Goal: Task Accomplishment & Management: Use online tool/utility

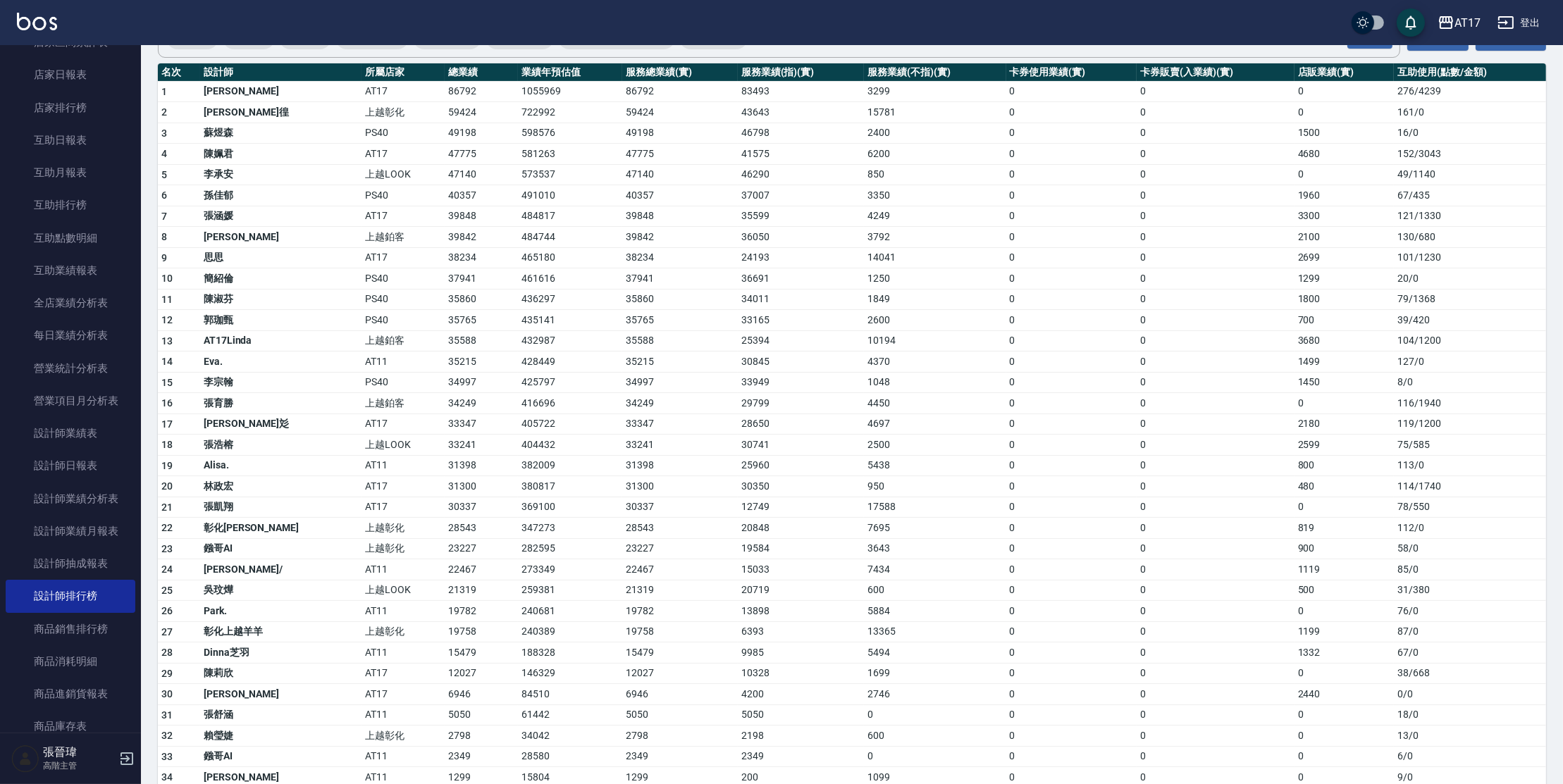
scroll to position [107, 0]
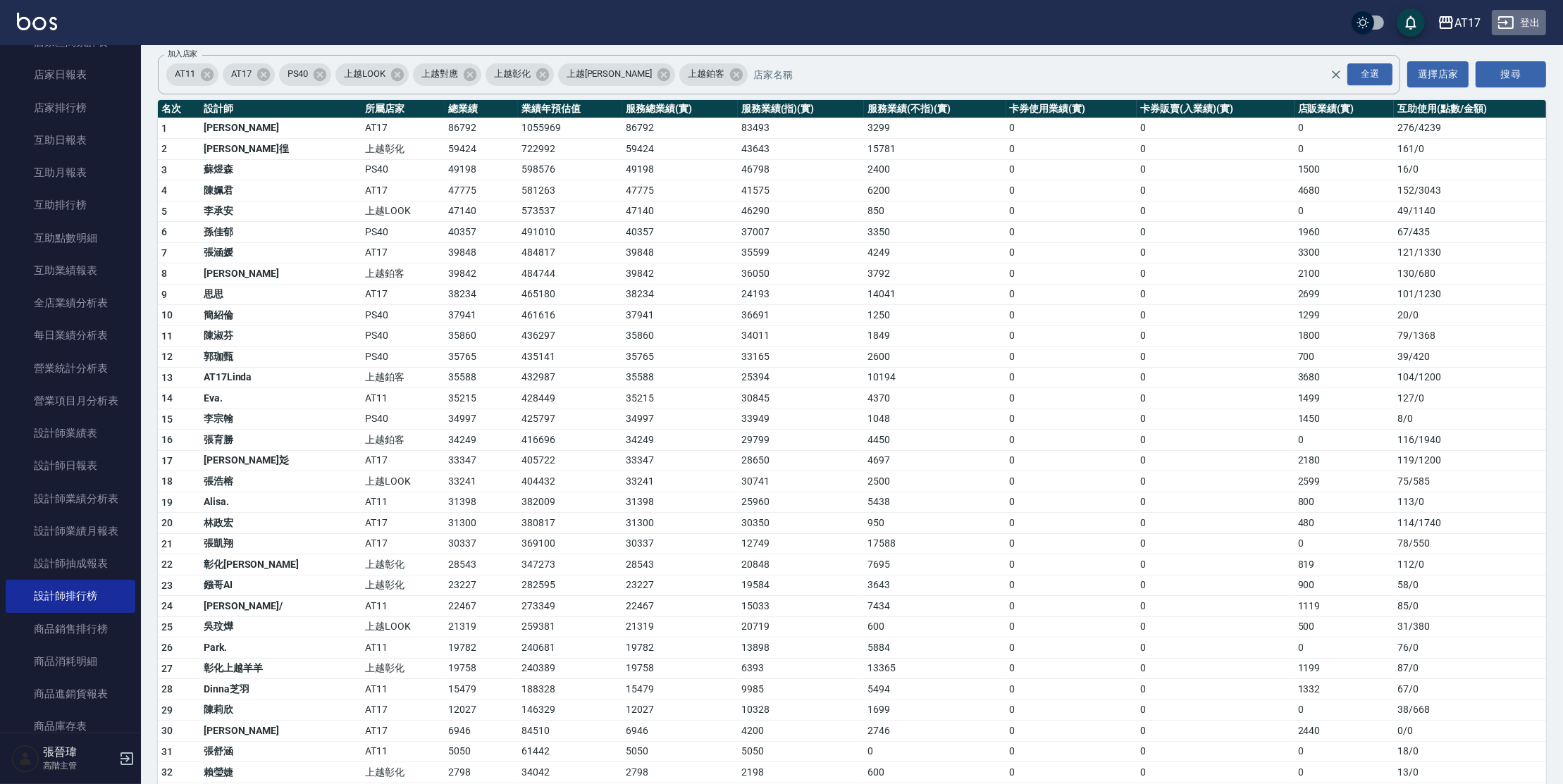
click at [1529, 15] on button "登出" at bounding box center [1518, 23] width 55 height 26
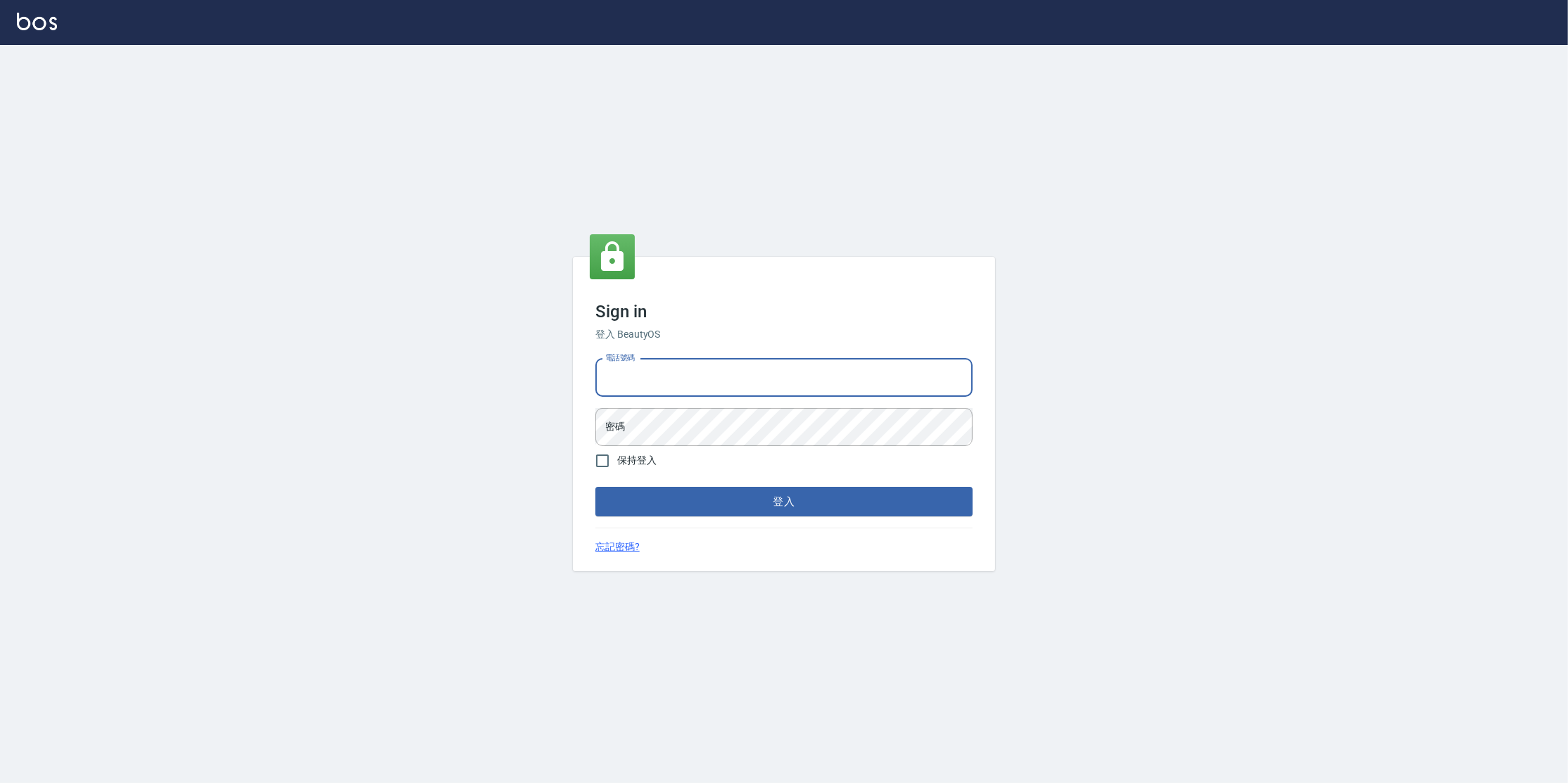
click at [767, 372] on input "電話號碼" at bounding box center [784, 377] width 377 height 38
type input "0977380821"
click at [596, 487] on button "登入" at bounding box center [784, 502] width 377 height 29
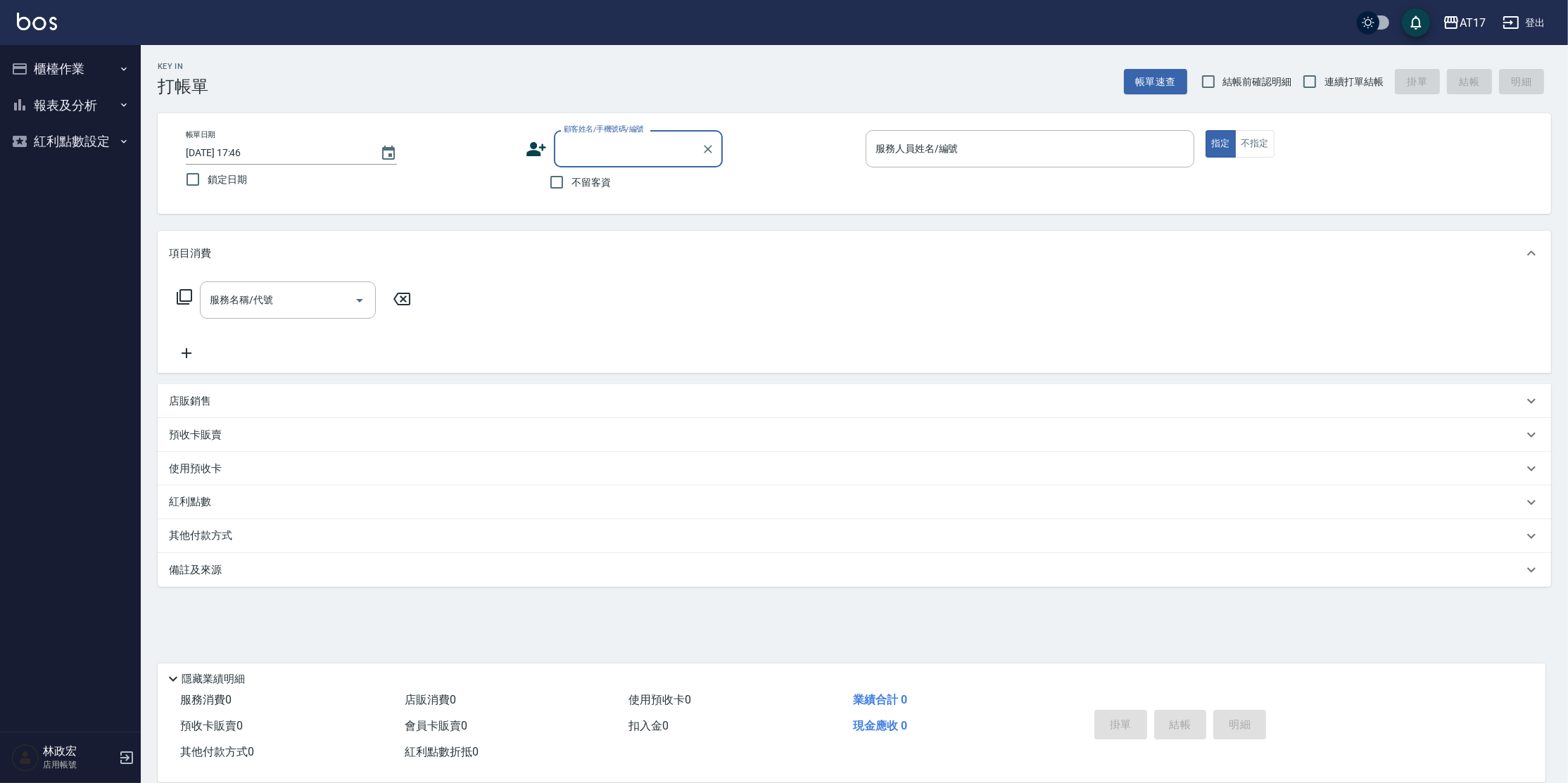
click at [112, 72] on button "櫃檯作業" at bounding box center [71, 69] width 129 height 37
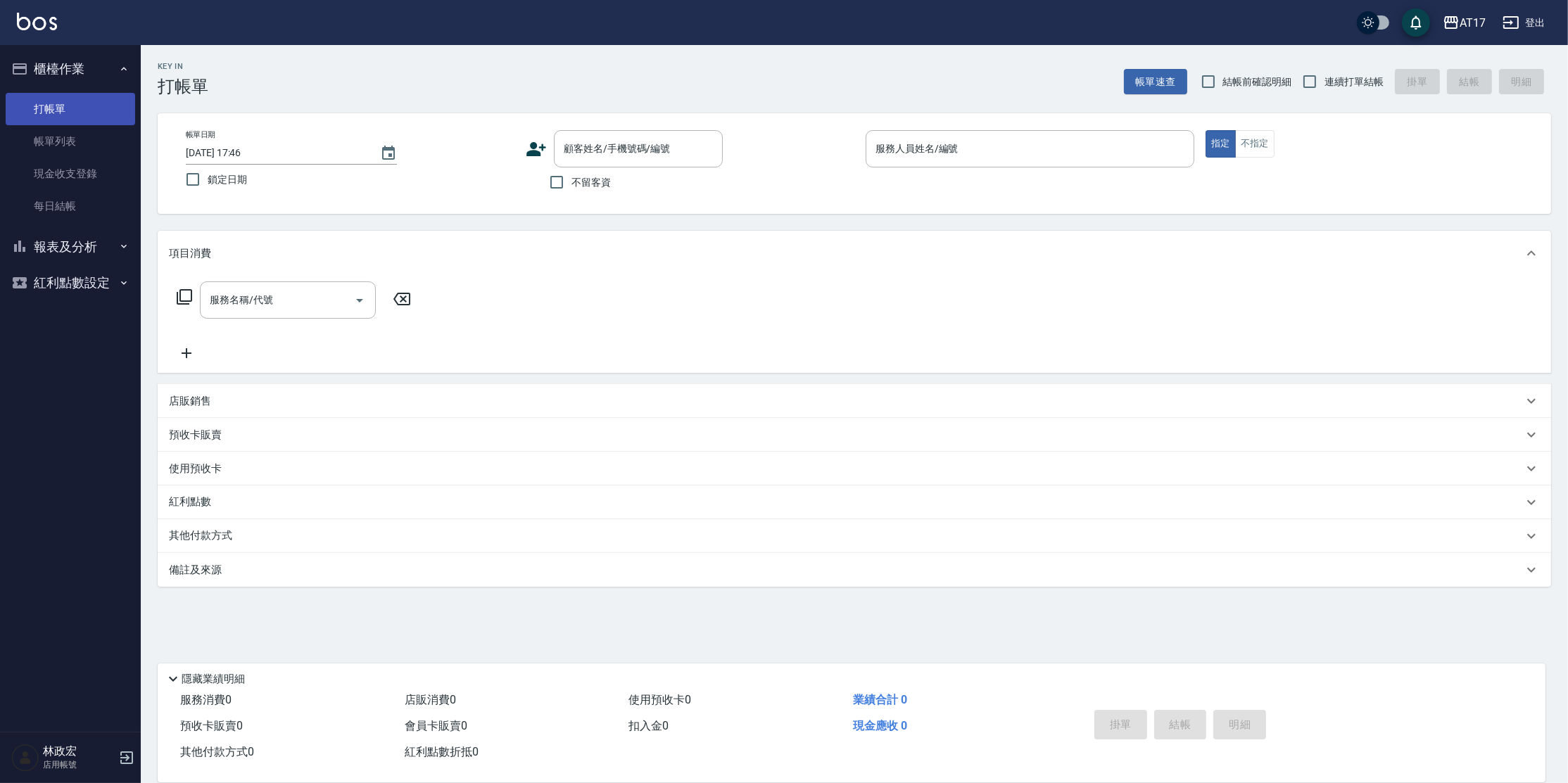
click at [82, 108] on link "打帳單" at bounding box center [71, 109] width 129 height 33
click at [939, 161] on div "服務人員姓名/編號" at bounding box center [1029, 149] width 329 height 37
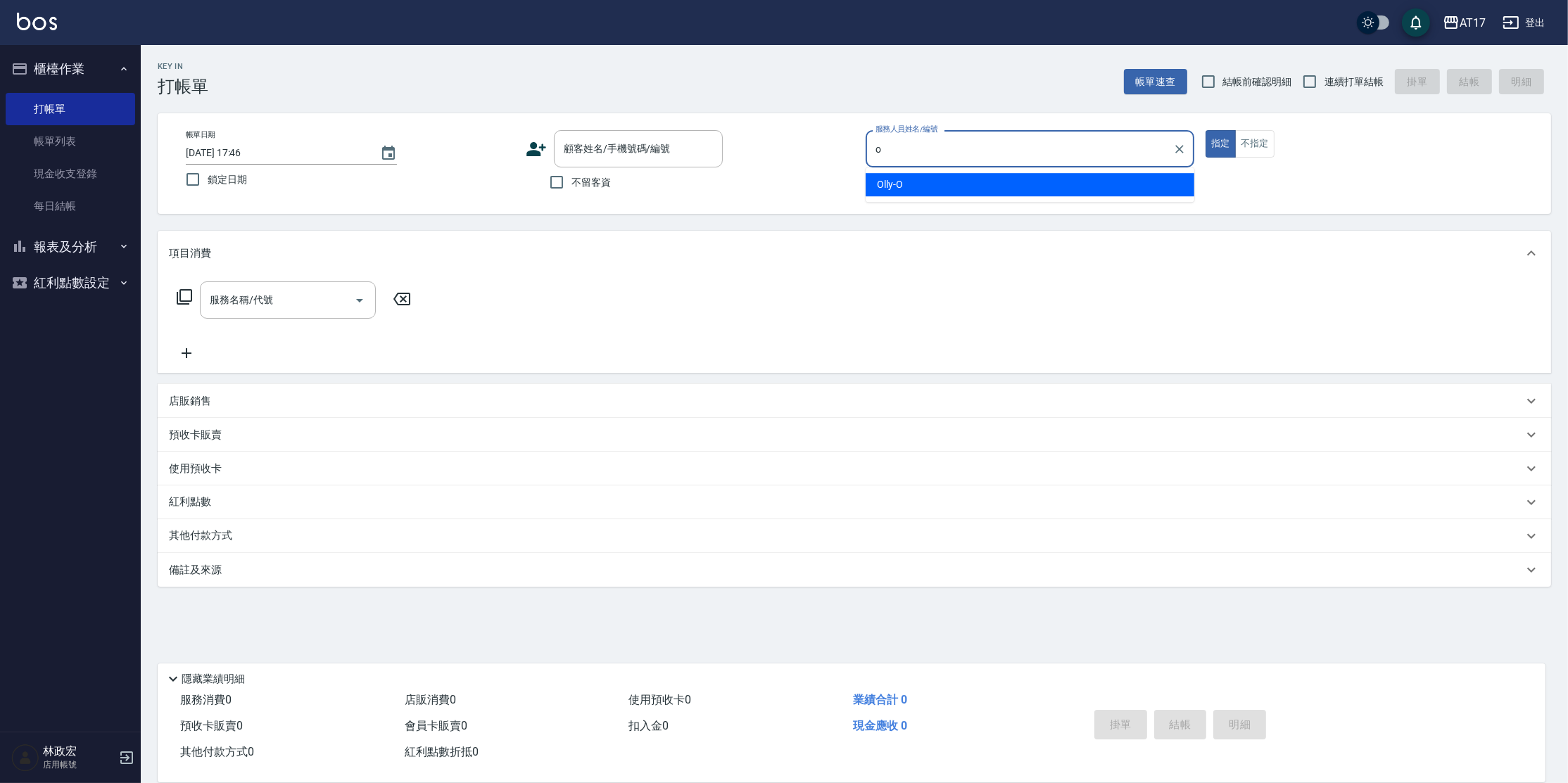
type input "Olly-O"
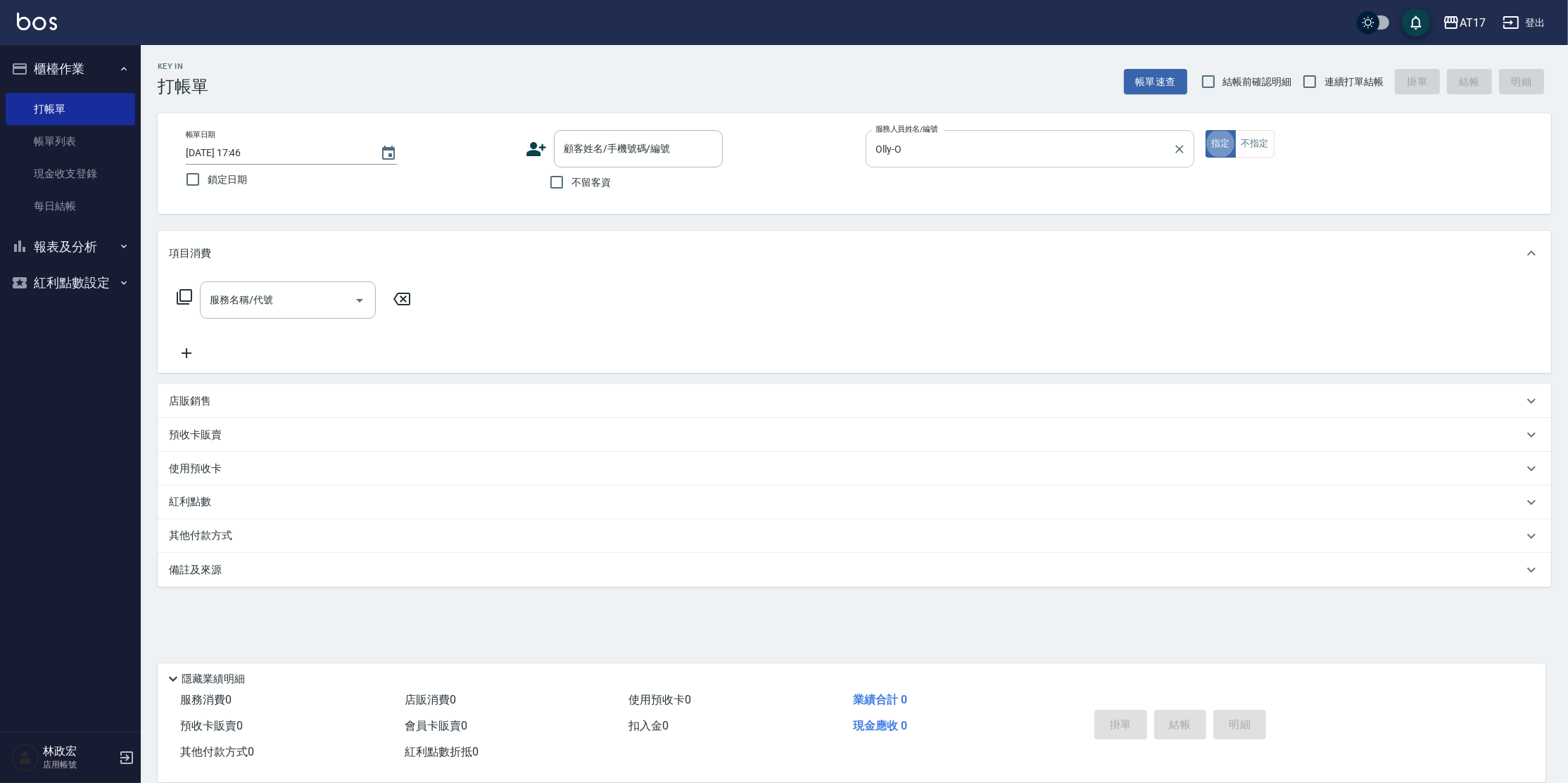
type button "true"
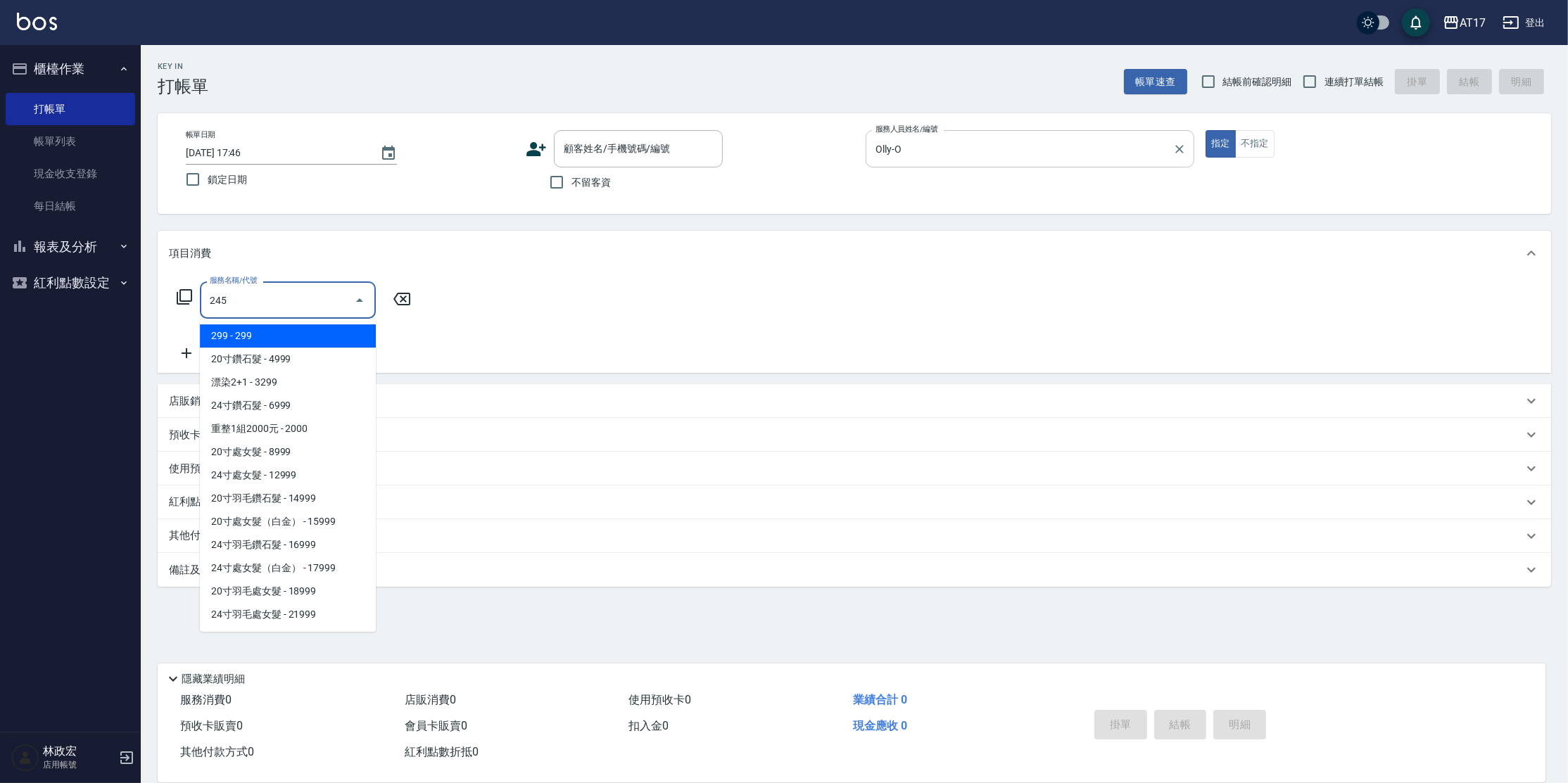
type input "2450"
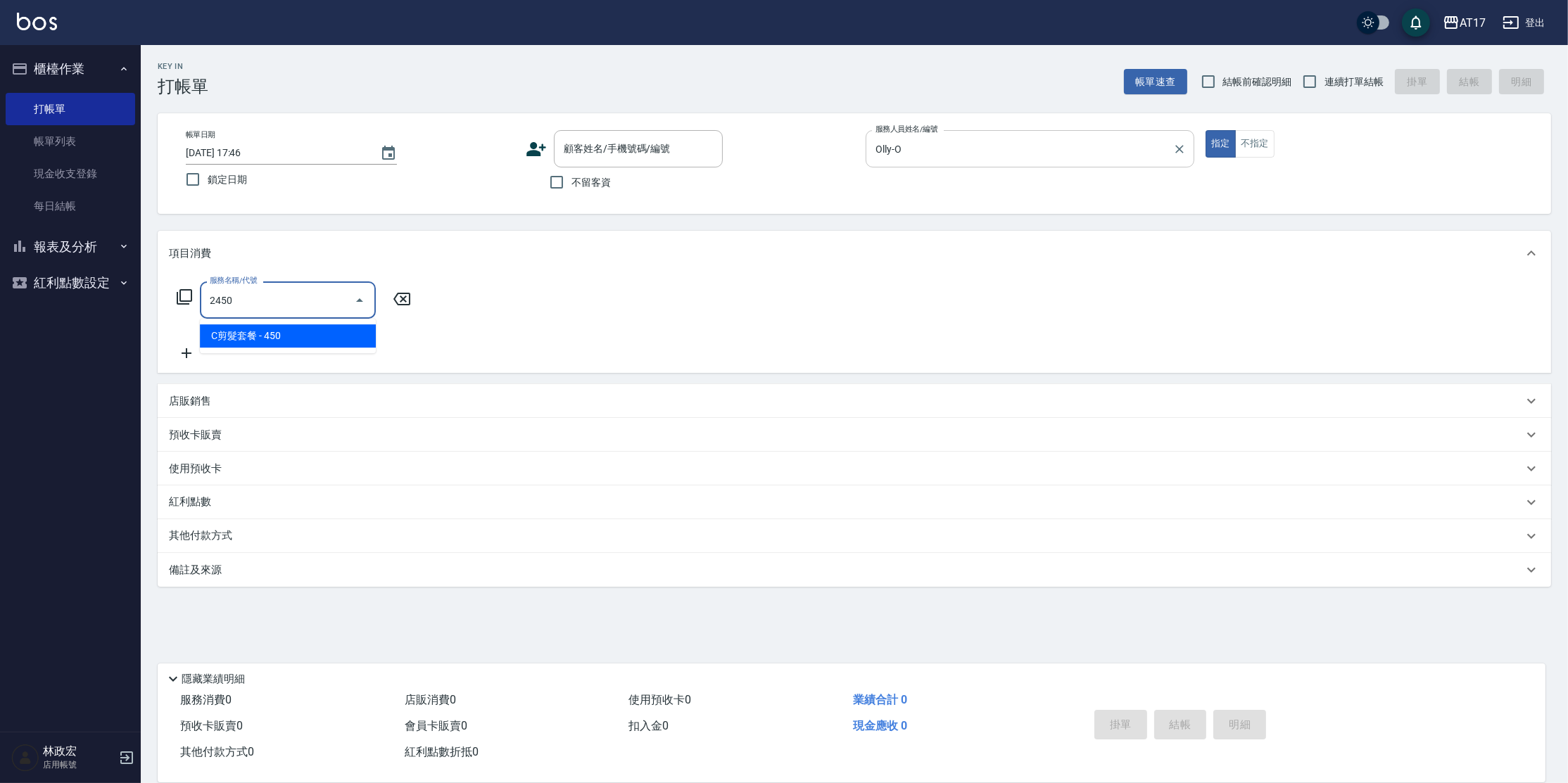
type input "1"
type input "C剪髮套餐(2450)"
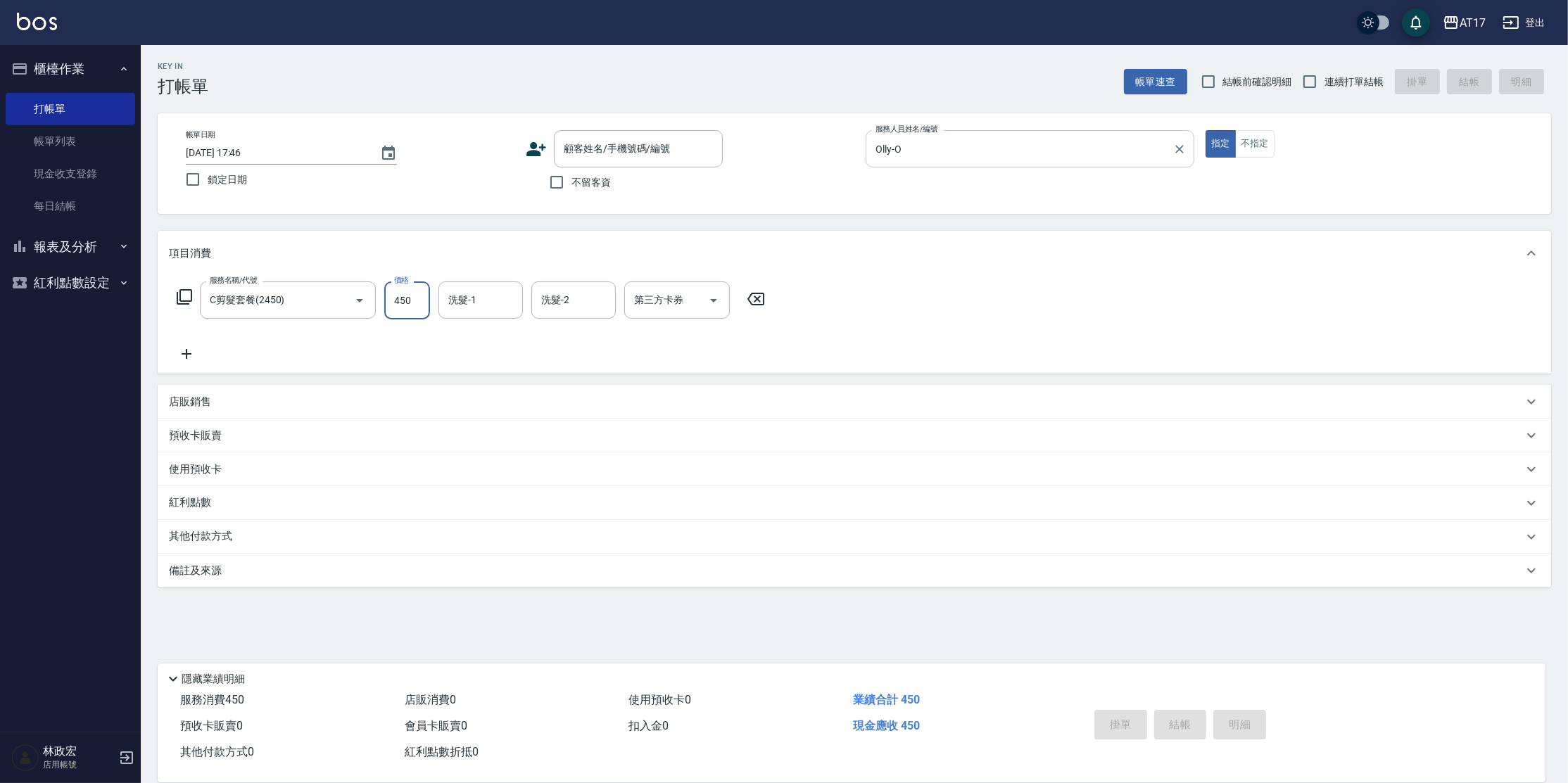
type input "0"
type input "50"
type input "1"
type input "500"
type input "[PERSON_NAME]-25"
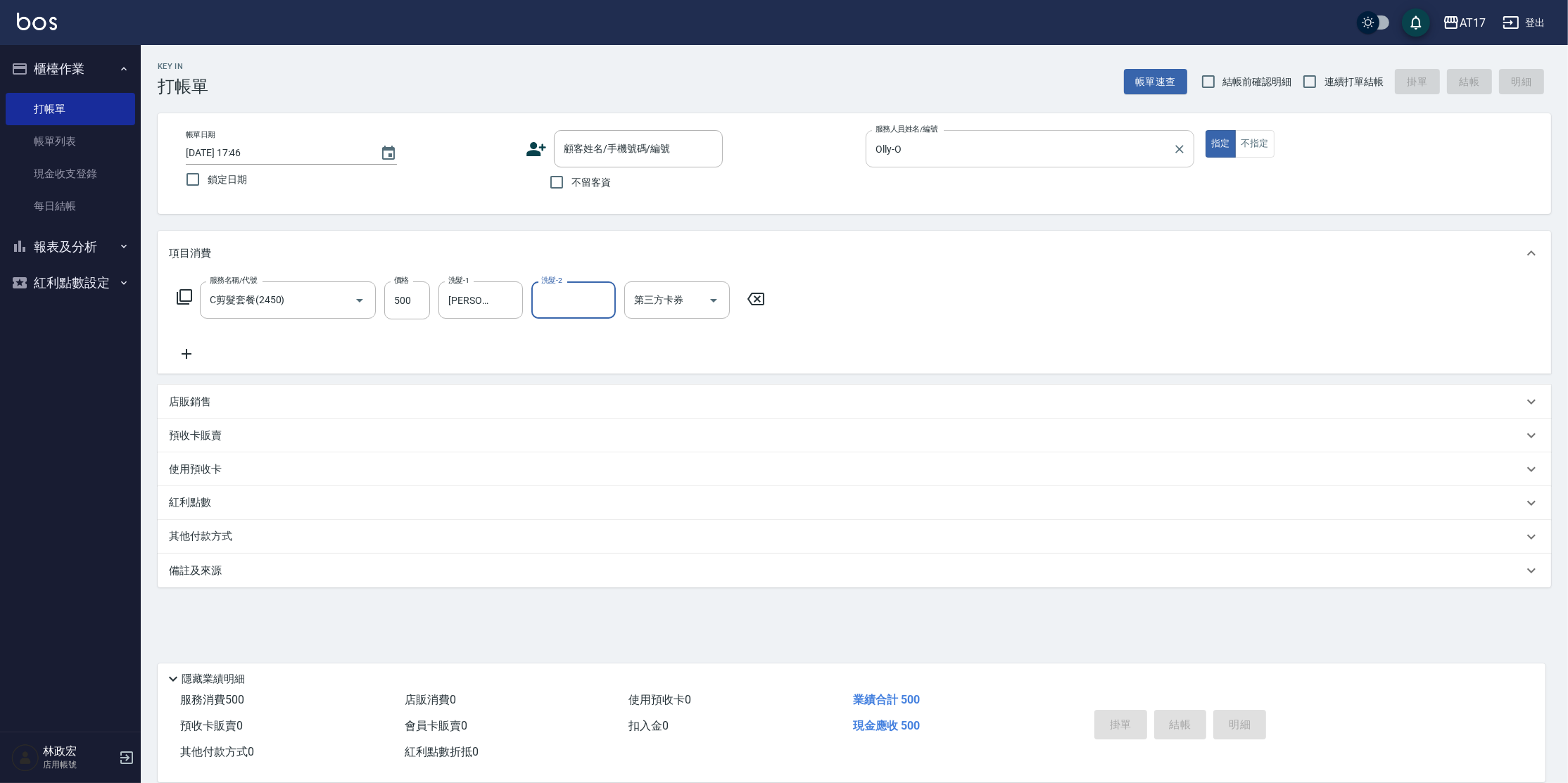
type input "o"
click at [592, 181] on span "不留客資" at bounding box center [591, 183] width 39 height 15
click at [571, 181] on input "不留客資" at bounding box center [556, 181] width 29 height 29
checkbox input "true"
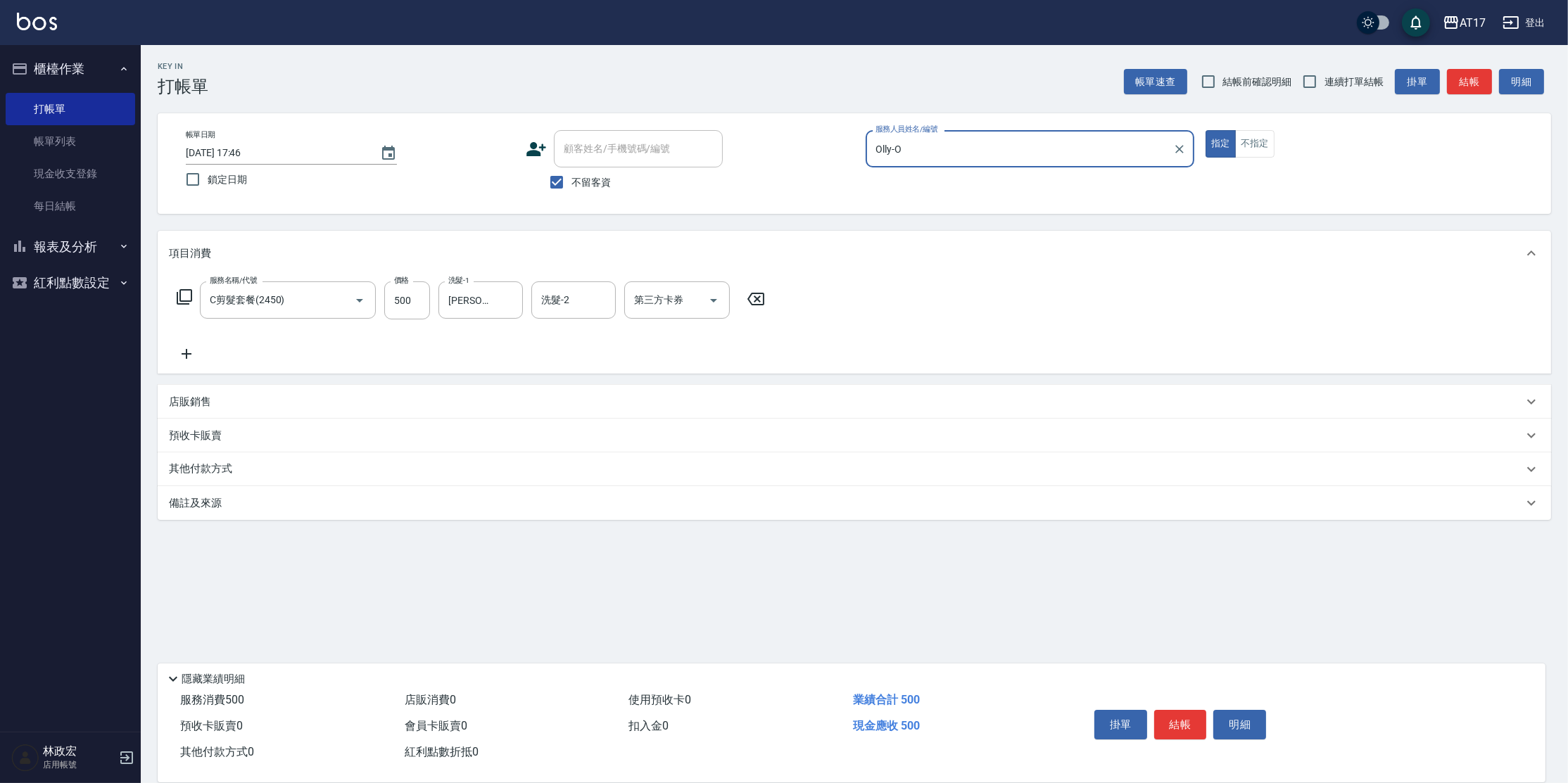
click at [1367, 82] on span "連續打單結帳" at bounding box center [1355, 82] width 59 height 15
click at [1325, 82] on input "連續打單結帳" at bounding box center [1309, 81] width 29 height 29
checkbox input "true"
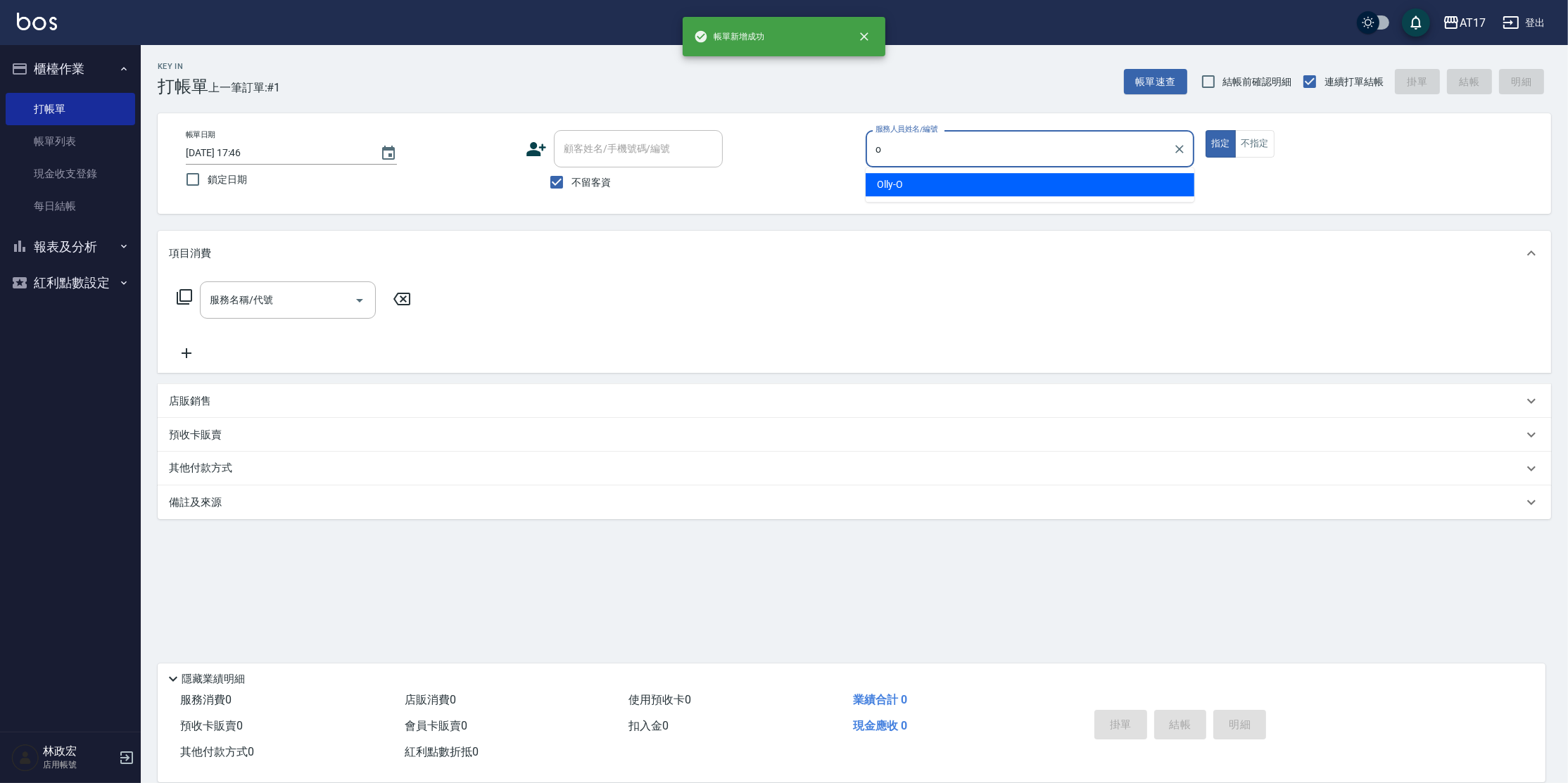
type input "Olly-O"
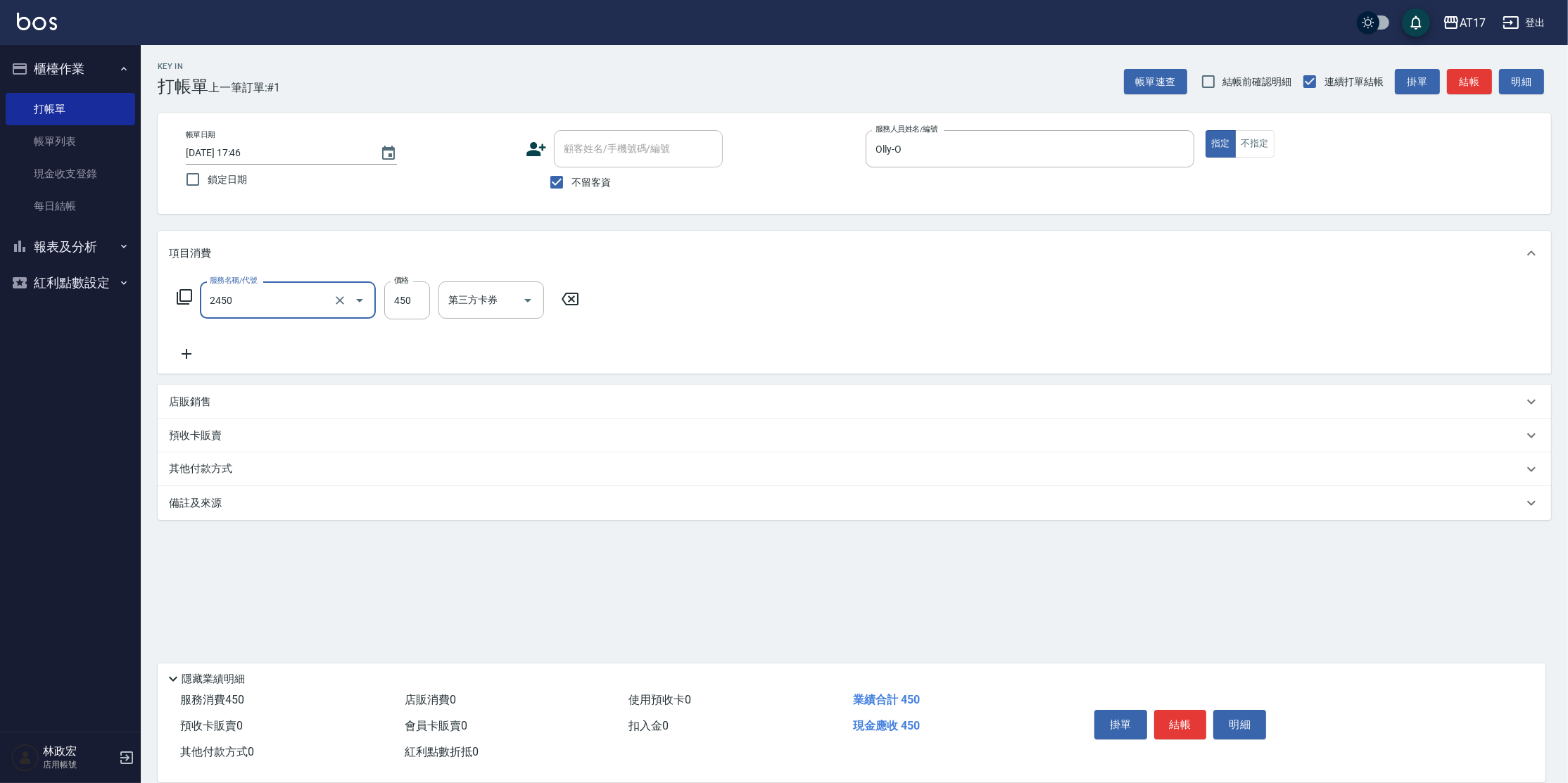
type input "C剪髮套餐(2450)"
type input "300"
type input "[PERSON_NAME]-25"
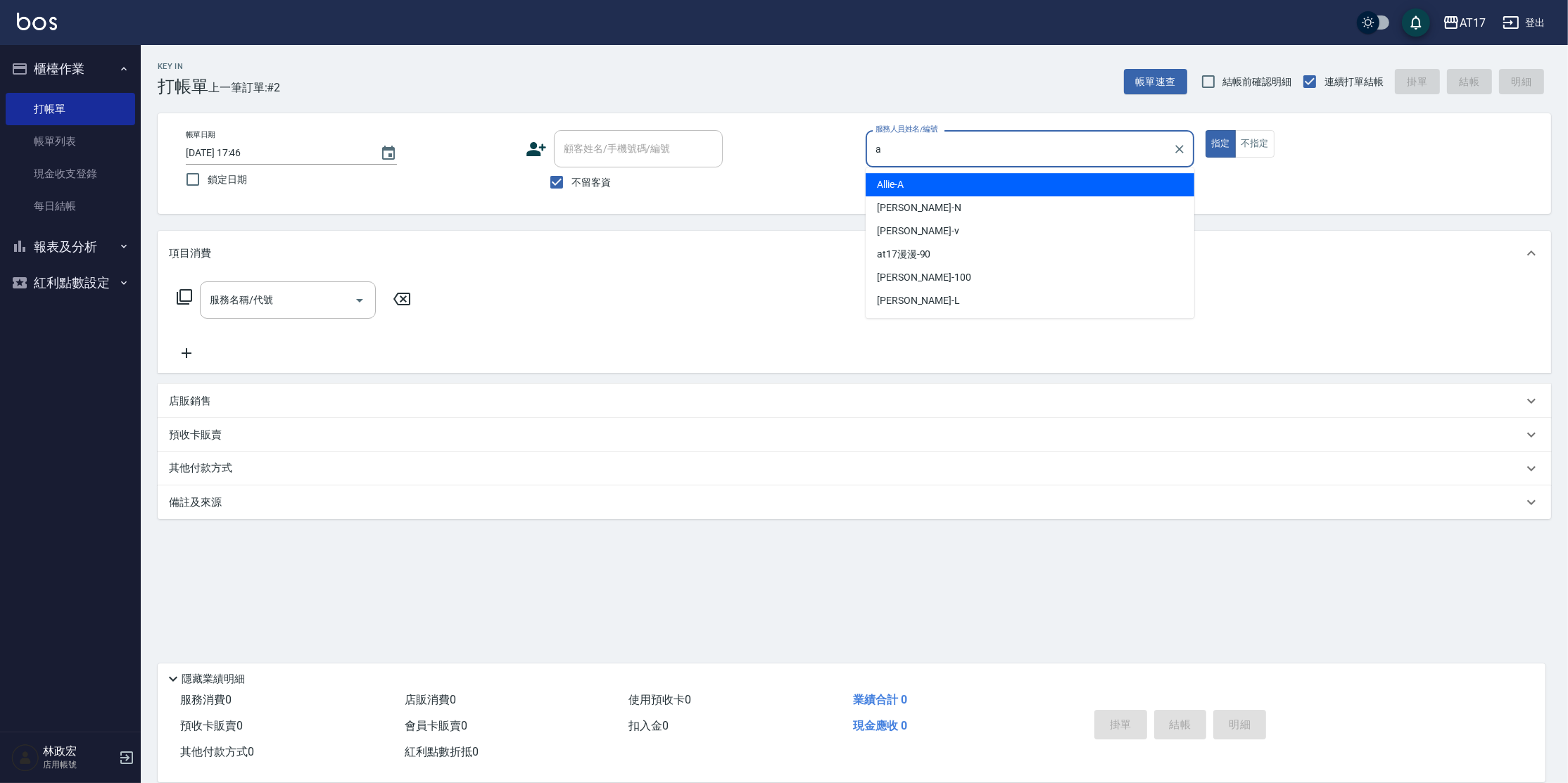
type input "Allie-A"
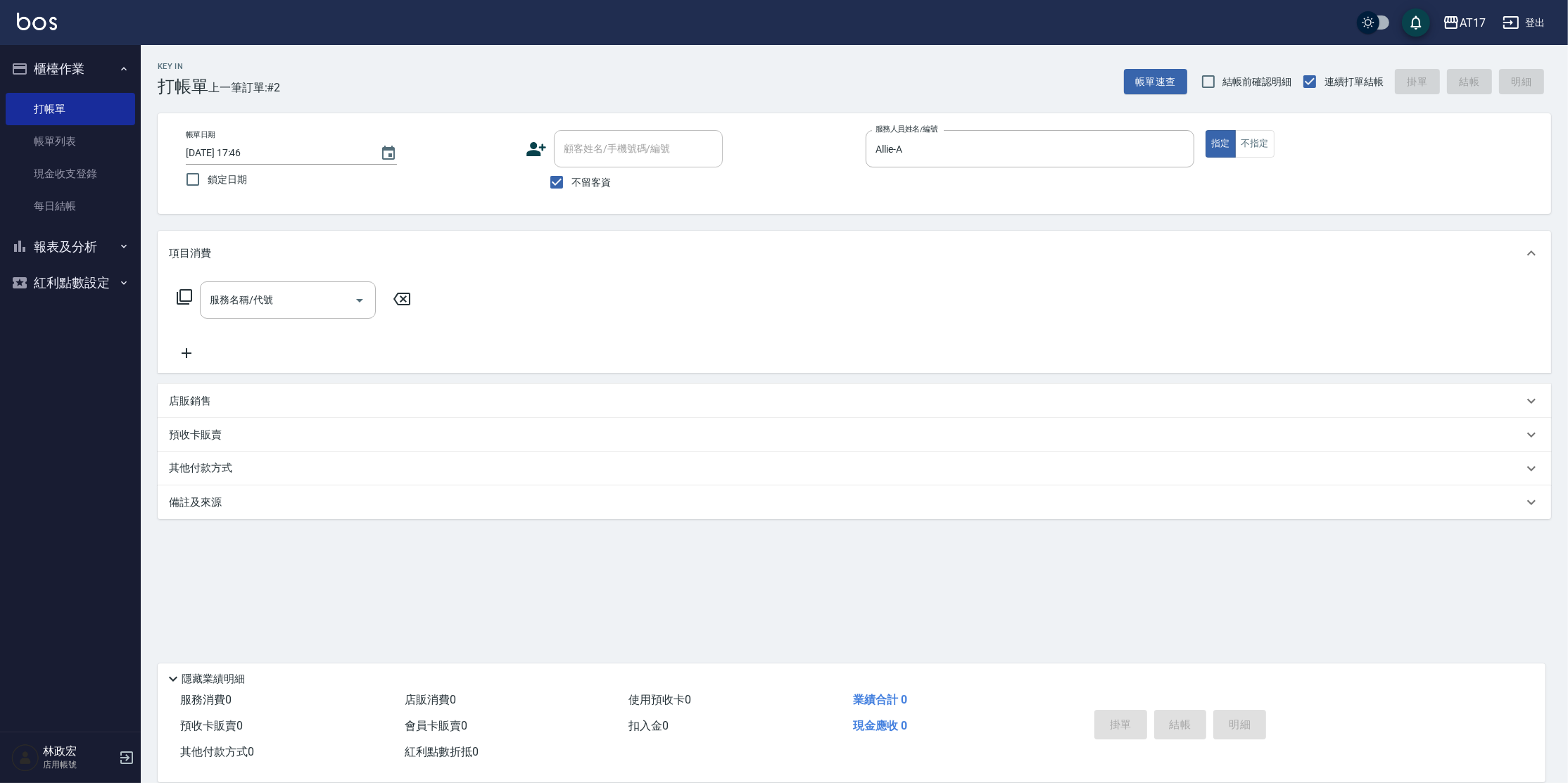
drag, startPoint x: 260, startPoint y: 391, endPoint x: 285, endPoint y: 415, distance: 34.7
click at [260, 391] on div "店販銷售" at bounding box center [855, 401] width 1394 height 34
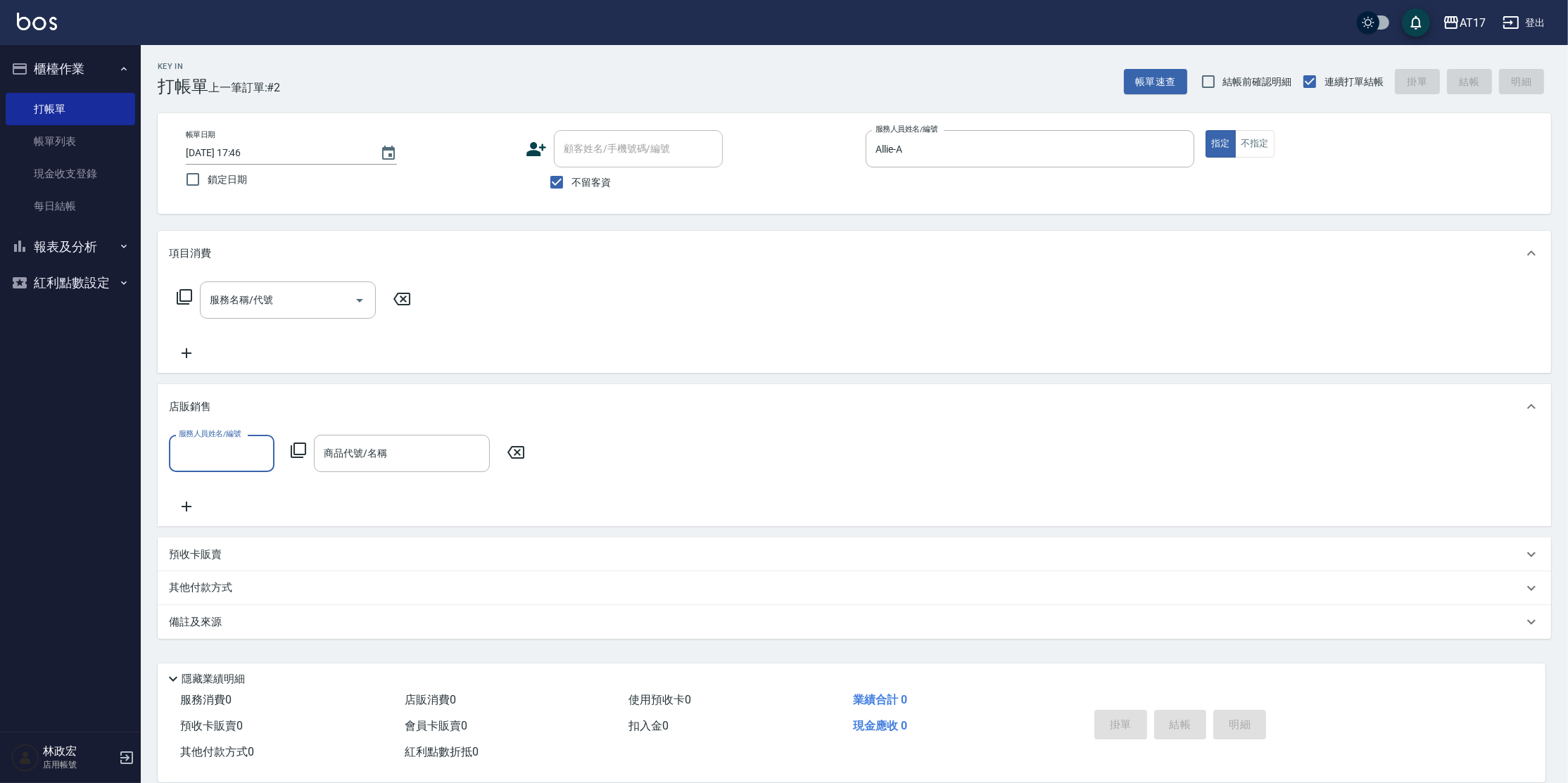
click at [302, 455] on icon at bounding box center [298, 450] width 15 height 15
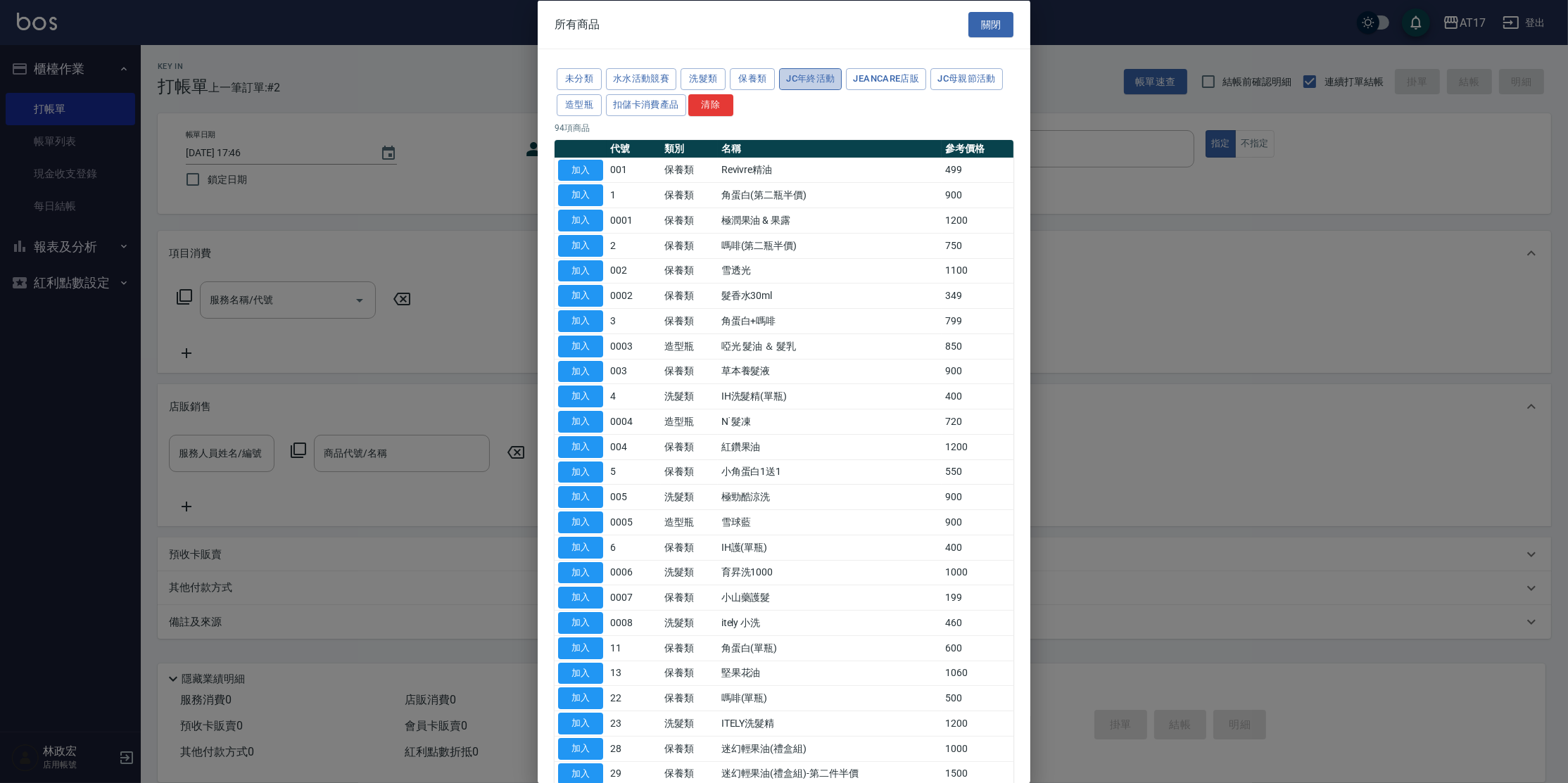
click at [832, 75] on button "JC年終活動" at bounding box center [810, 79] width 63 height 22
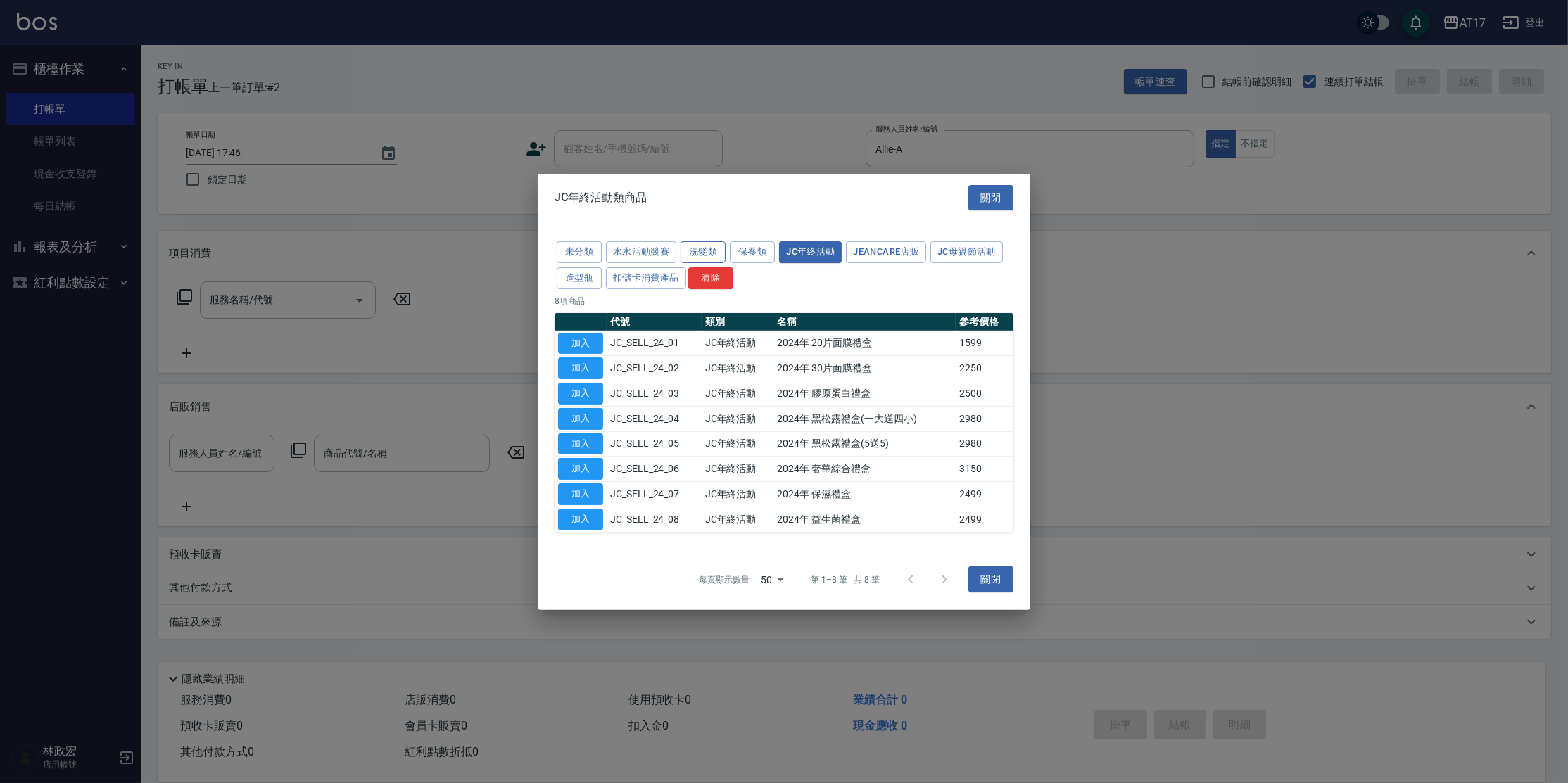
click at [703, 256] on button "洗髮類" at bounding box center [703, 252] width 45 height 22
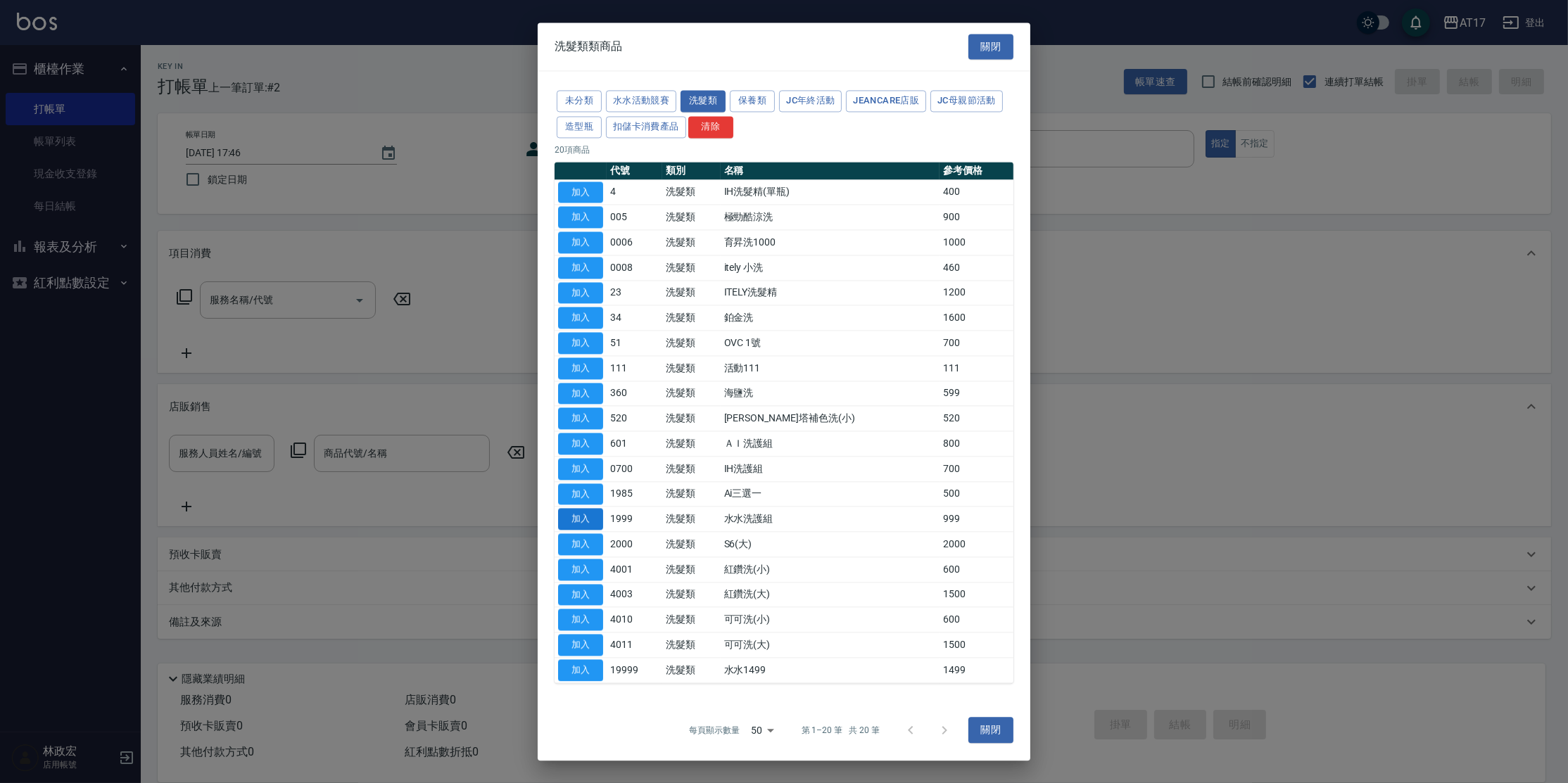
click at [581, 521] on button "加入" at bounding box center [581, 520] width 45 height 22
type input "水水洗護組"
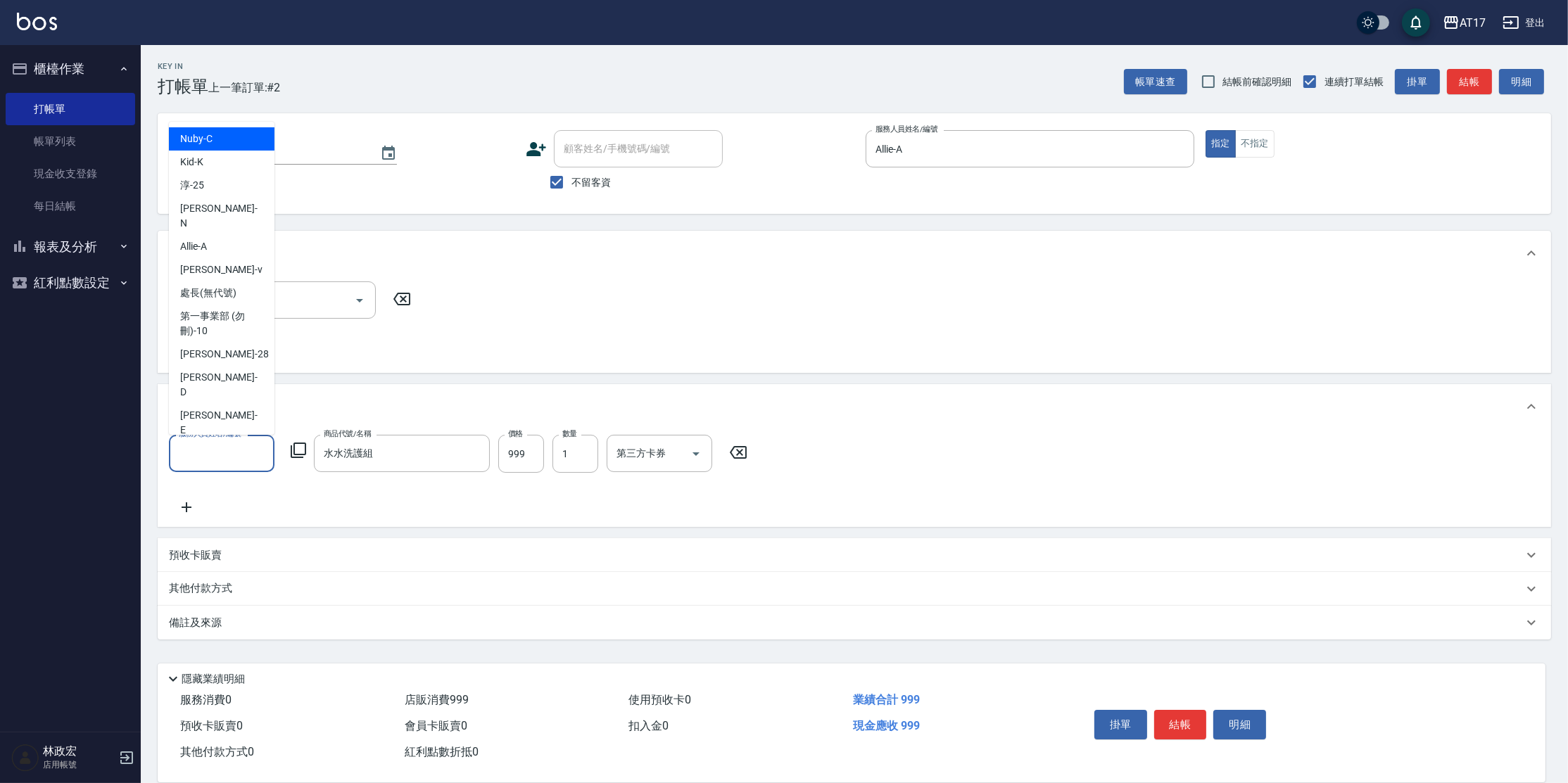
click at [226, 456] on input "服務人員姓名/編號" at bounding box center [222, 453] width 93 height 24
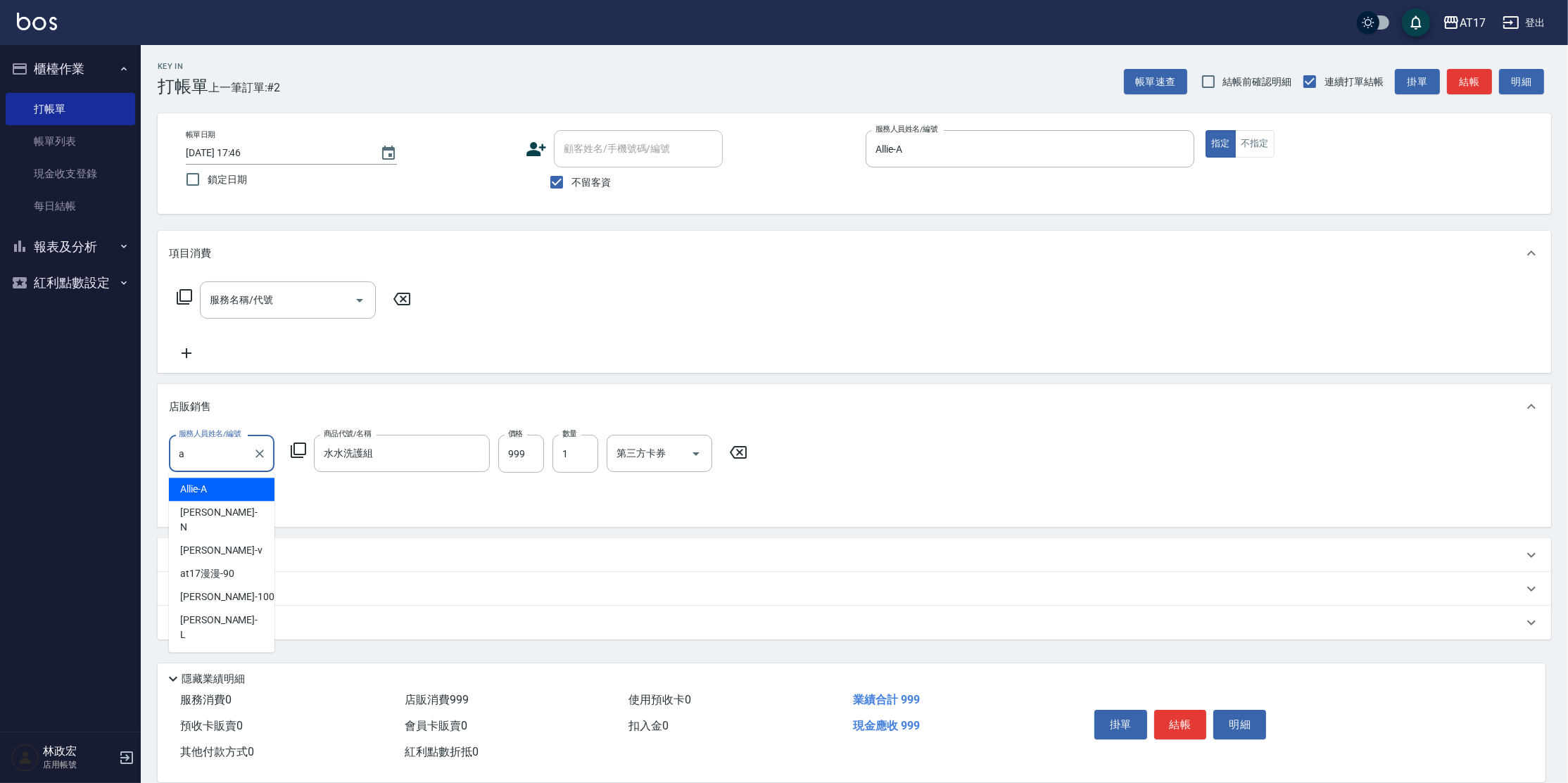
type input "Allie-A"
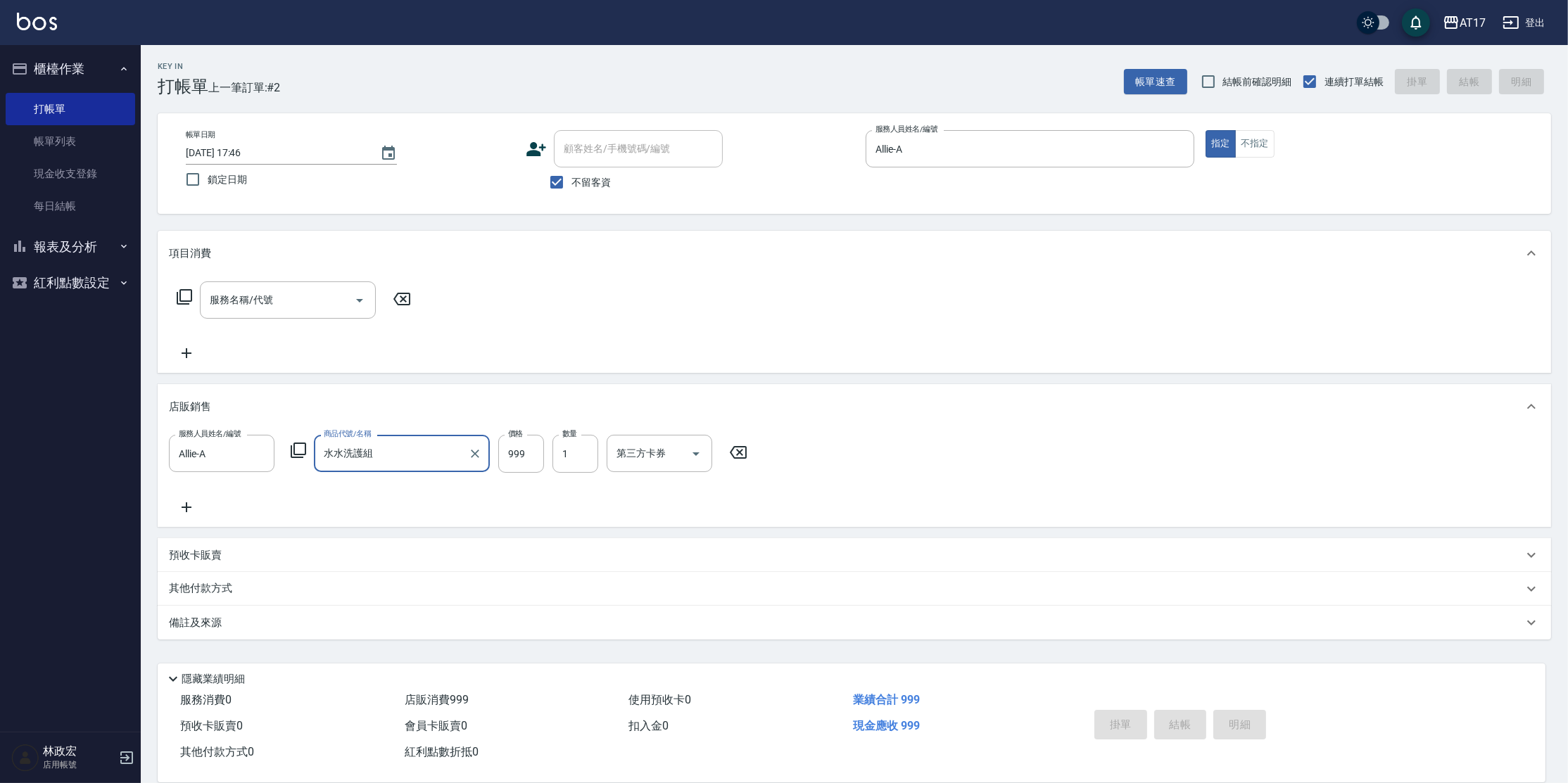
type input "[DATE] 17:47"
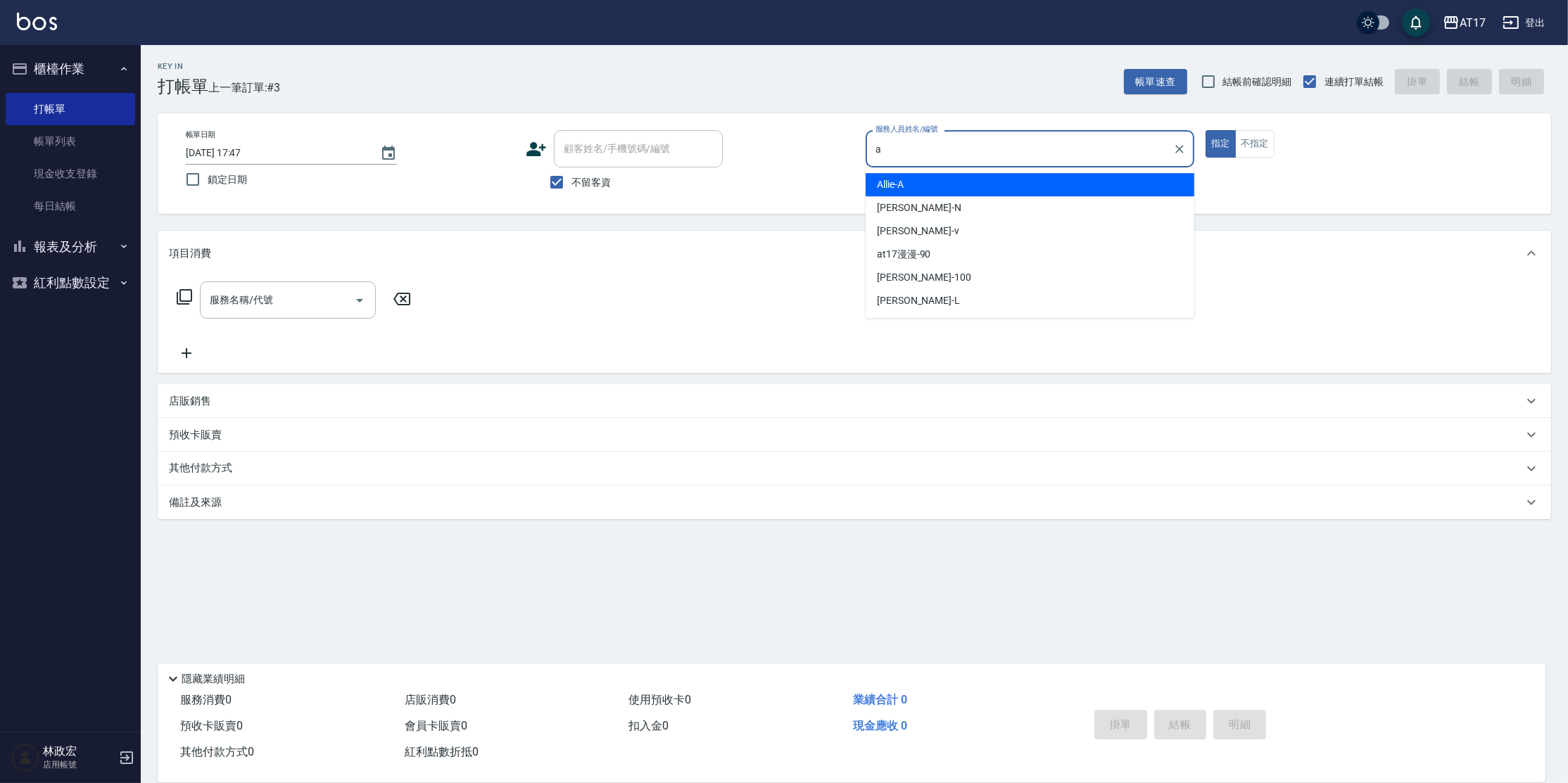
type input "Allie-A"
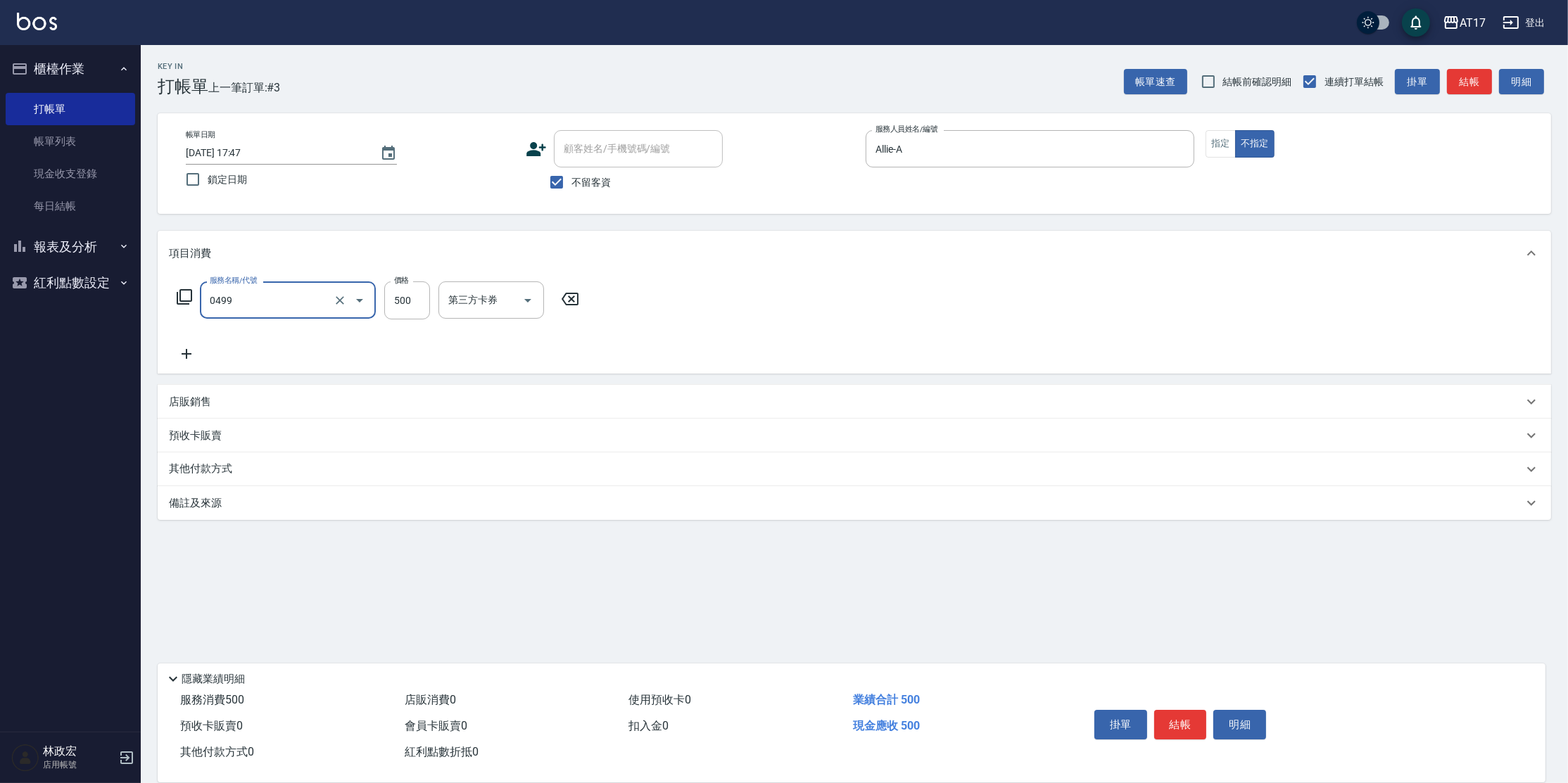
type input "去角質-499(0499)"
type input "550"
type input "[PERSON_NAME]-55"
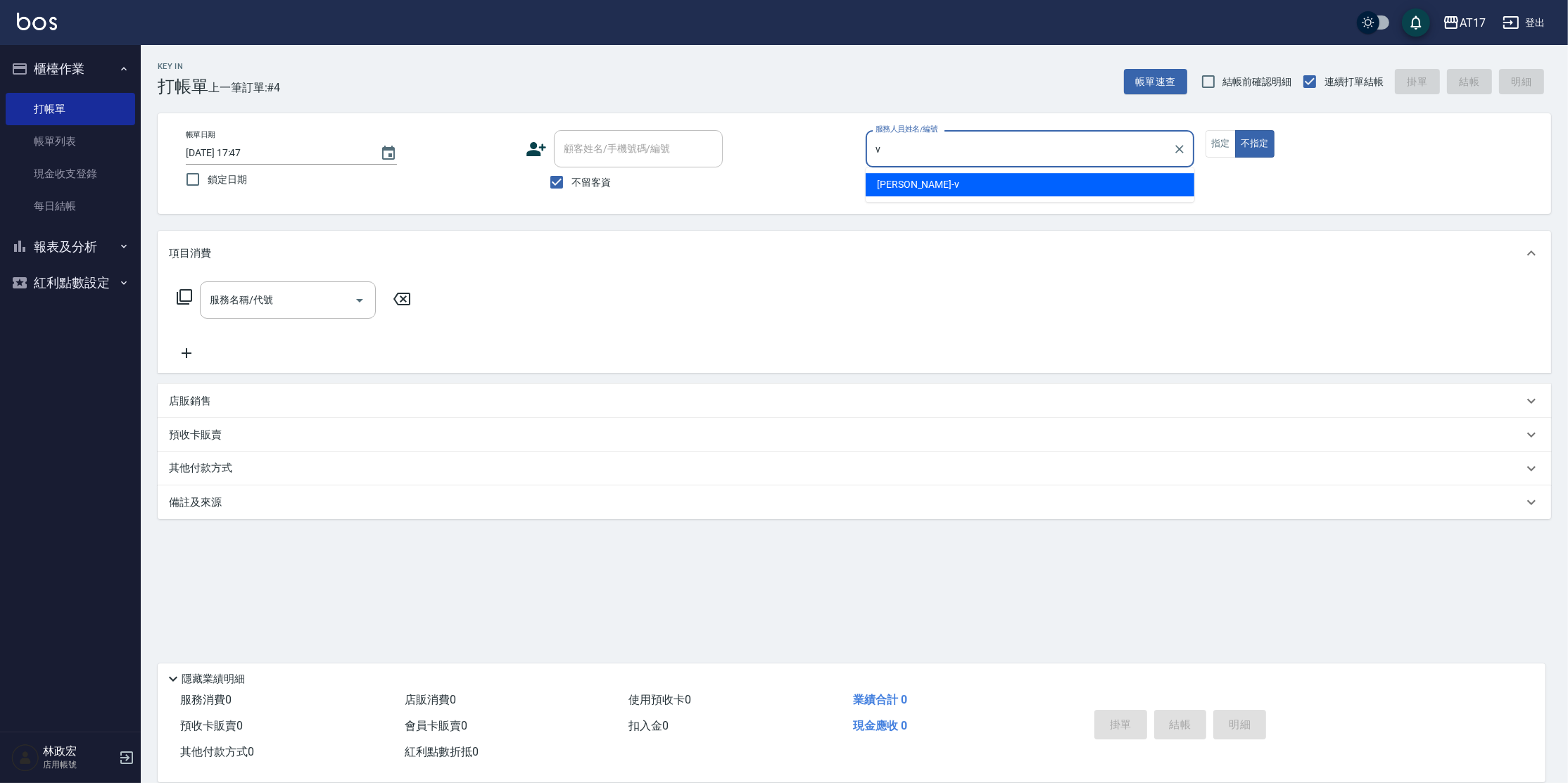
type input "[PERSON_NAME]-v"
type button "false"
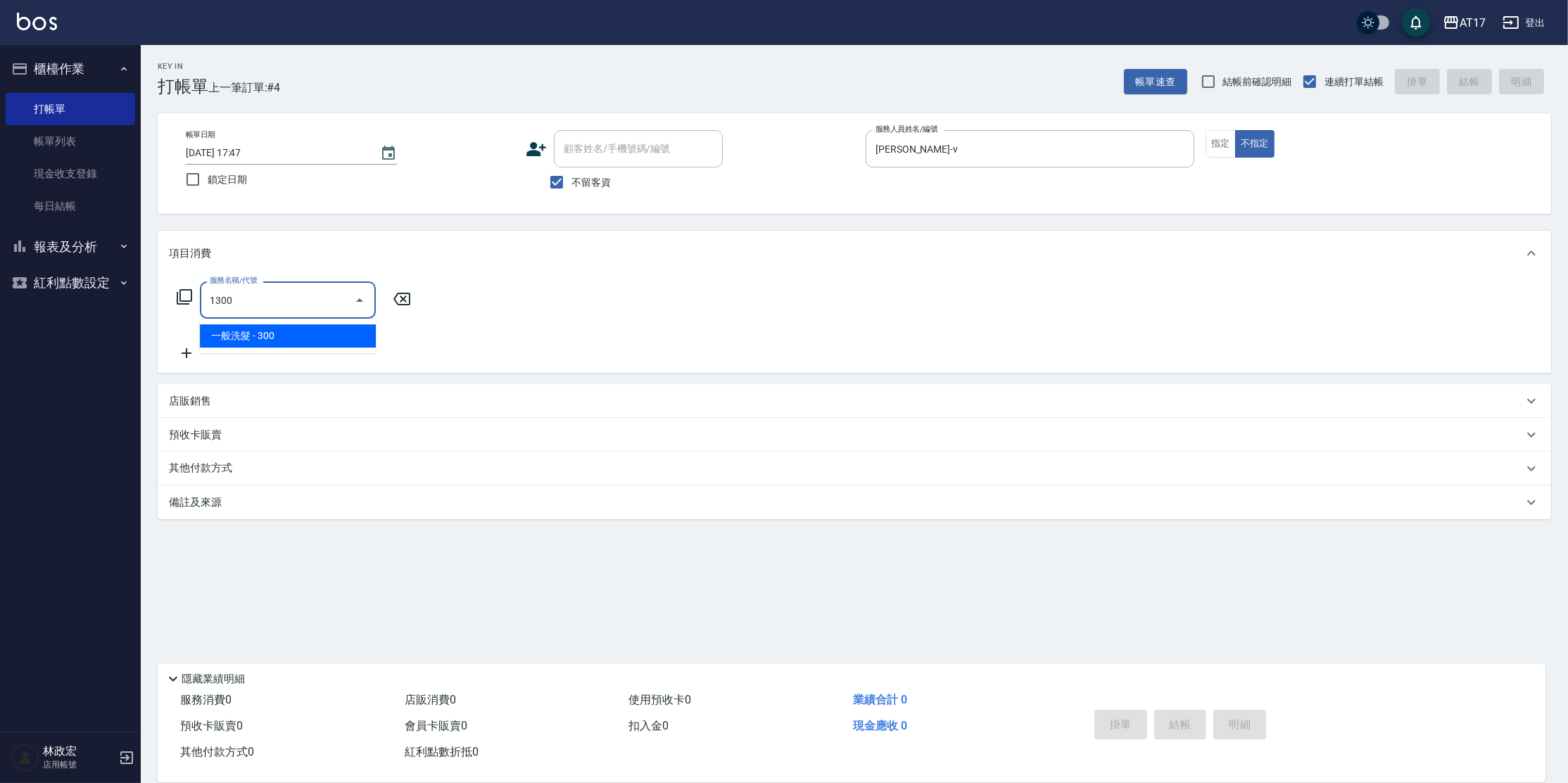
type input "一般洗髮(1300)"
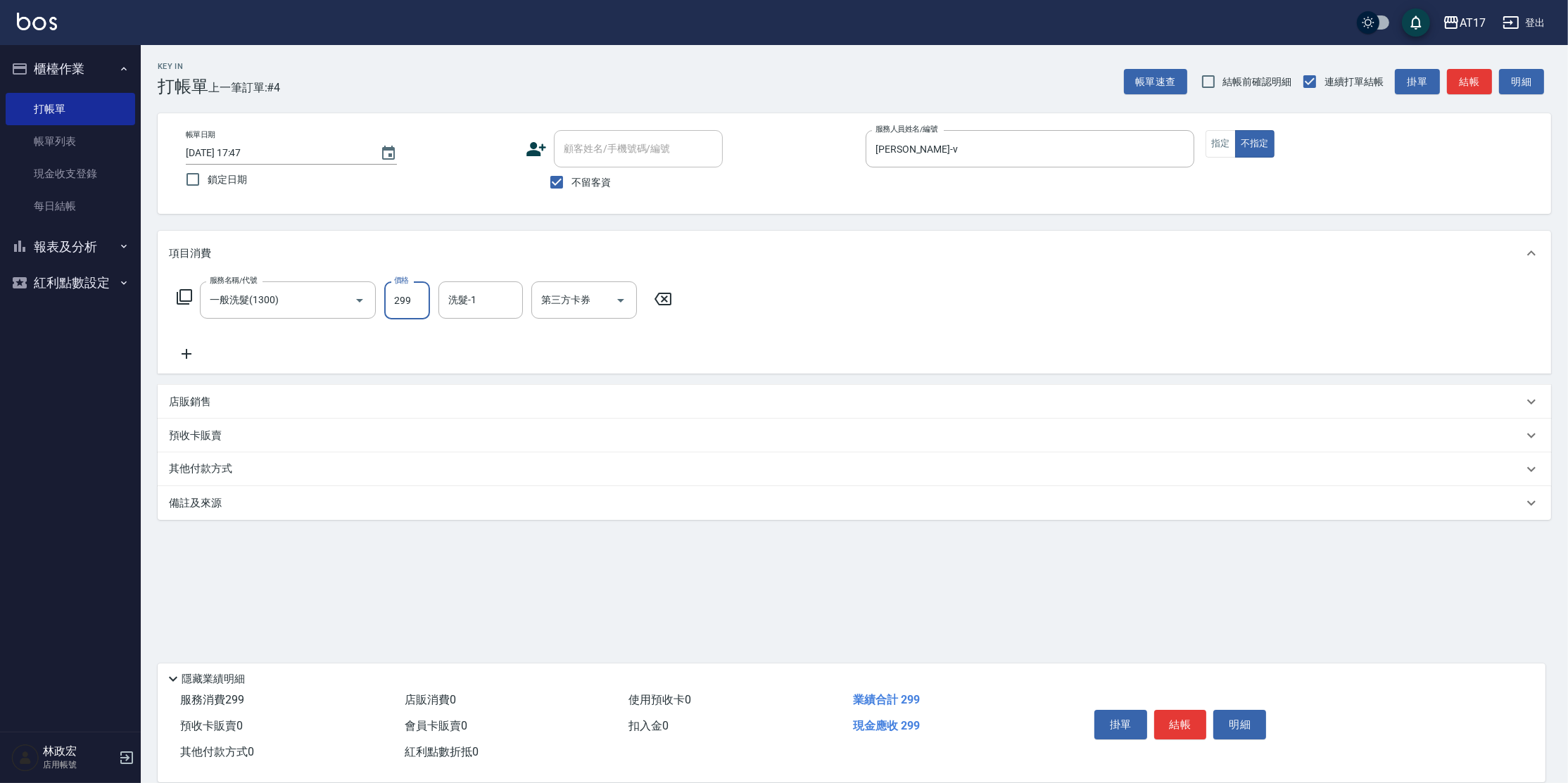
type input "299"
type input "[PERSON_NAME]-27"
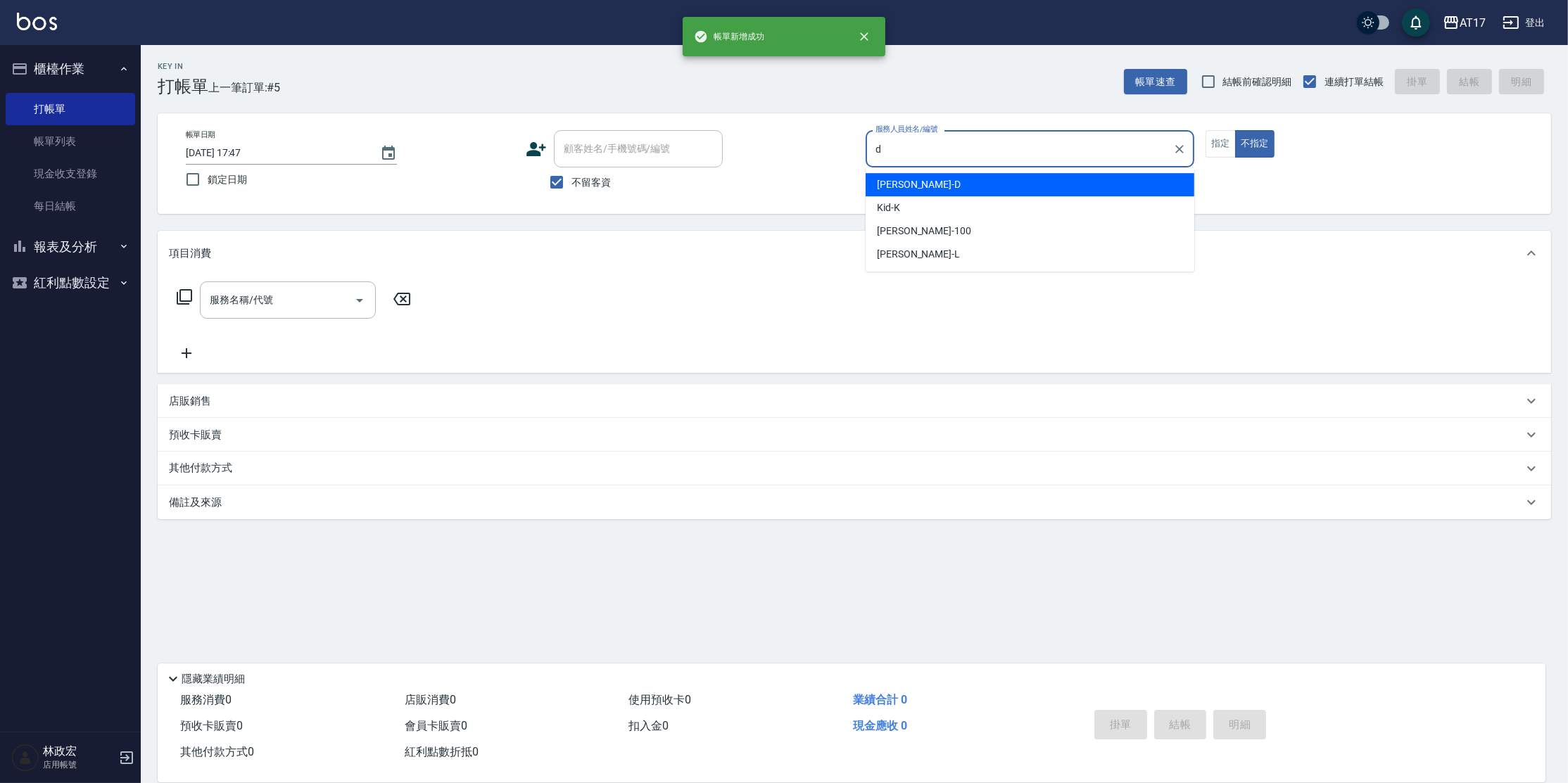
type input "[PERSON_NAME]-D"
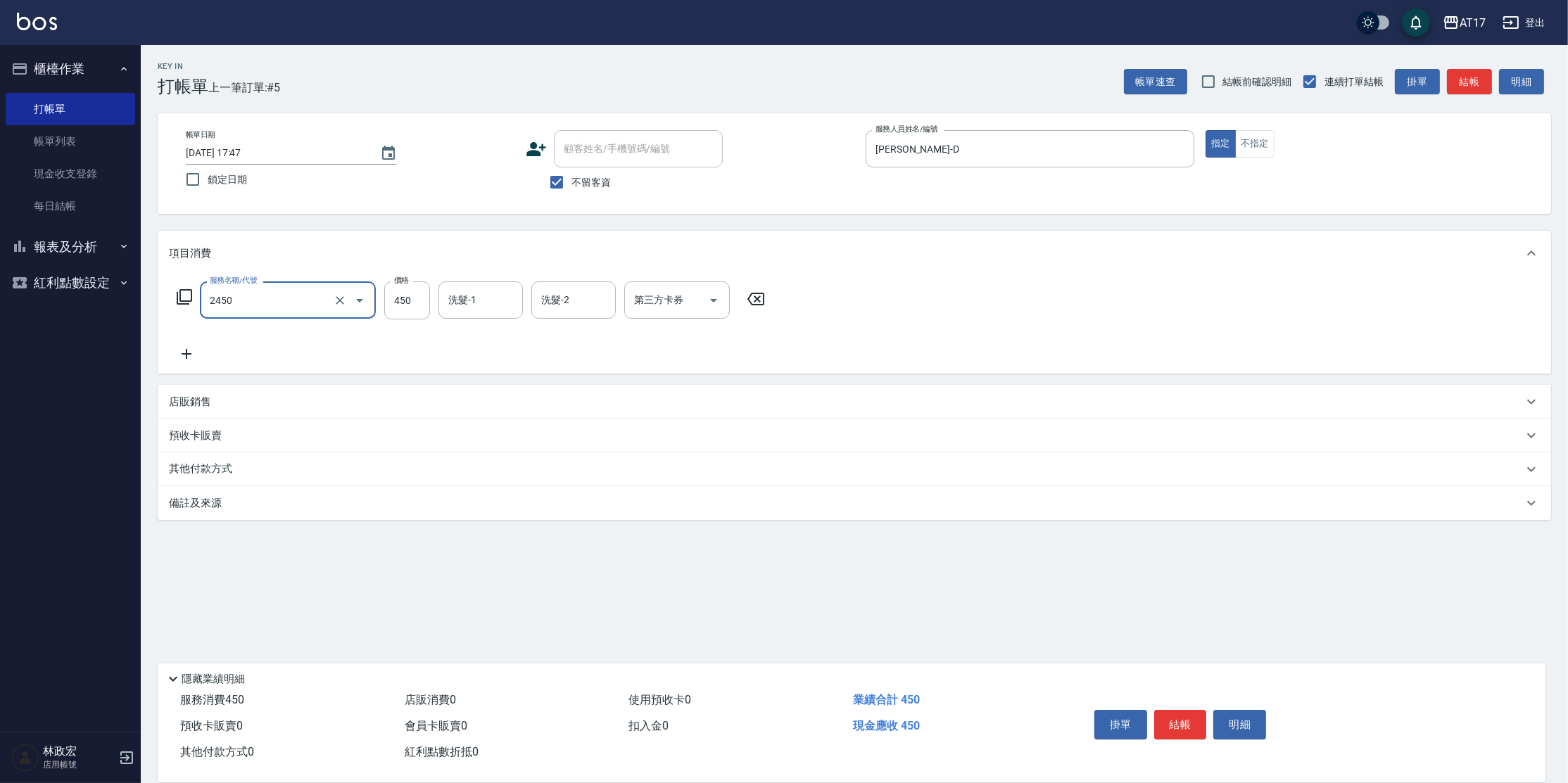
type input "C剪髮套餐(2450)"
type input "[PERSON_NAME]-27"
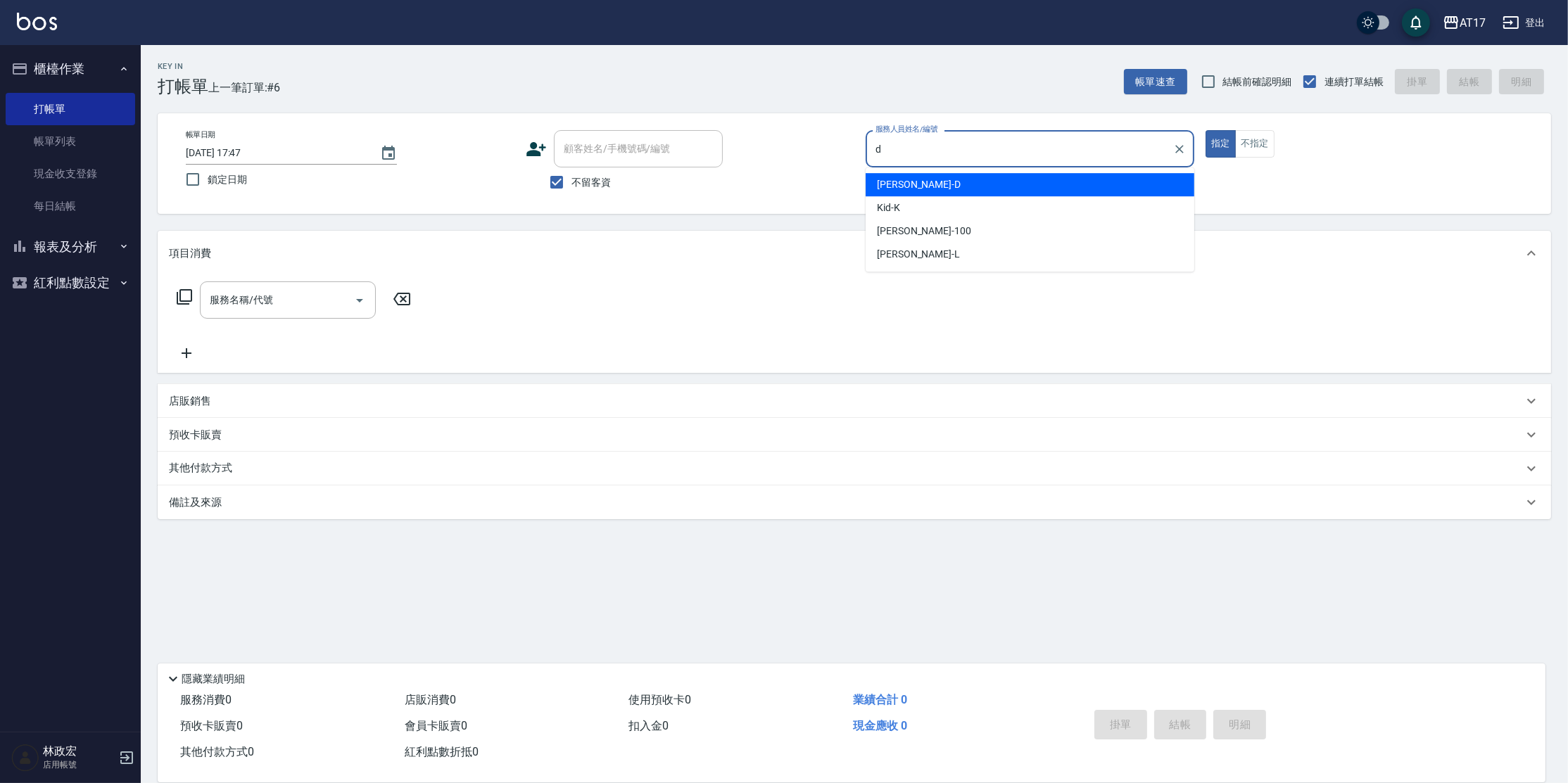
type input "[PERSON_NAME]-D"
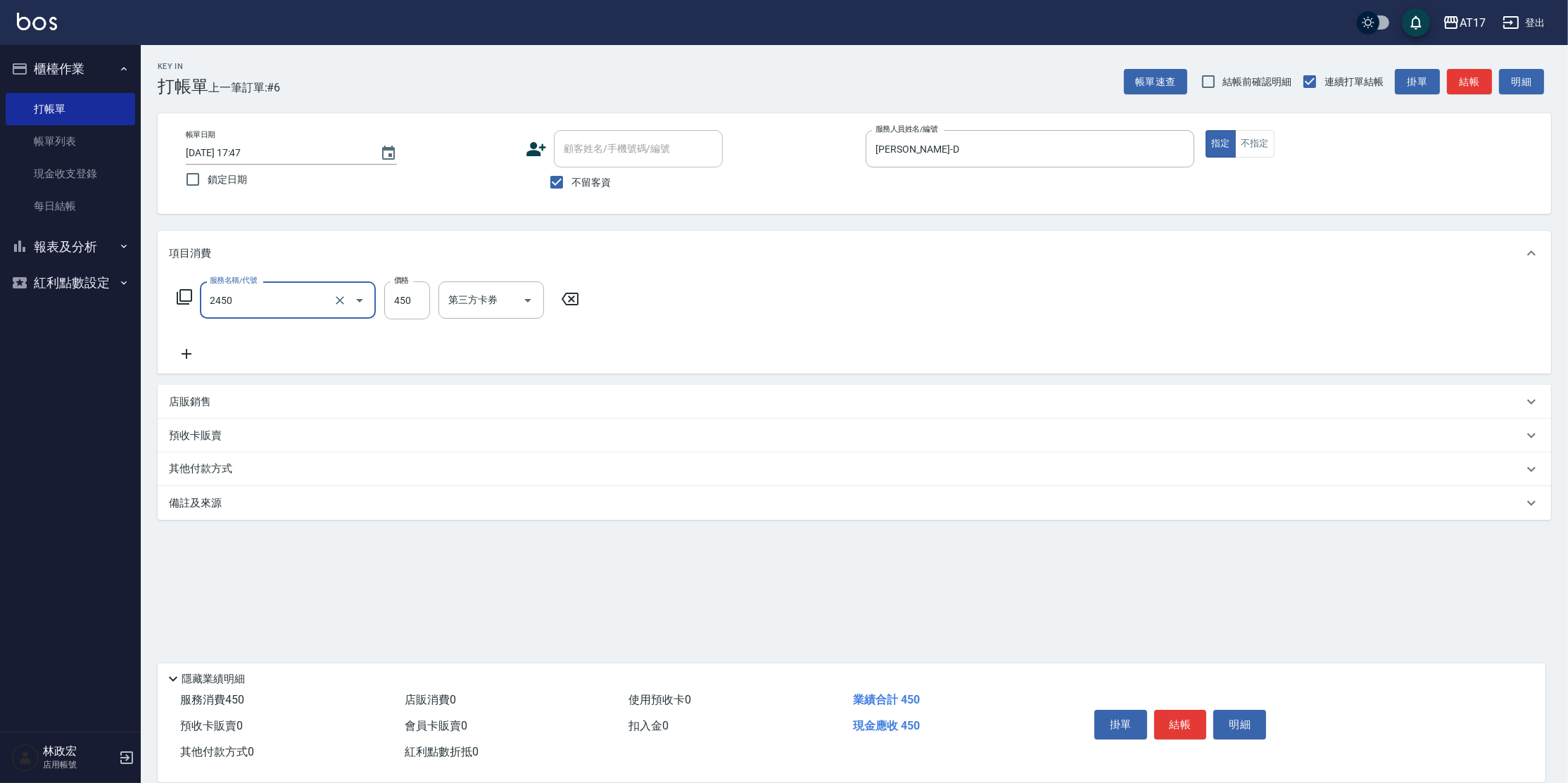
type input "C剪髮套餐(2450)"
type input "[PERSON_NAME]-27"
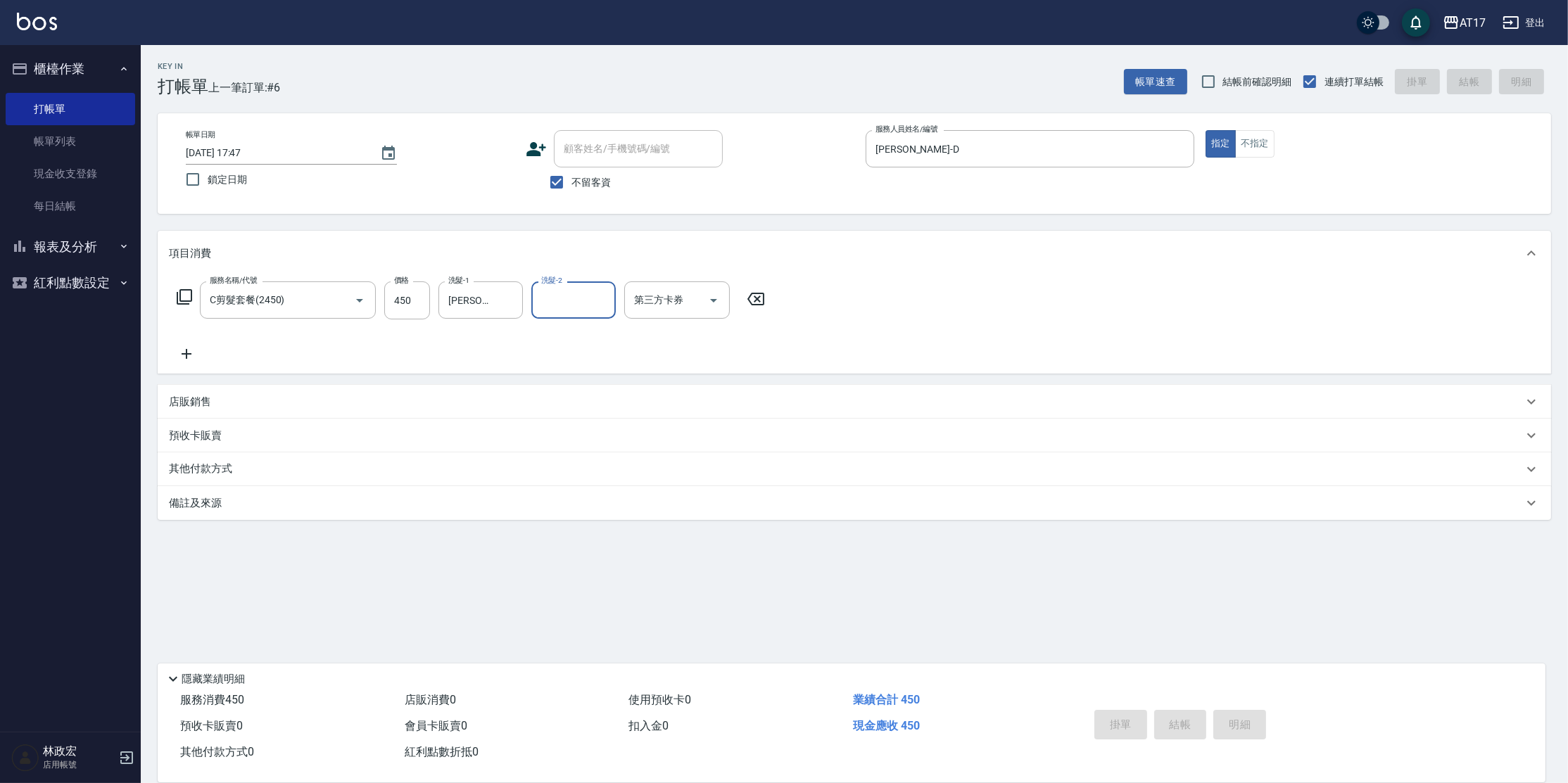
type input "[DATE] 17:48"
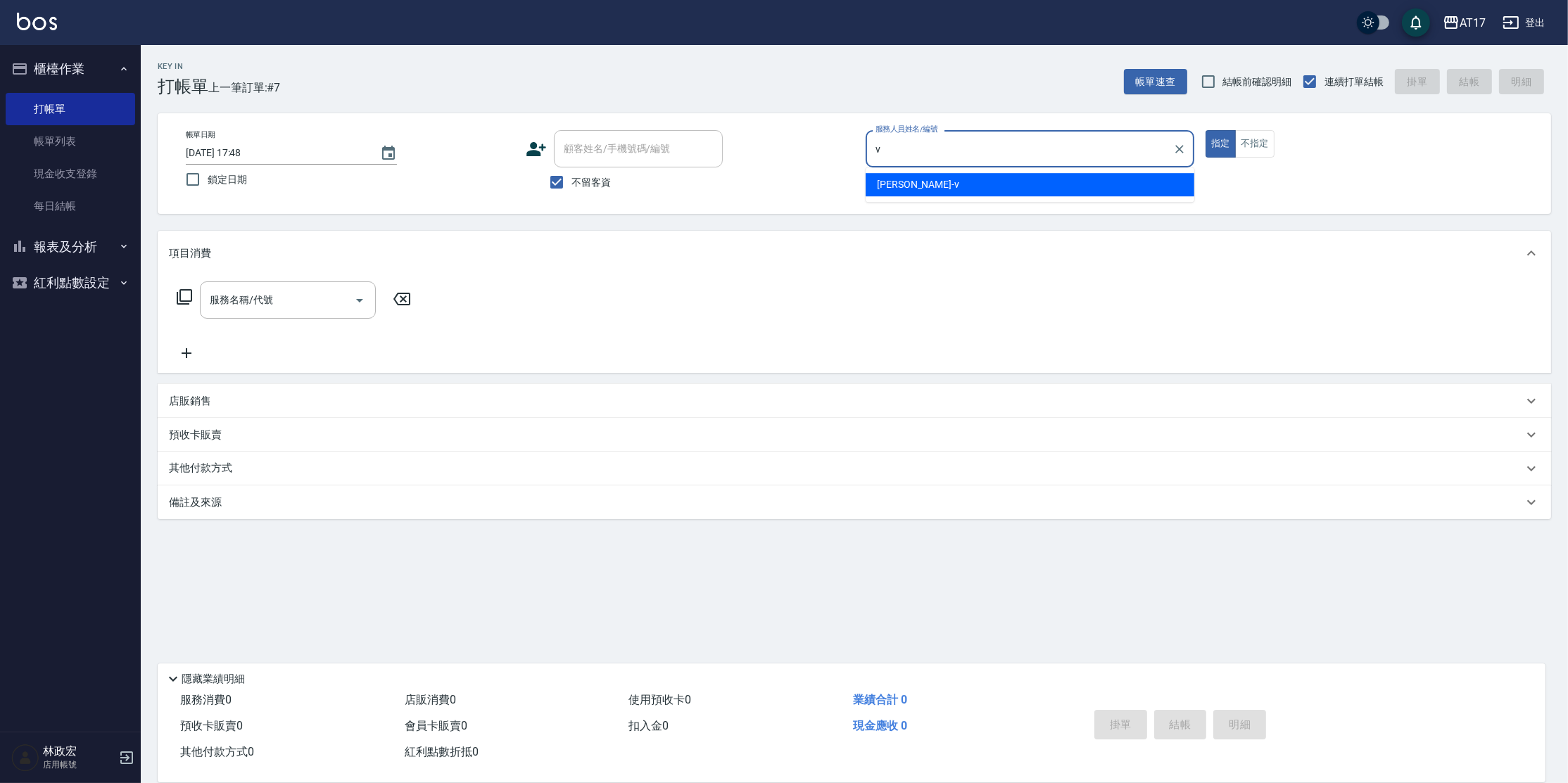
type input "[PERSON_NAME]-v"
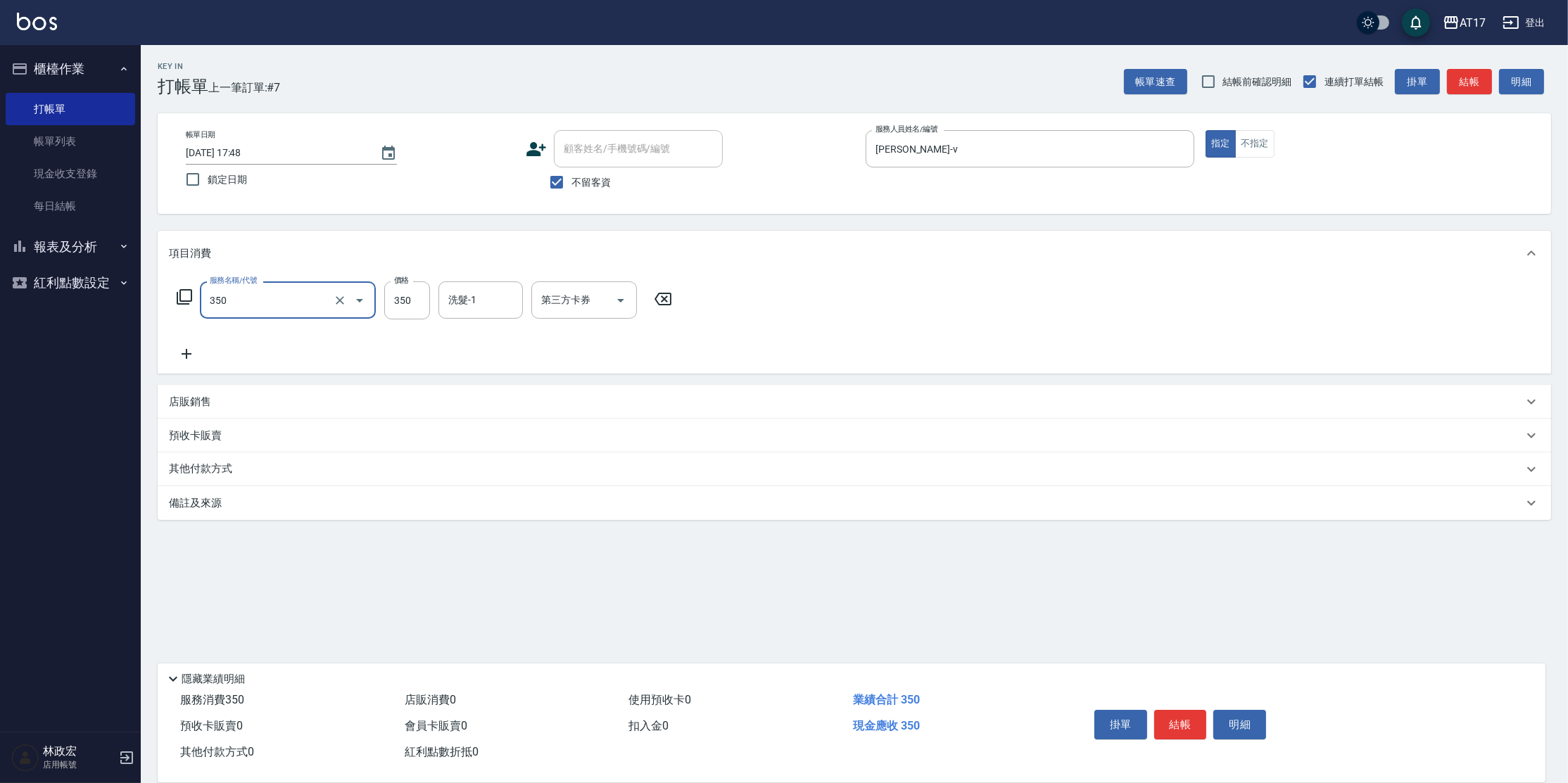
type input "350洗髮(350)"
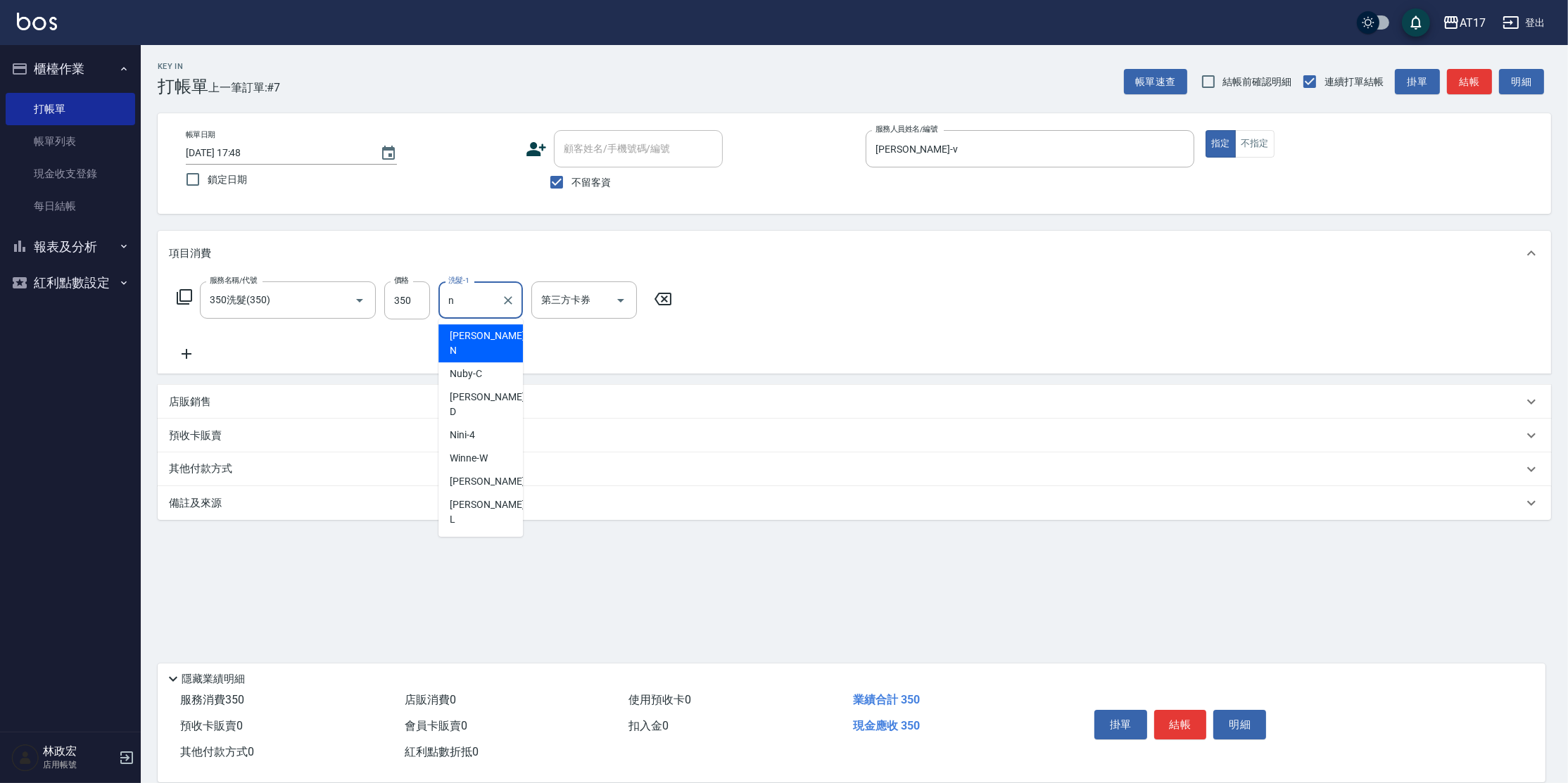
type input "[PERSON_NAME]-N"
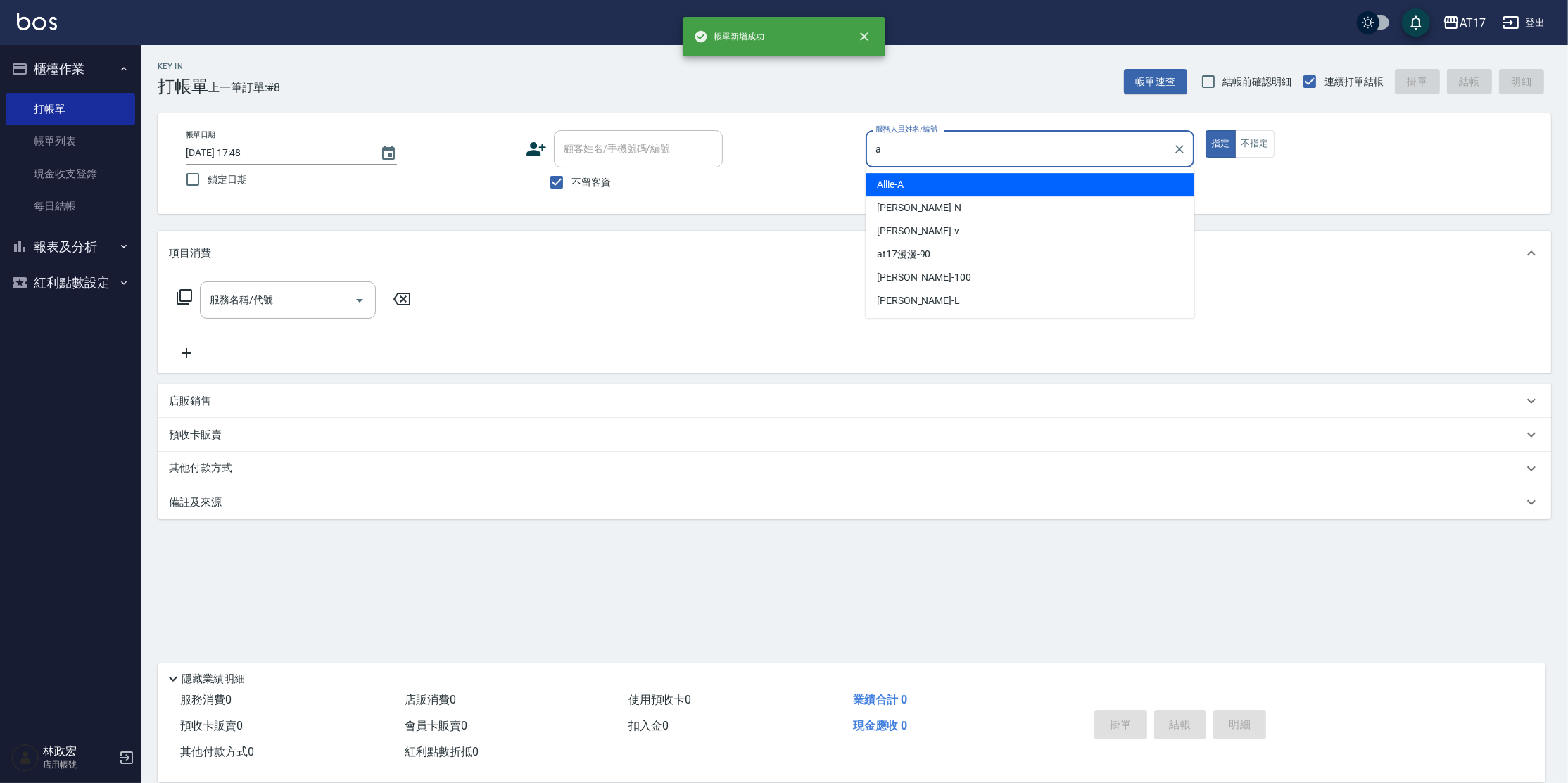
type input "Allie-A"
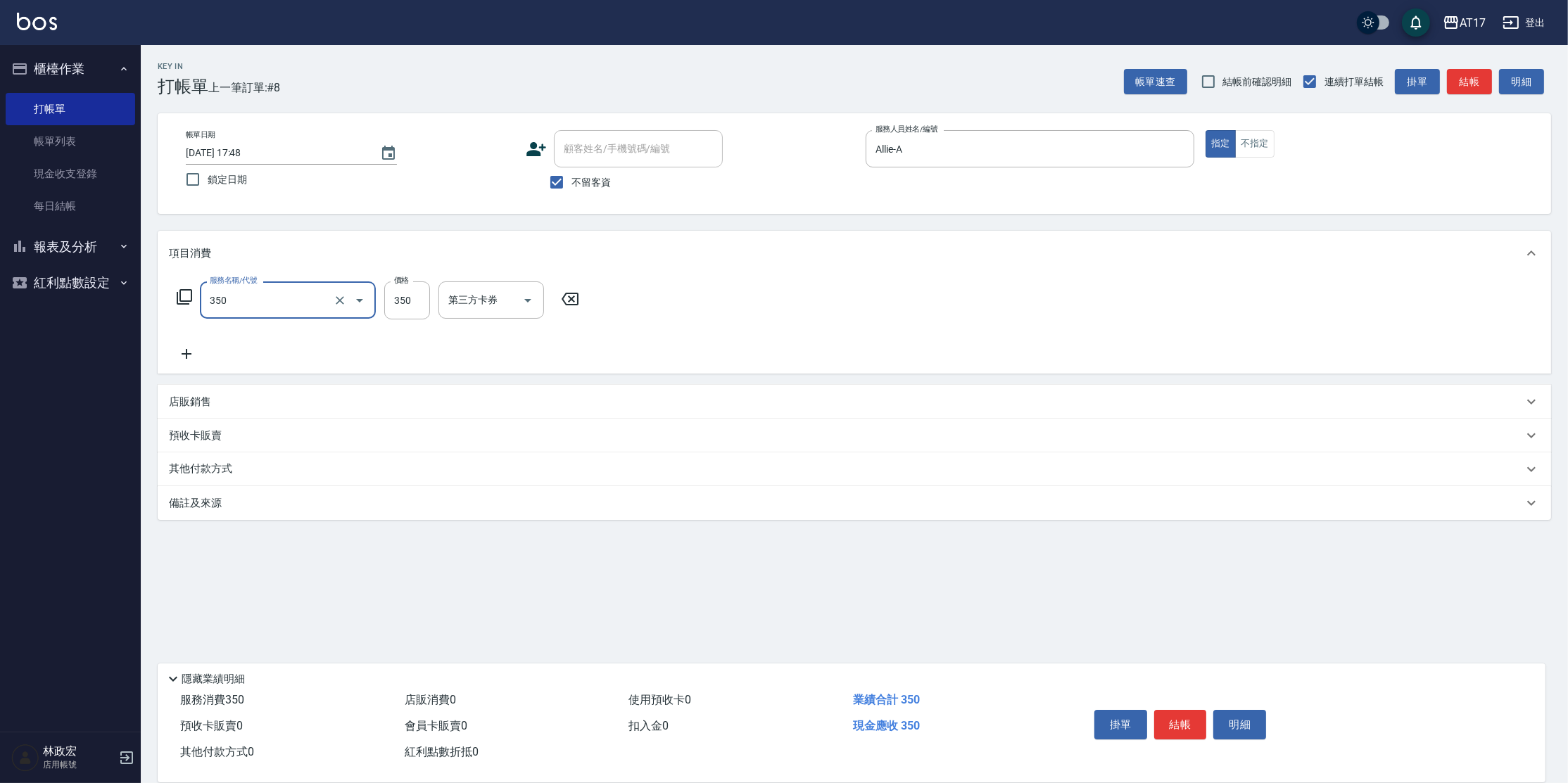
type input "350洗髮(350)"
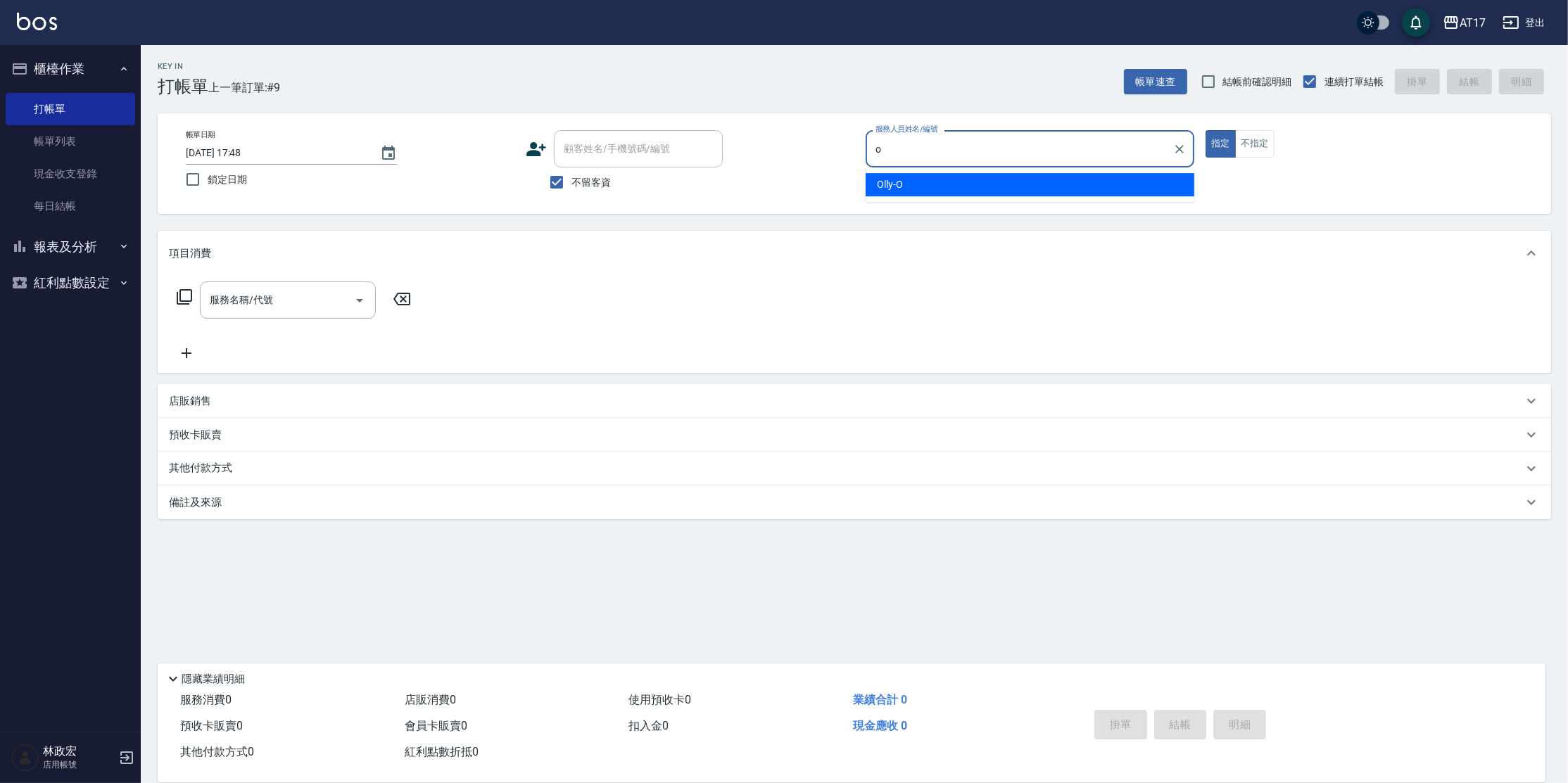
type input "Olly-O"
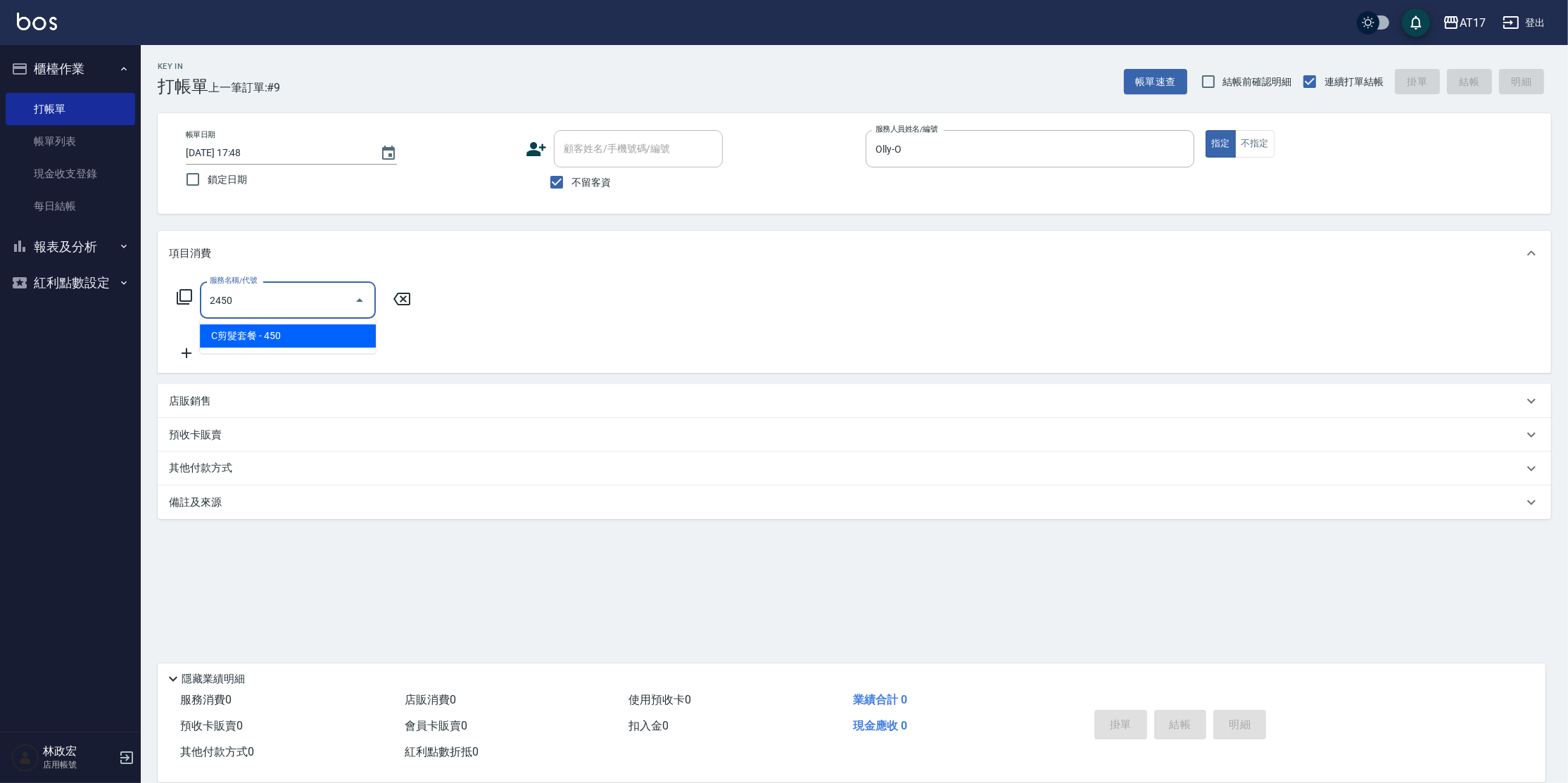
type input "C剪髮套餐(2450)"
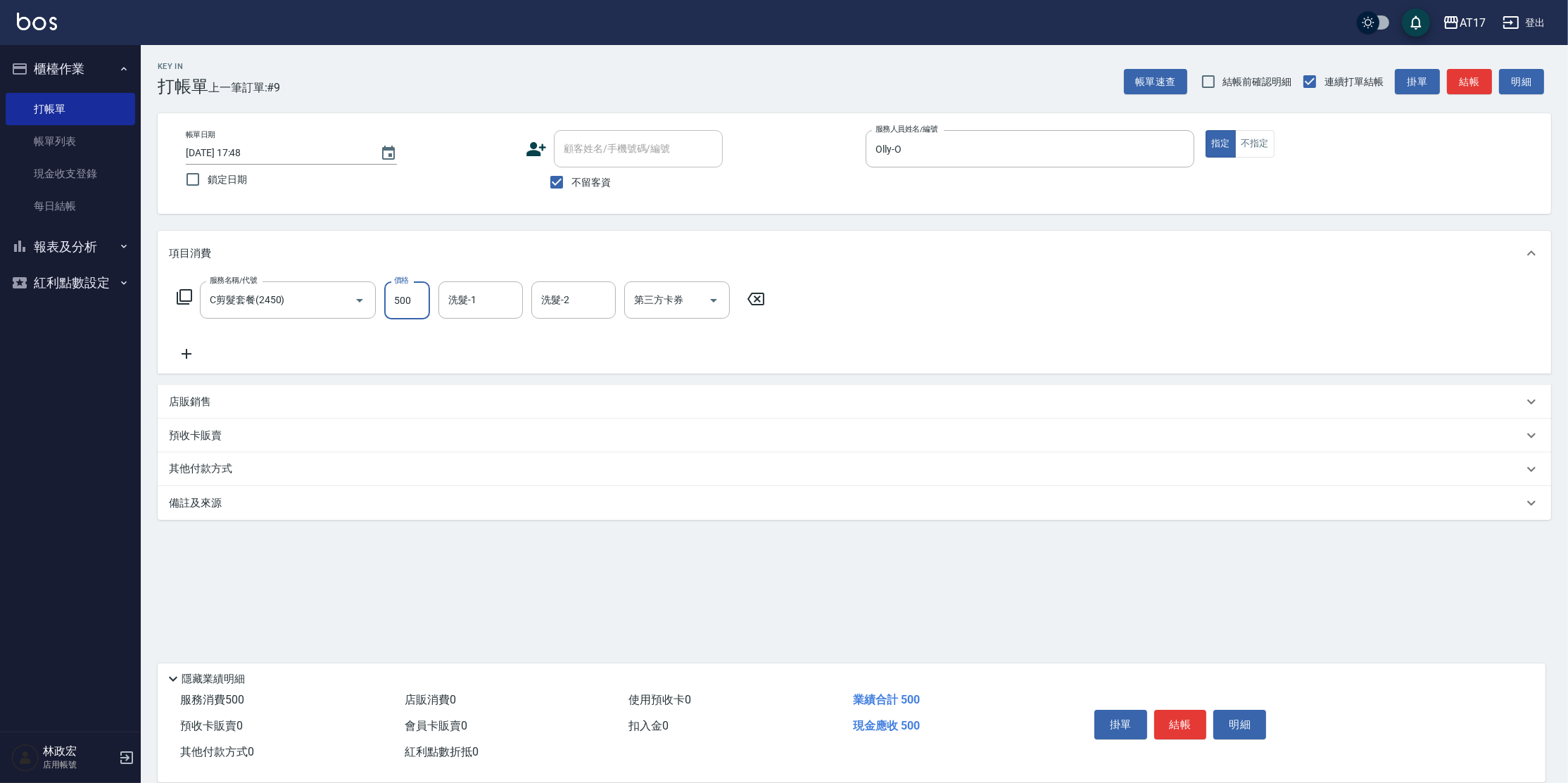
type input "500"
type input "[PERSON_NAME]-27"
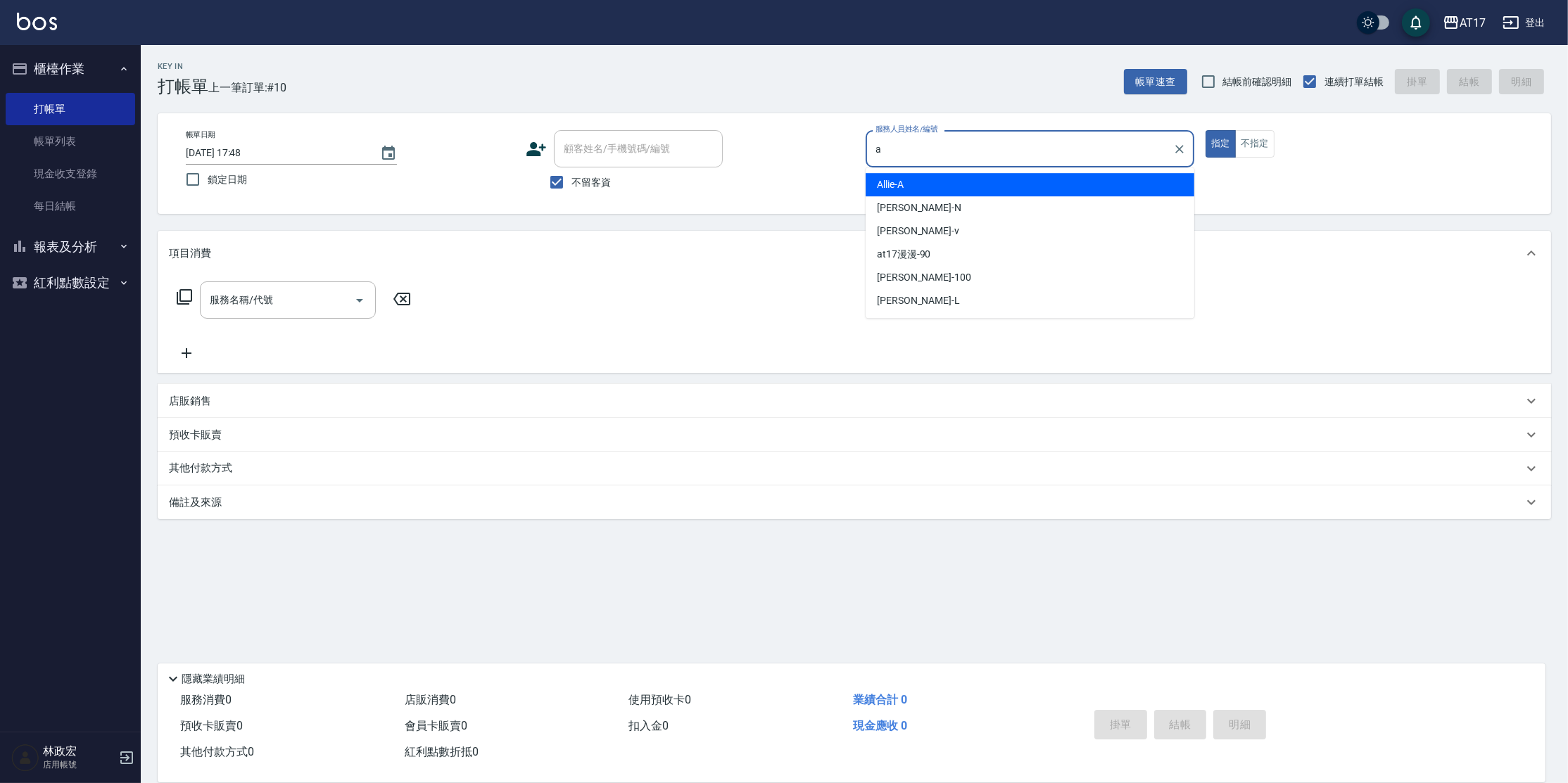
type input "Allie-A"
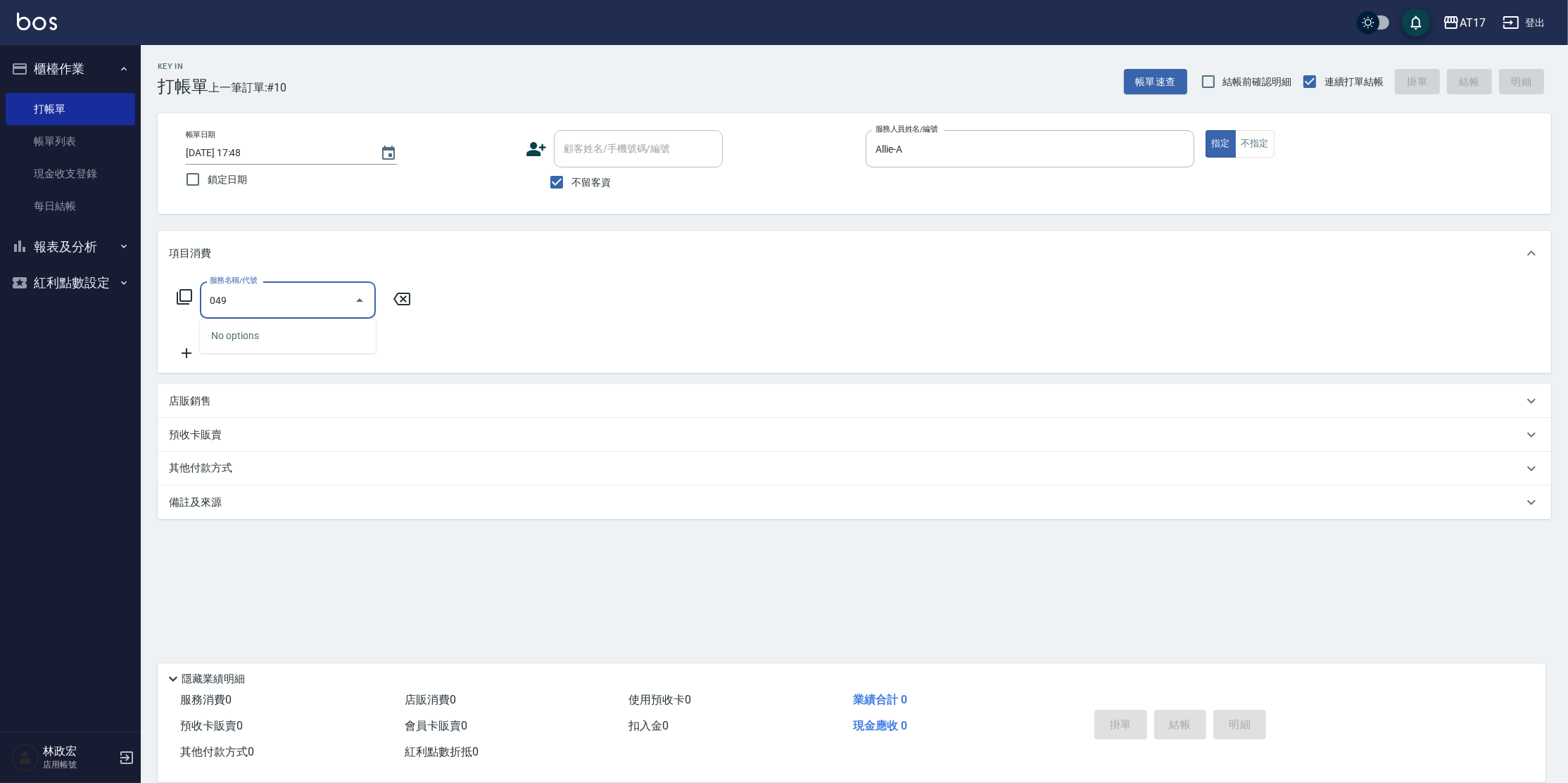
type input "0499"
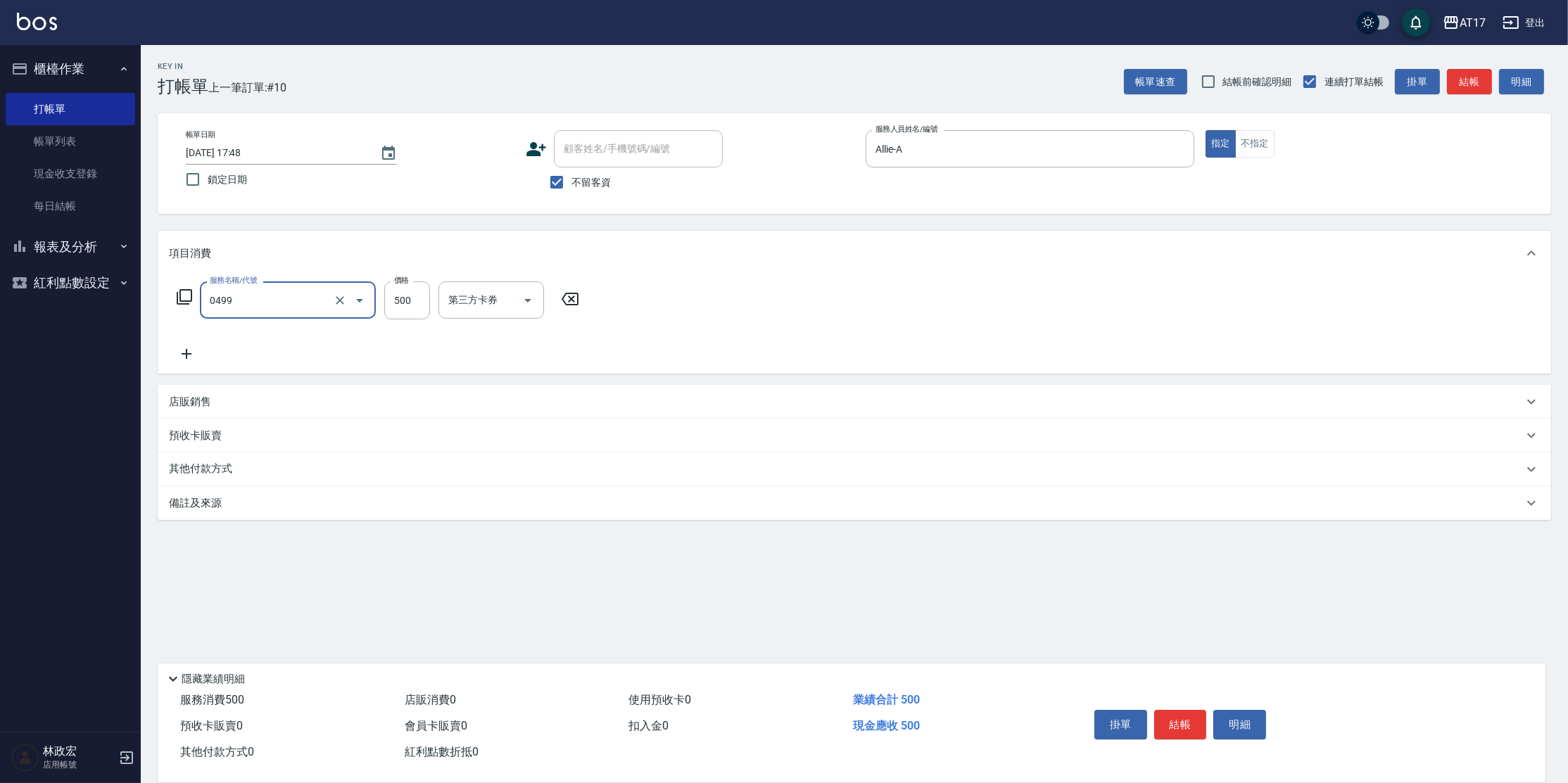
type input "去角質-499(0499)"
type input "800"
type input "[PERSON_NAME]-25"
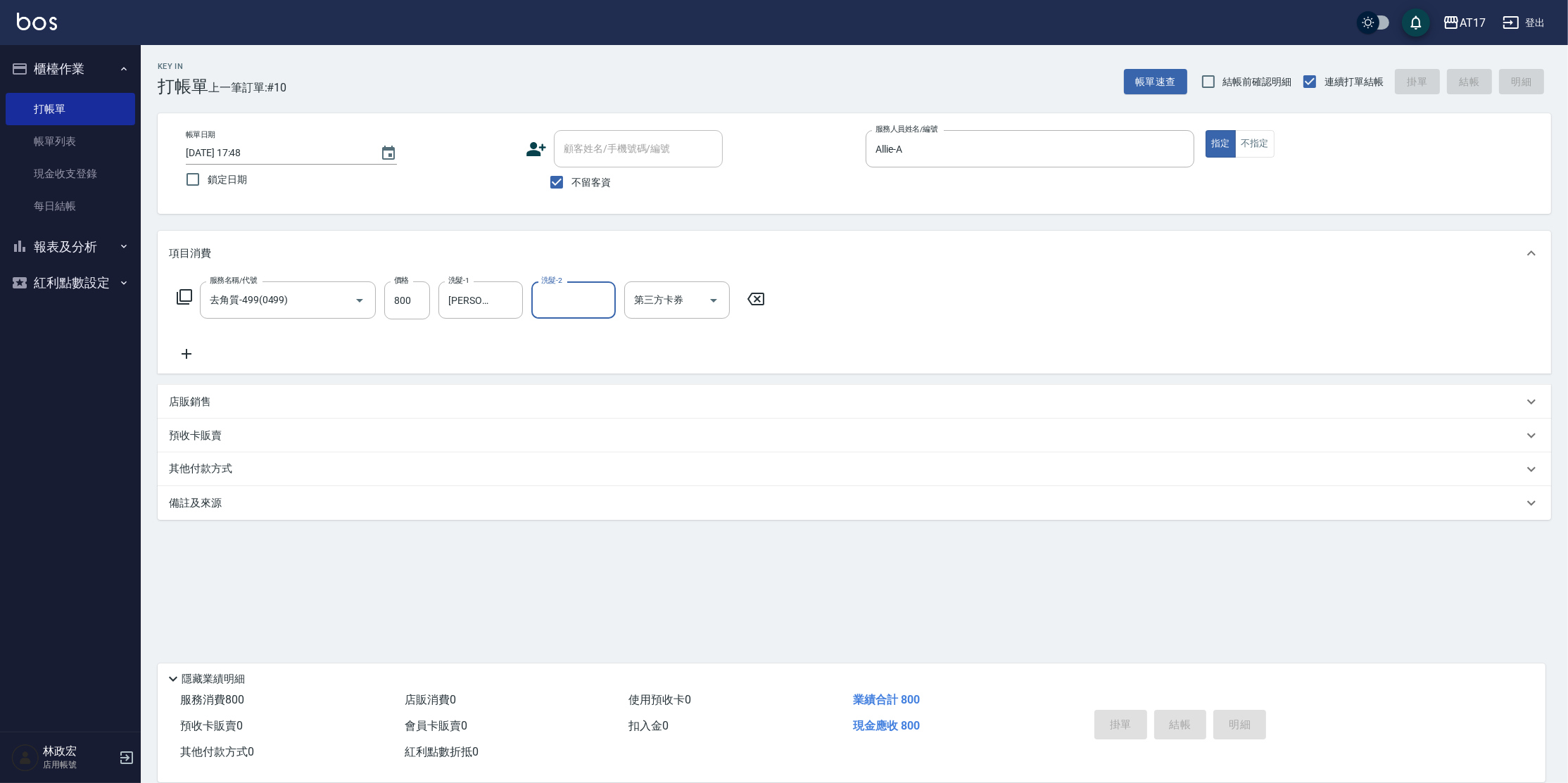
type input "[DATE] 17:49"
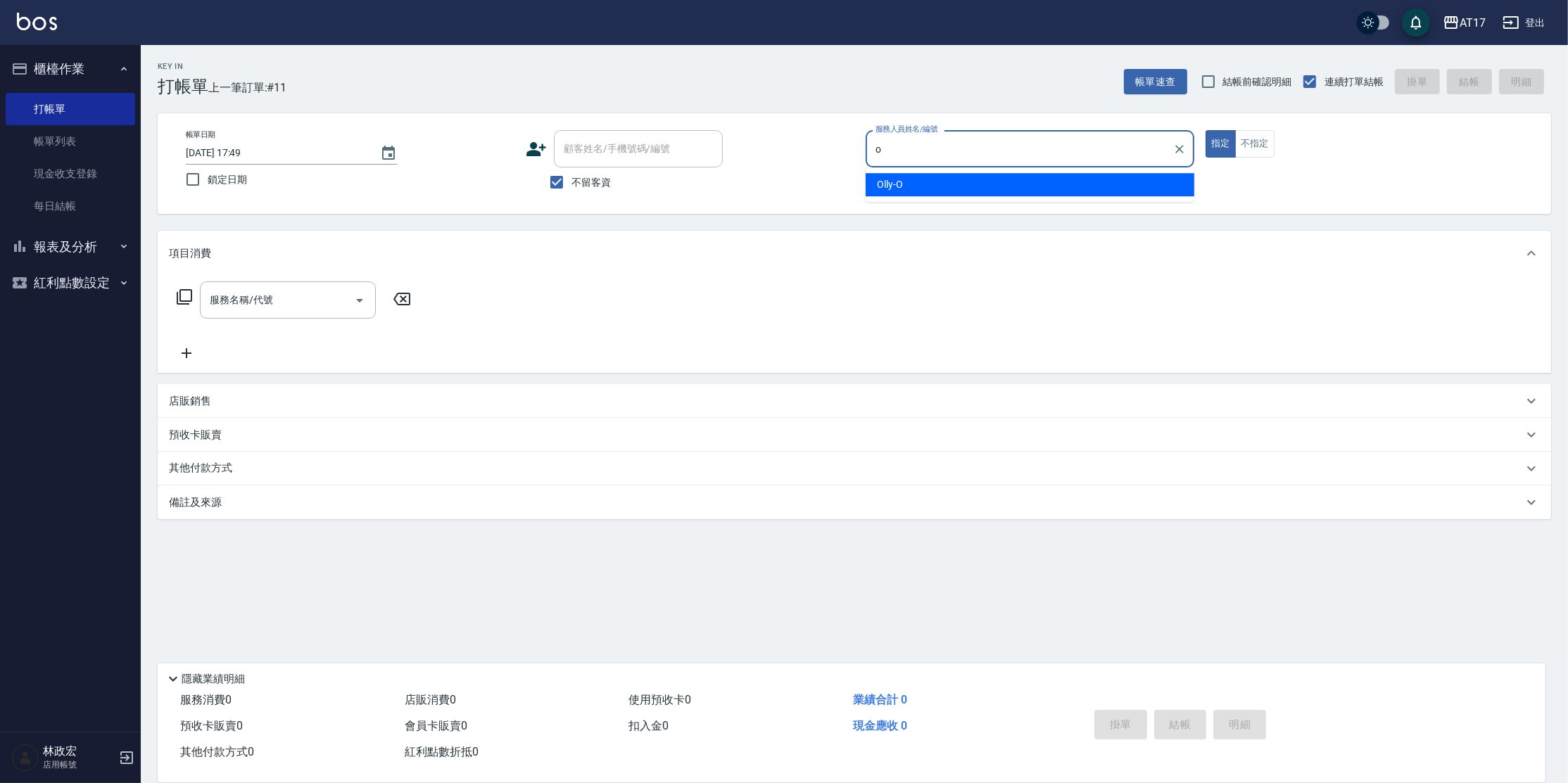
type input "Olly-O"
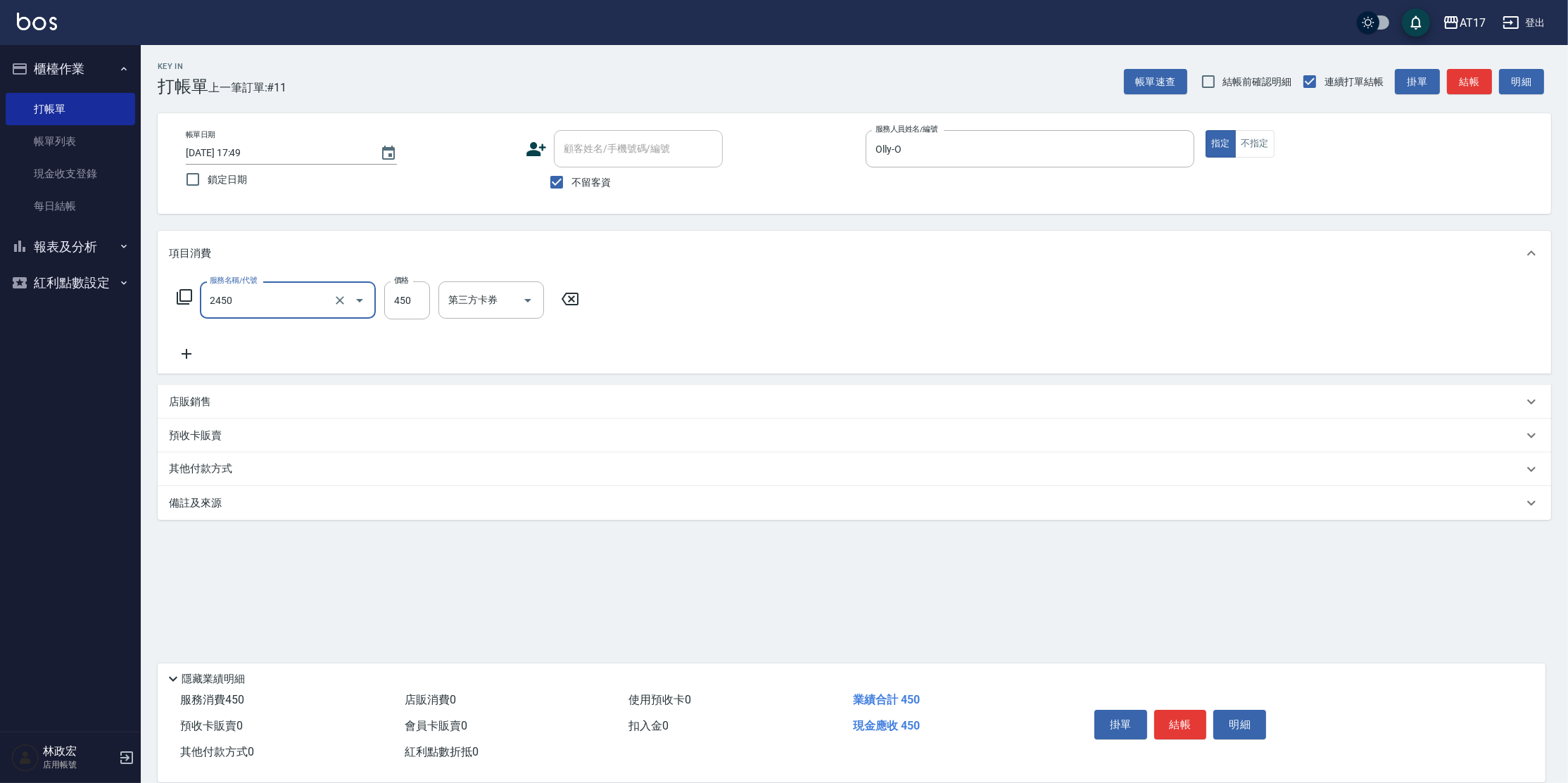
type input "C剪髮套餐(2450)"
type input "[PERSON_NAME]-25"
click at [414, 292] on input "450" at bounding box center [407, 300] width 45 height 38
type input "500"
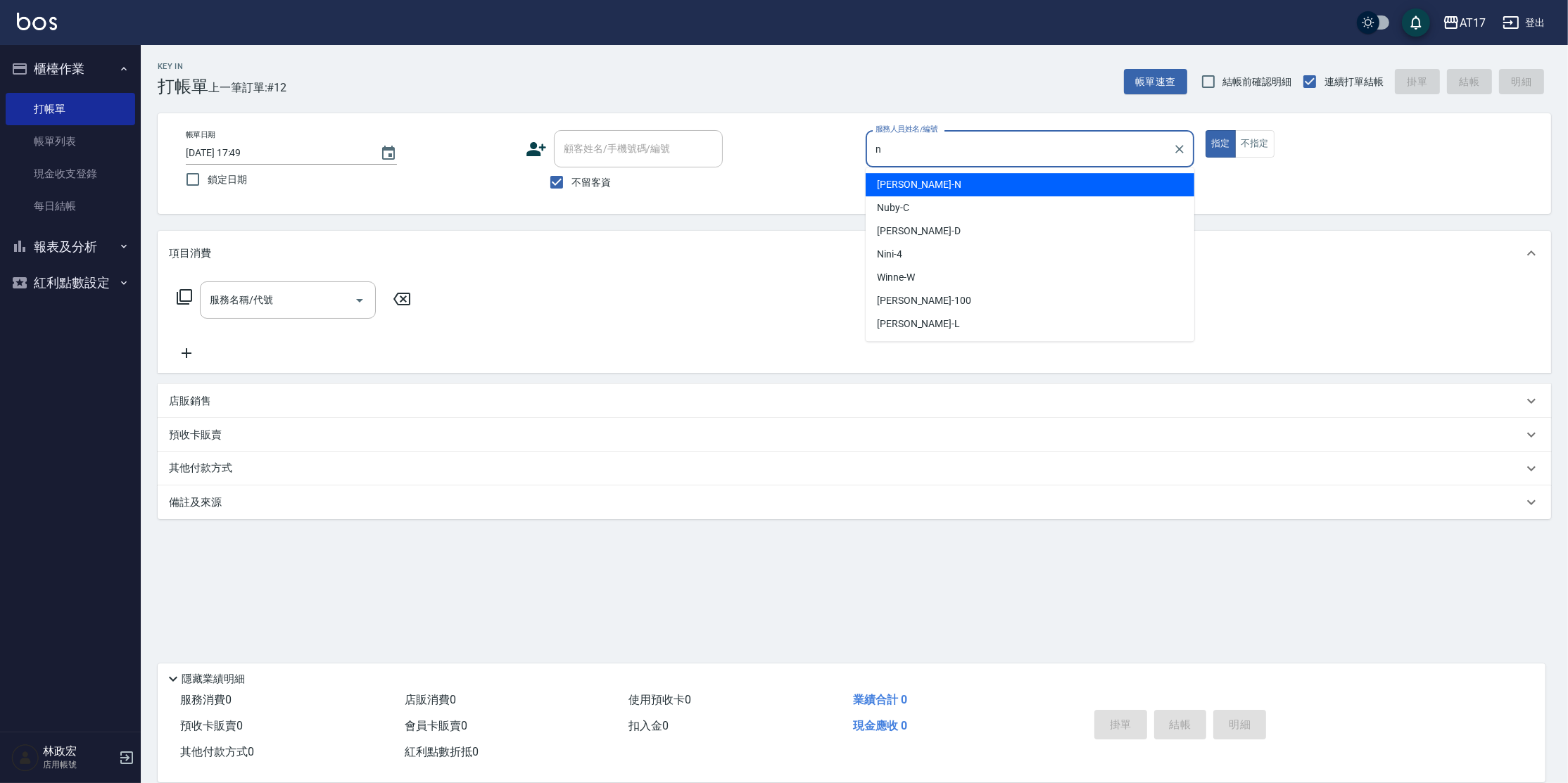
type input "[PERSON_NAME]-N"
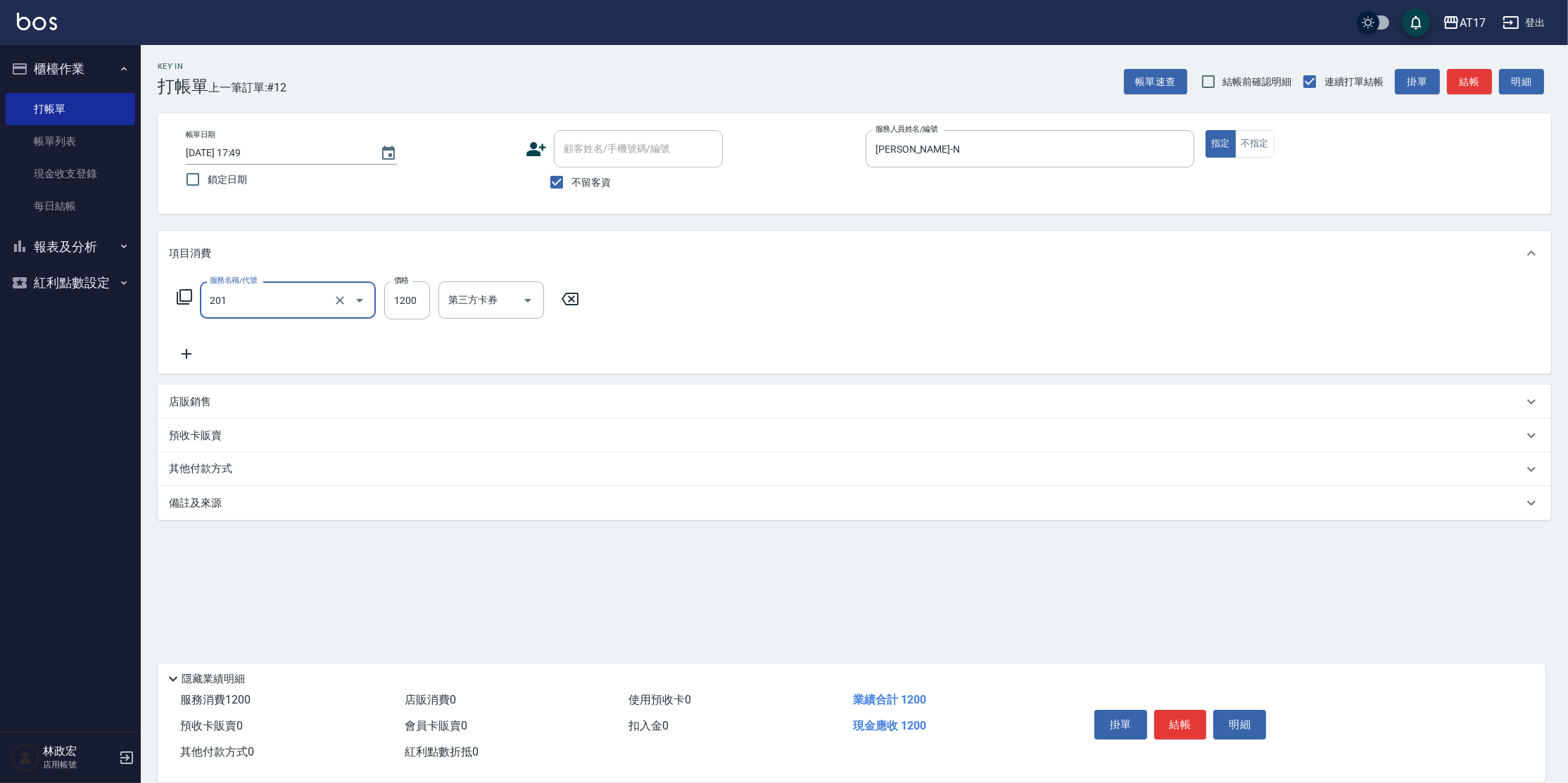
type input "一般燙(改金額)(201)"
type input "1299"
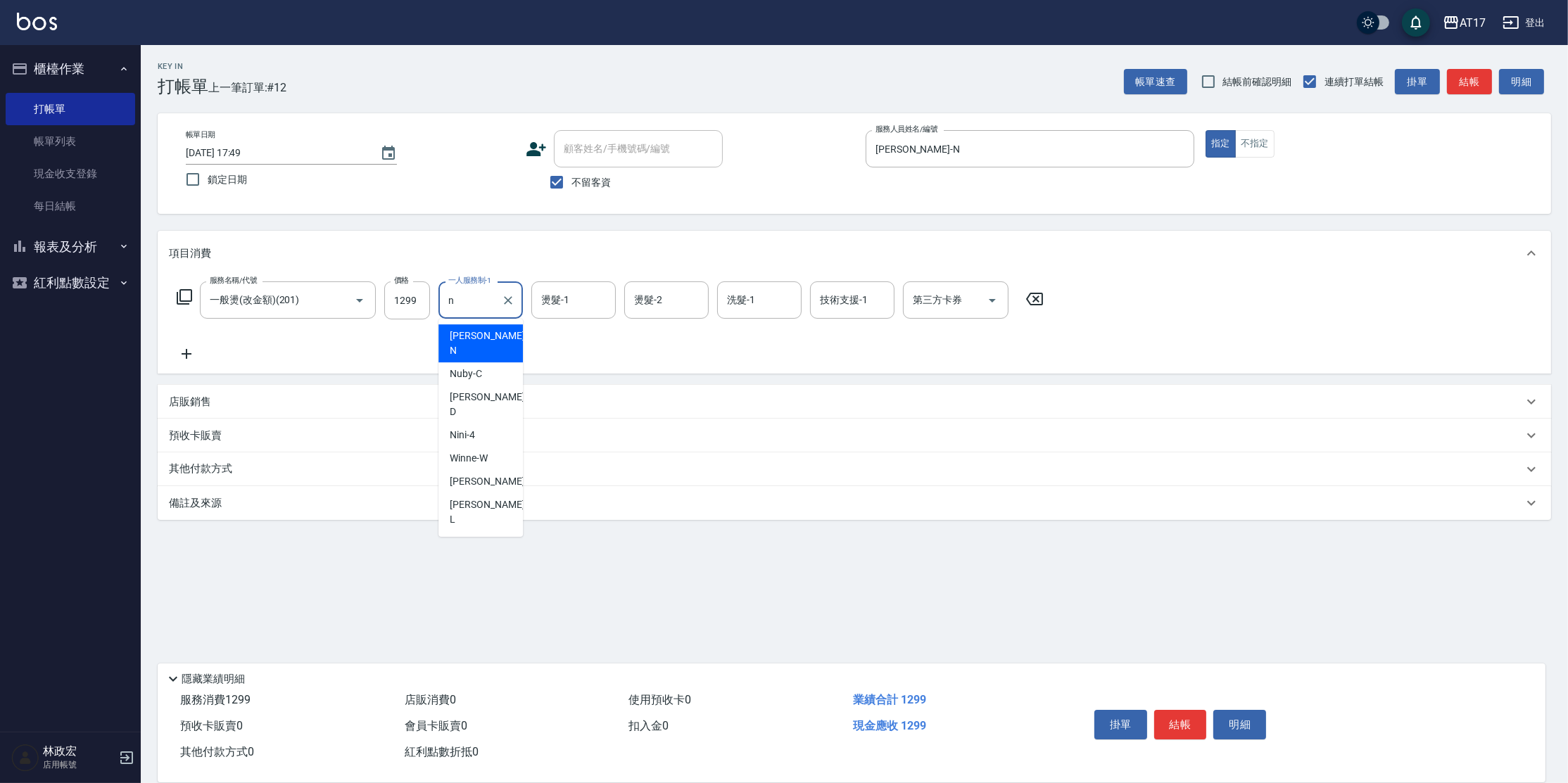
type input "[PERSON_NAME]-N"
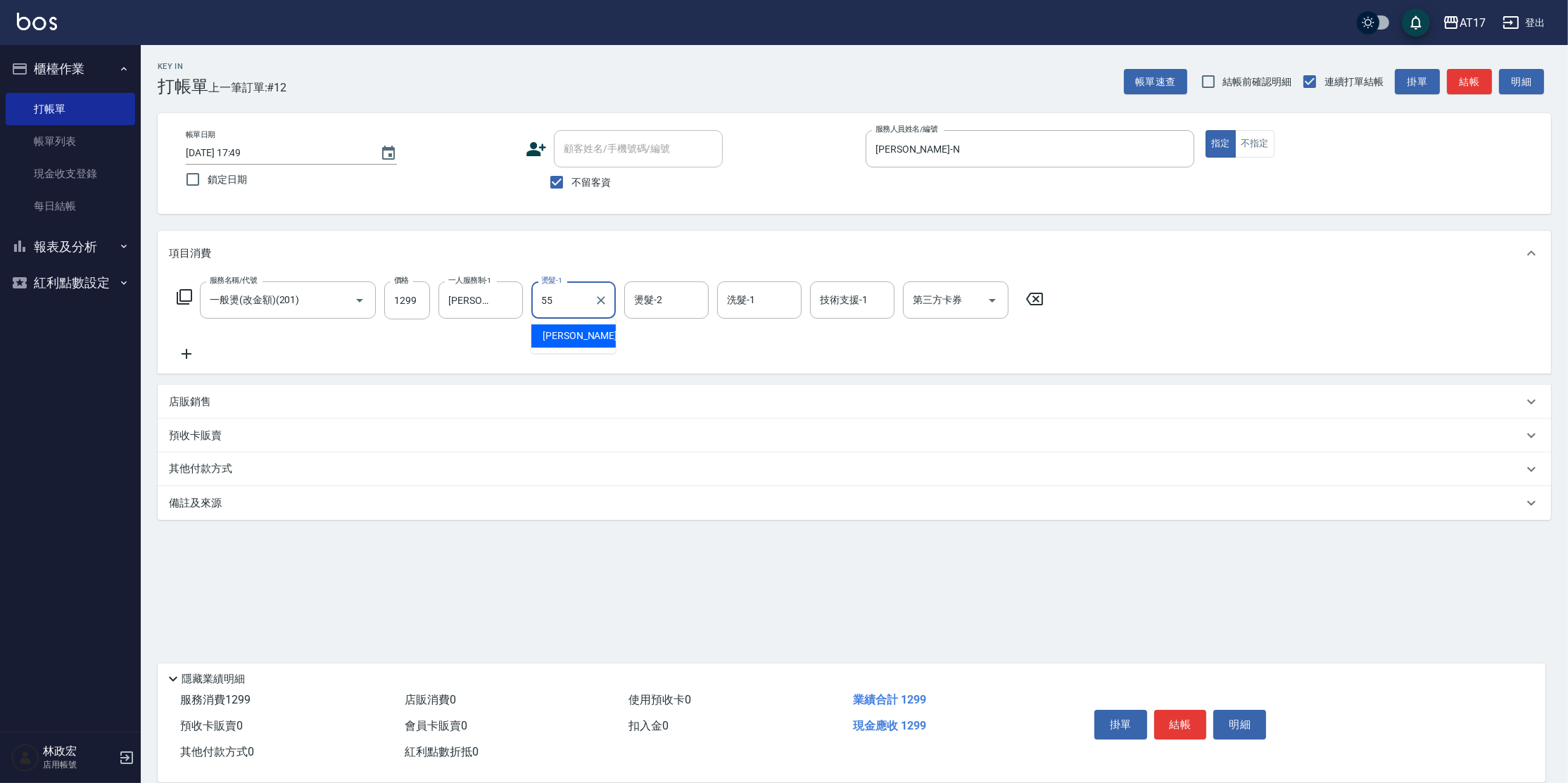
type input "[PERSON_NAME]-55"
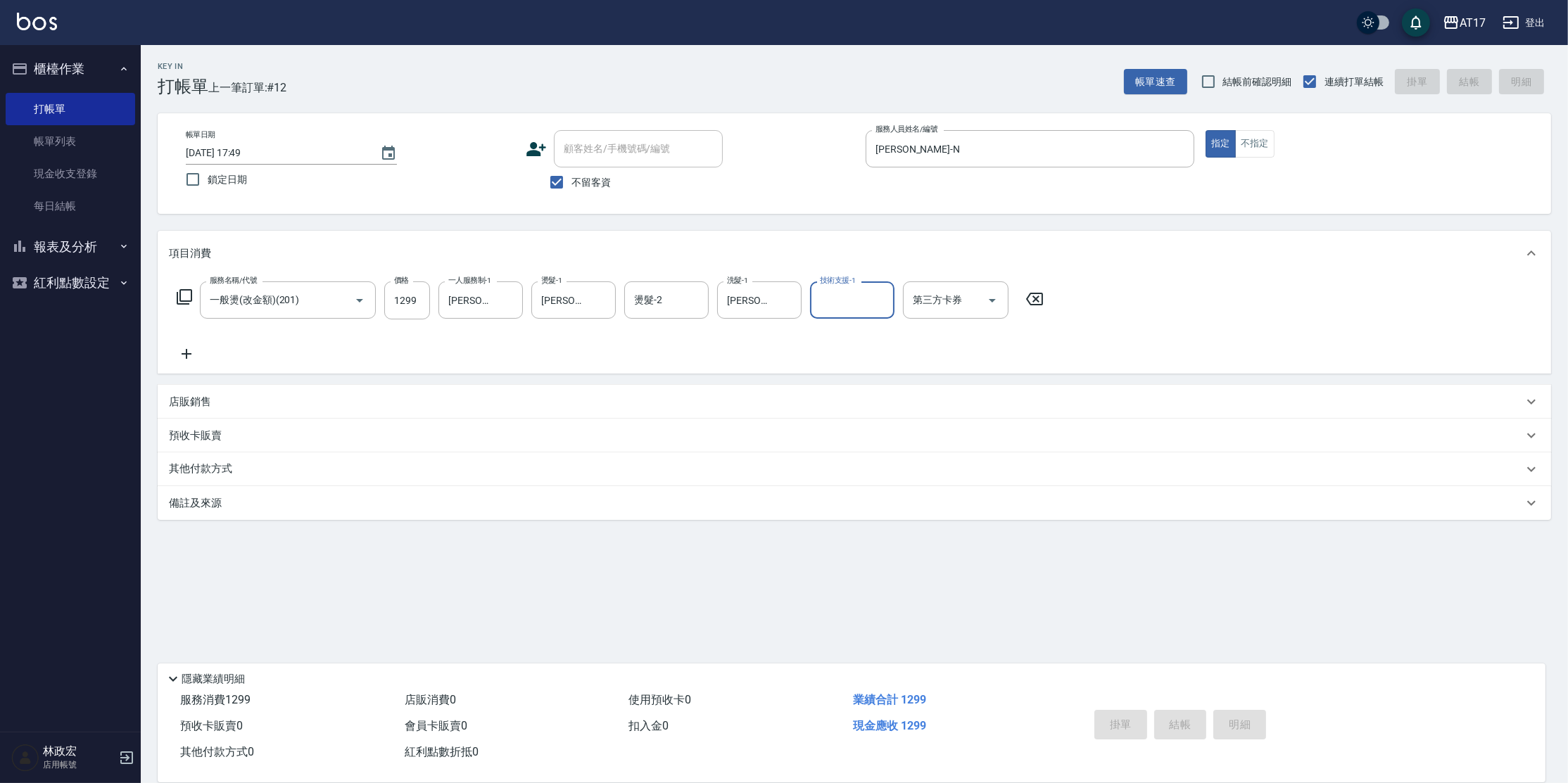
type input "[DATE] 17:50"
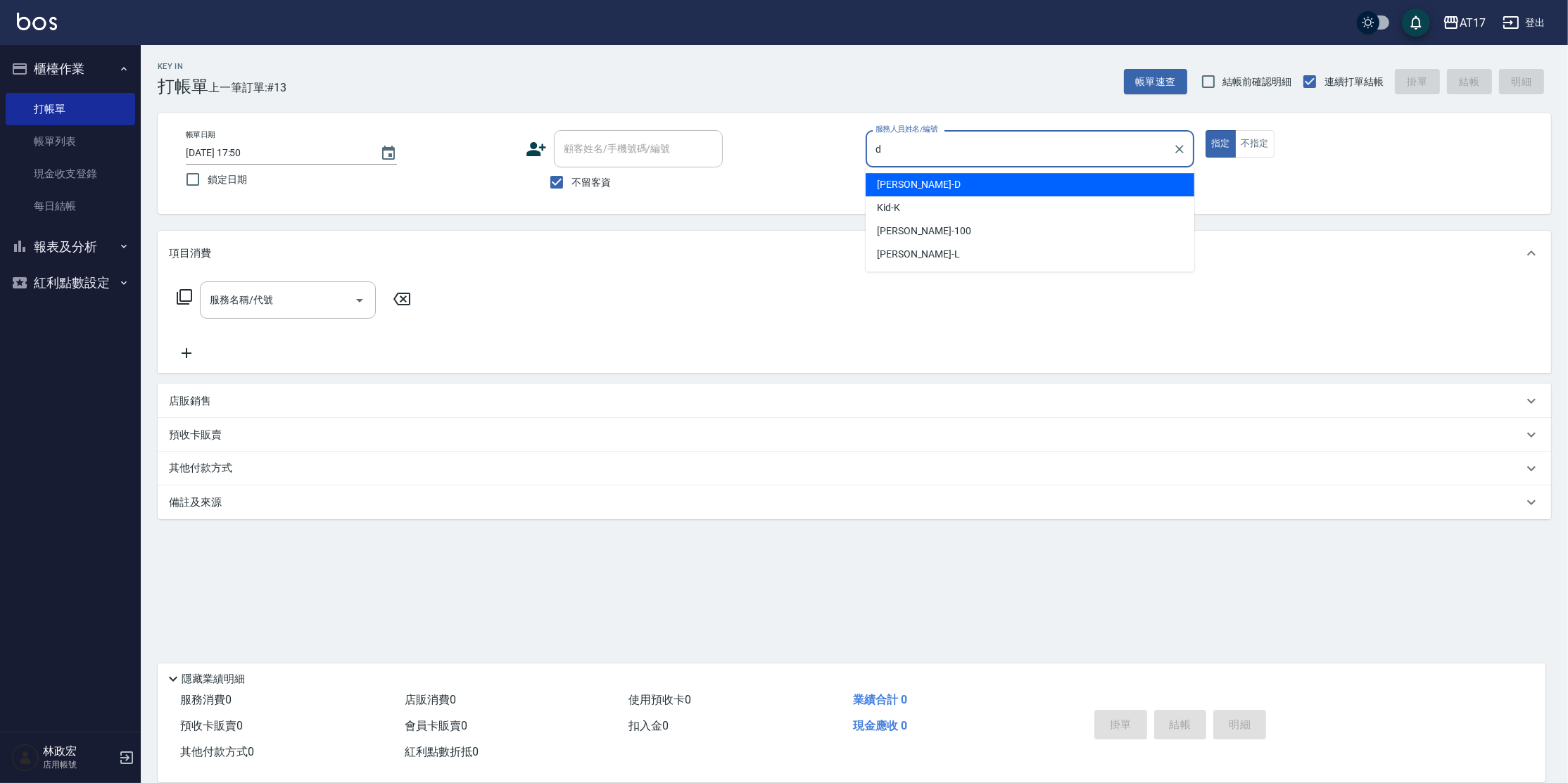
type input "[PERSON_NAME]-D"
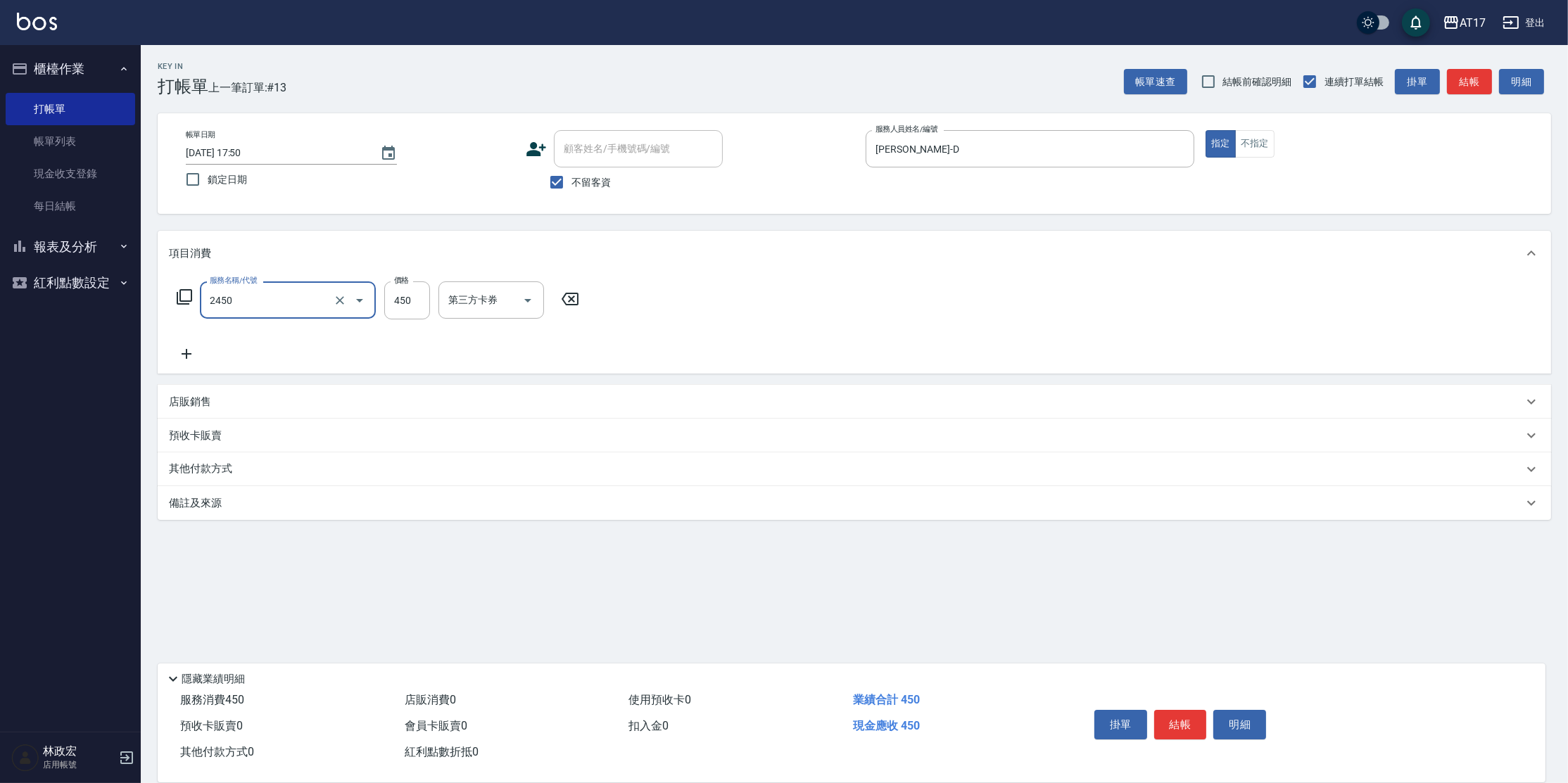
type input "C剪髮套餐(2450)"
type input "[PERSON_NAME]-27"
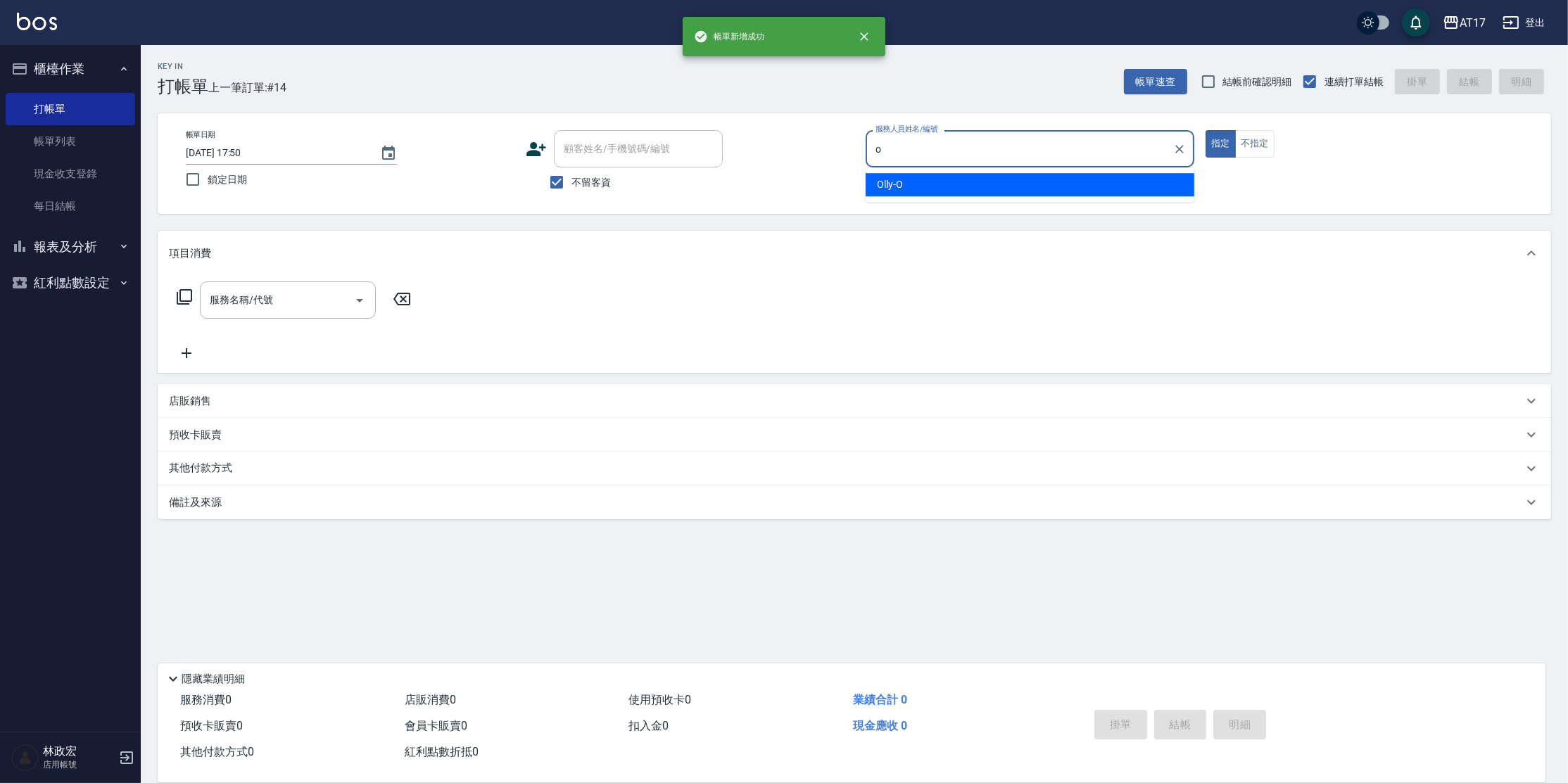
type input "Olly-O"
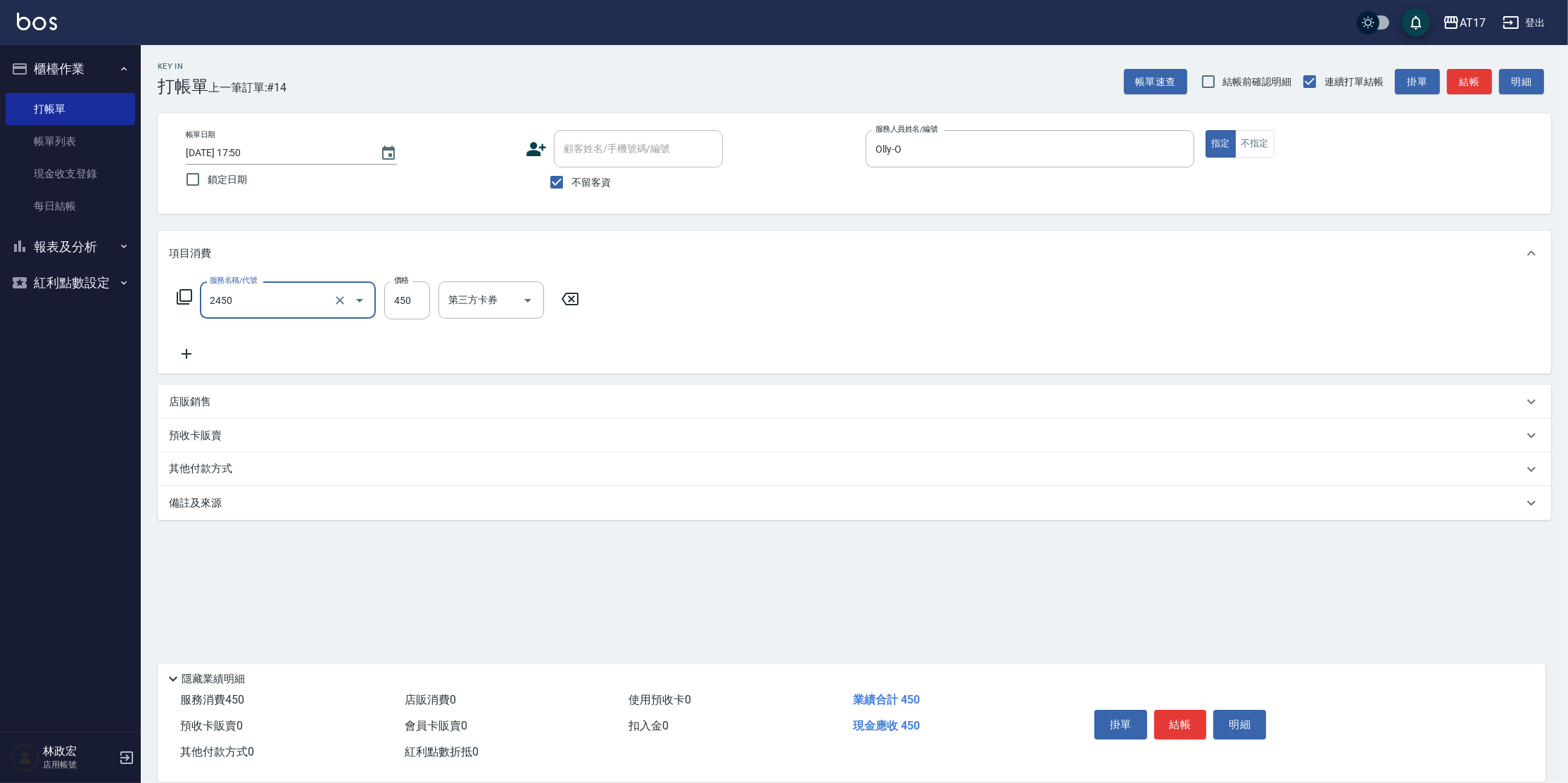
type input "C剪髮套餐(2450)"
type input "500"
type input "[PERSON_NAME]-25"
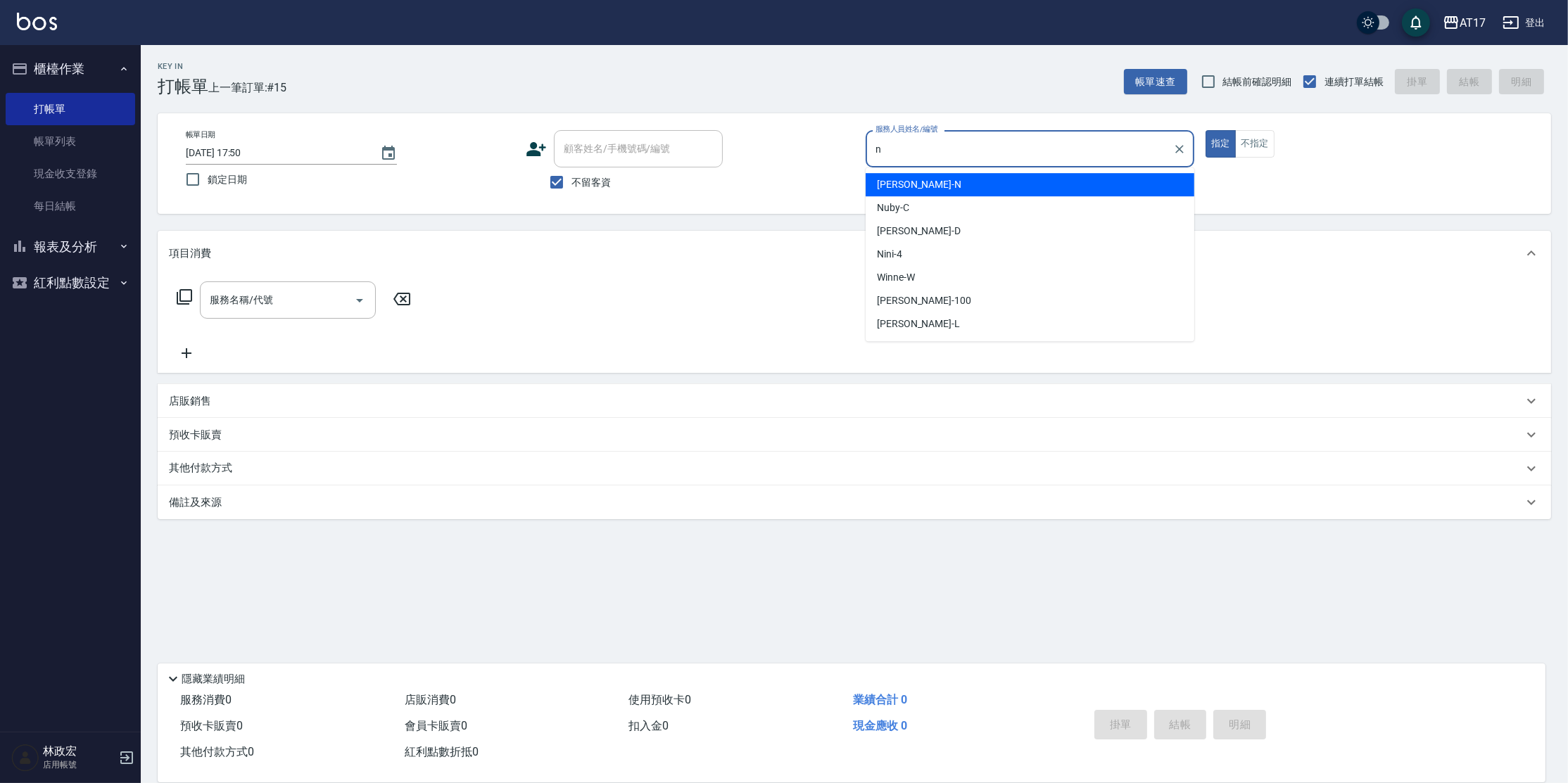
type input "[PERSON_NAME]-N"
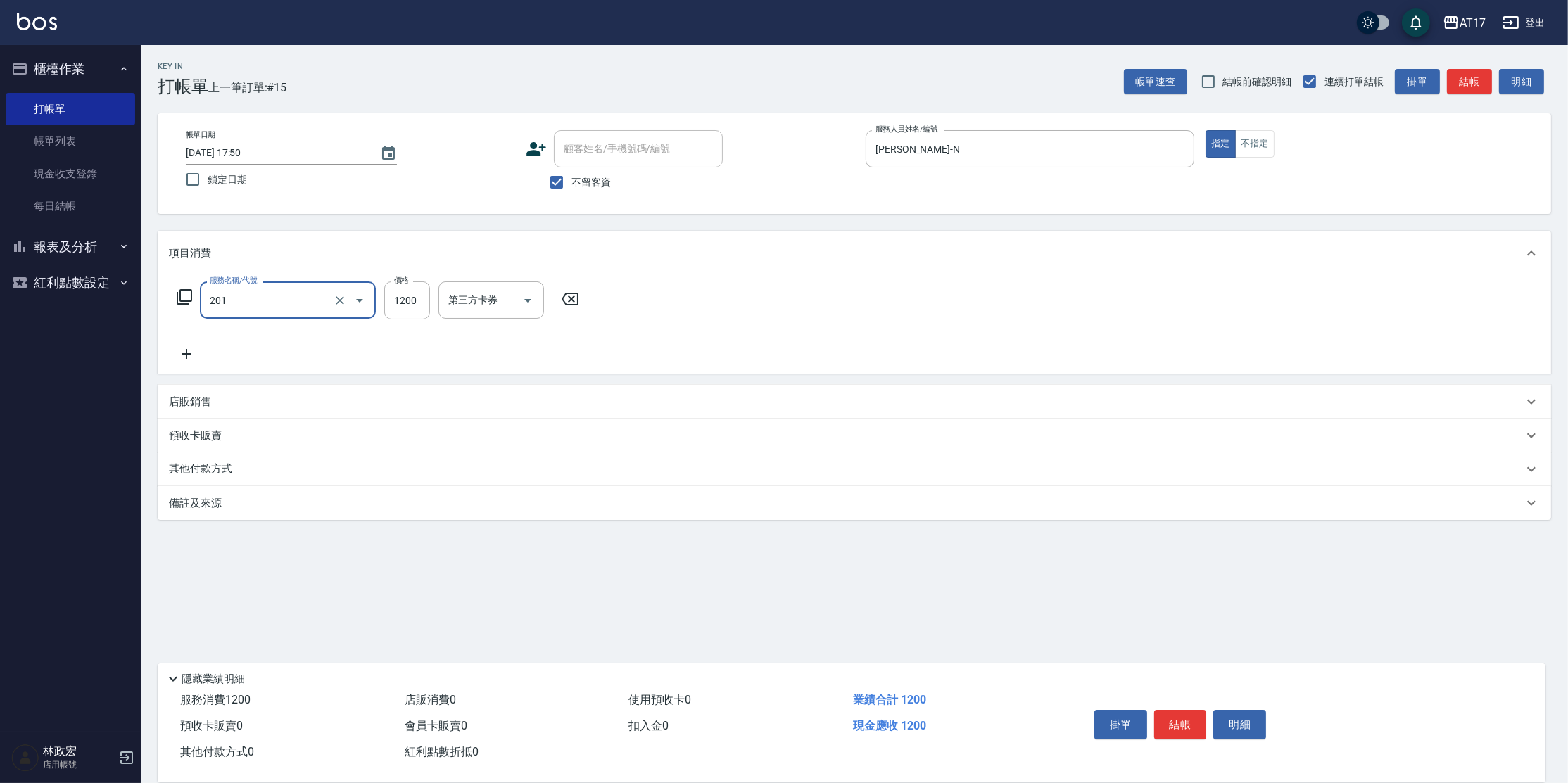
type input "一般燙(改金額)(201)"
type input "1299"
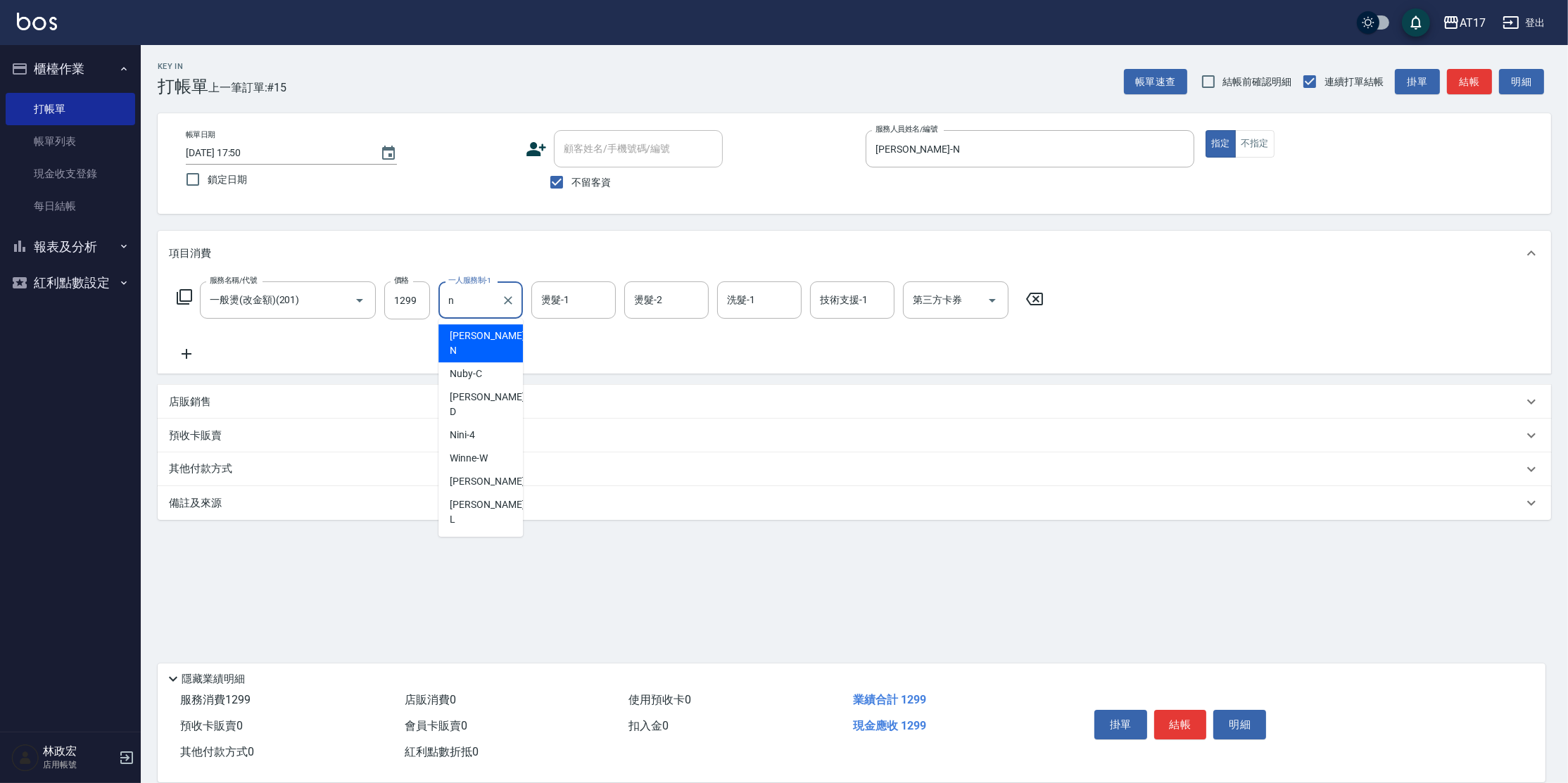
type input "[PERSON_NAME]-N"
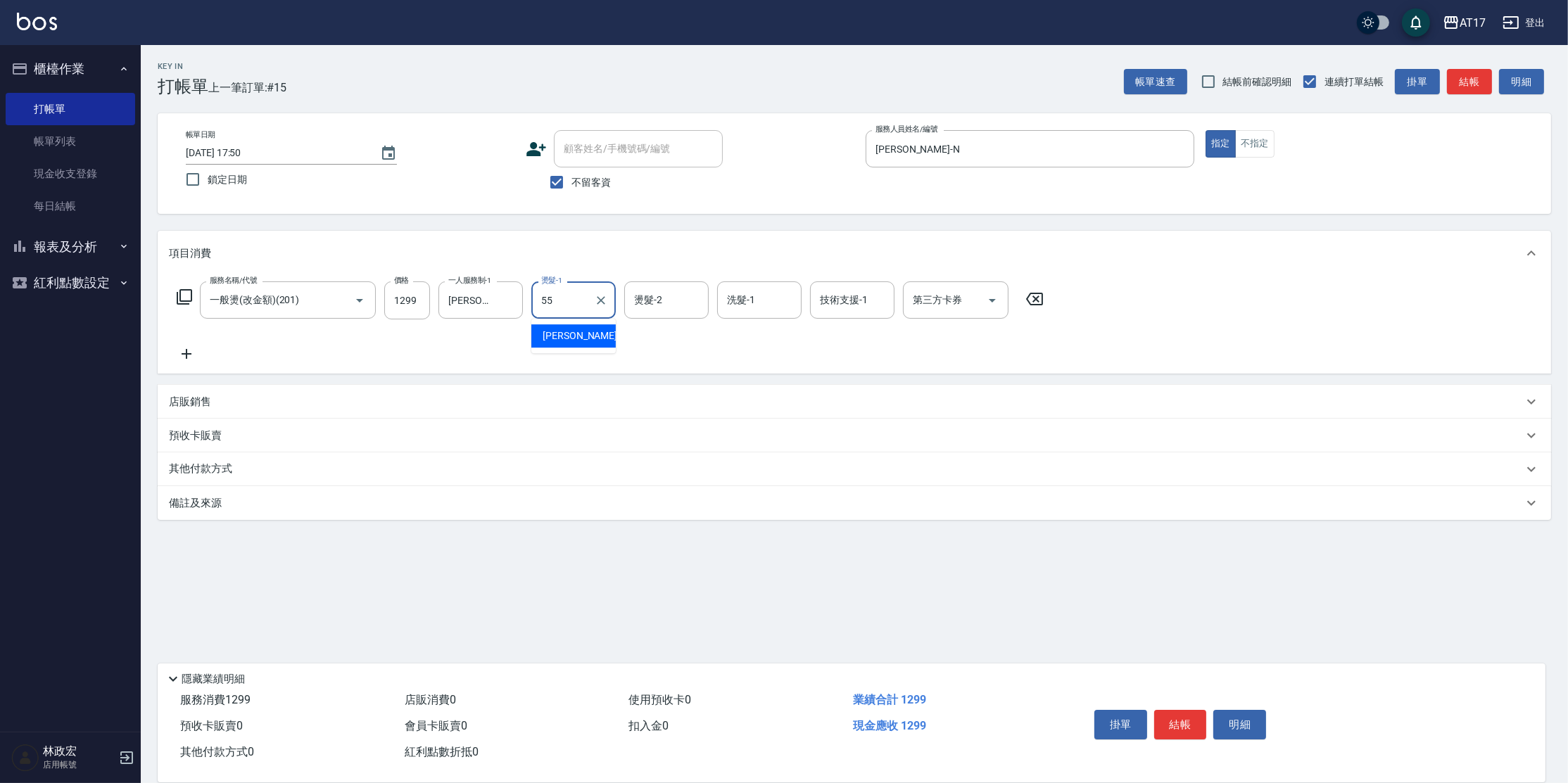
type input "[PERSON_NAME]-55"
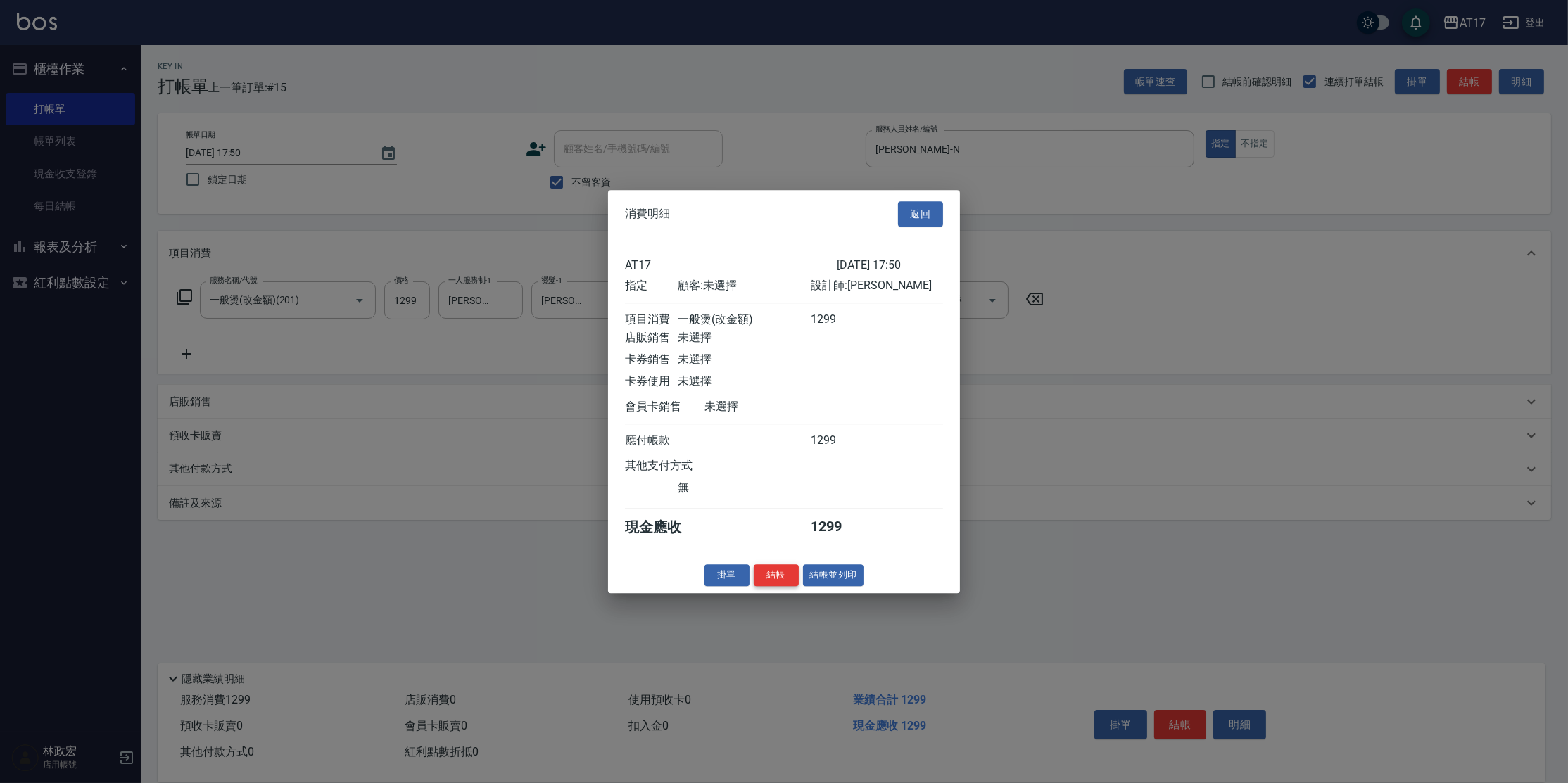
click at [786, 586] on button "結帳" at bounding box center [776, 575] width 45 height 22
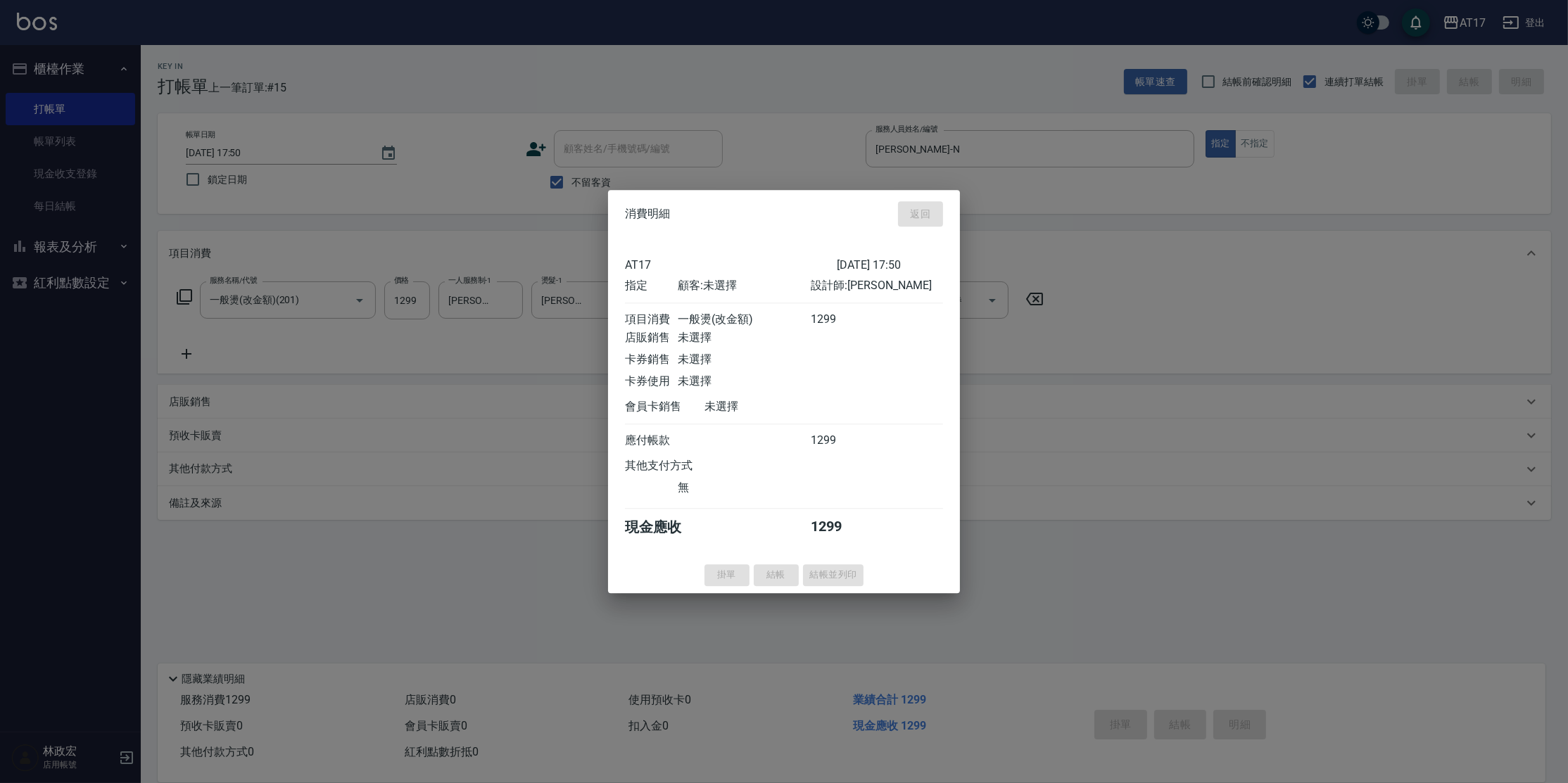
type input "[DATE] 17:51"
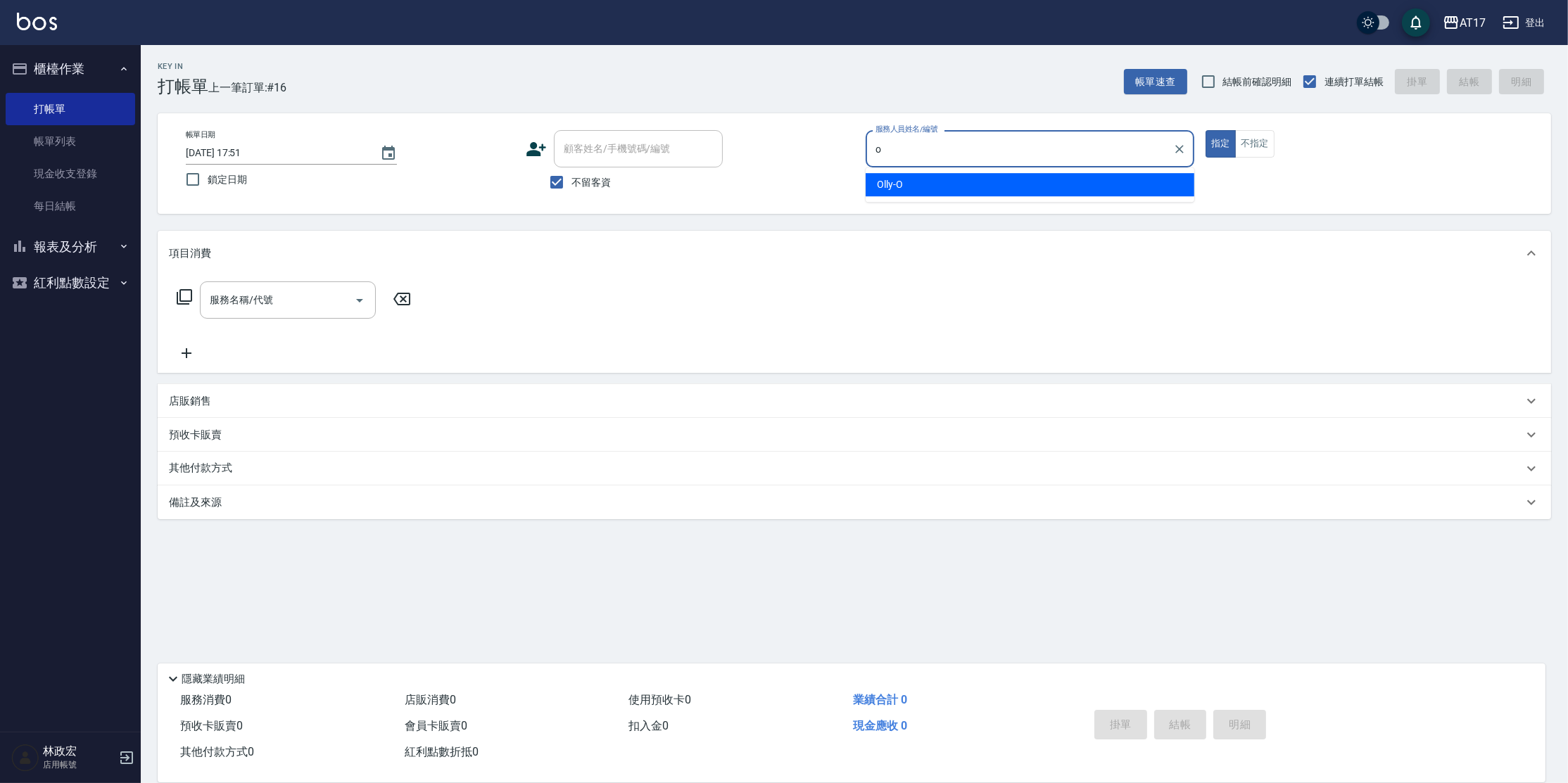
type input "Olly-O"
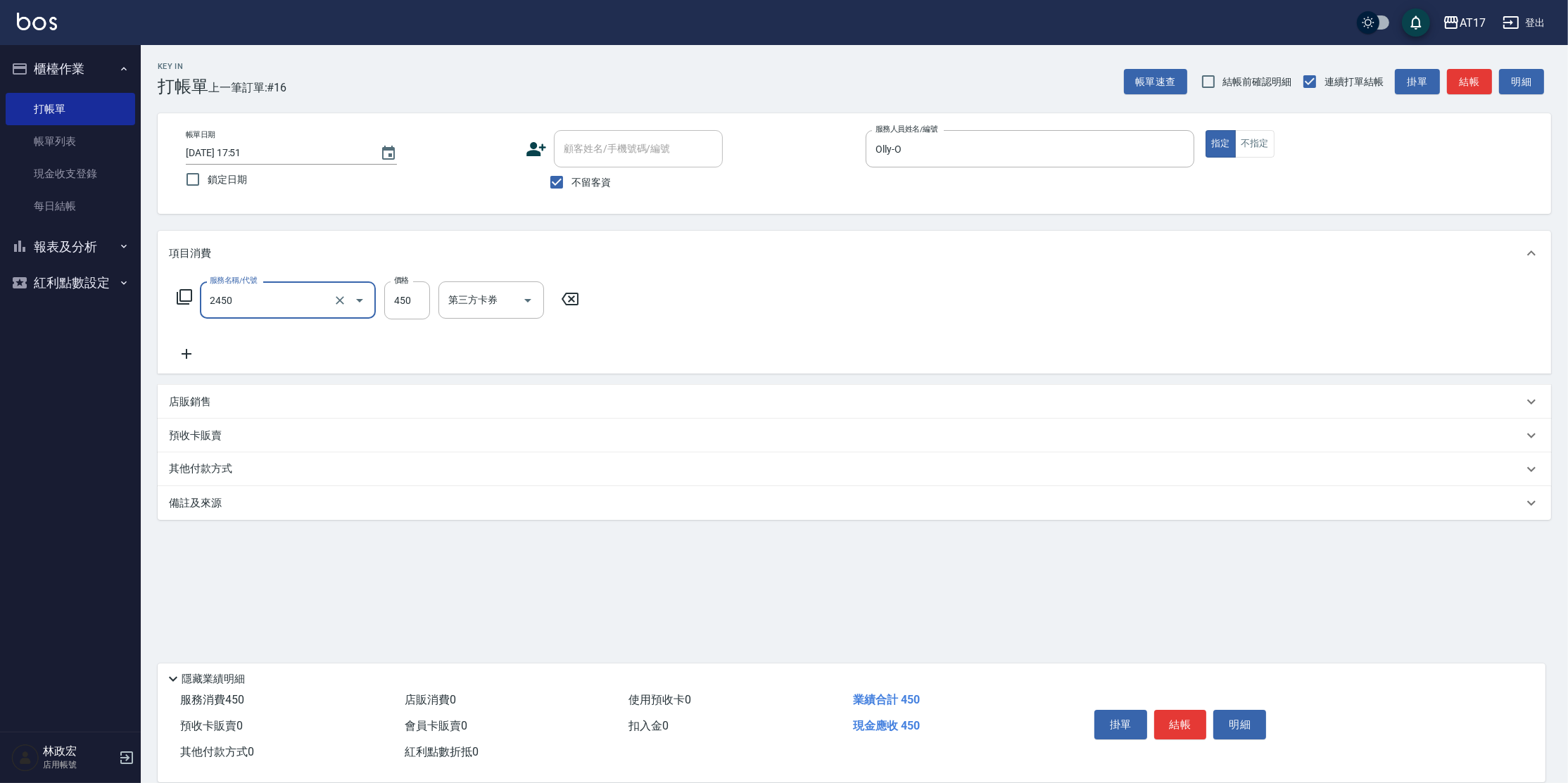
type input "C剪髮套餐(2450)"
type input "500"
type input "[PERSON_NAME]-25"
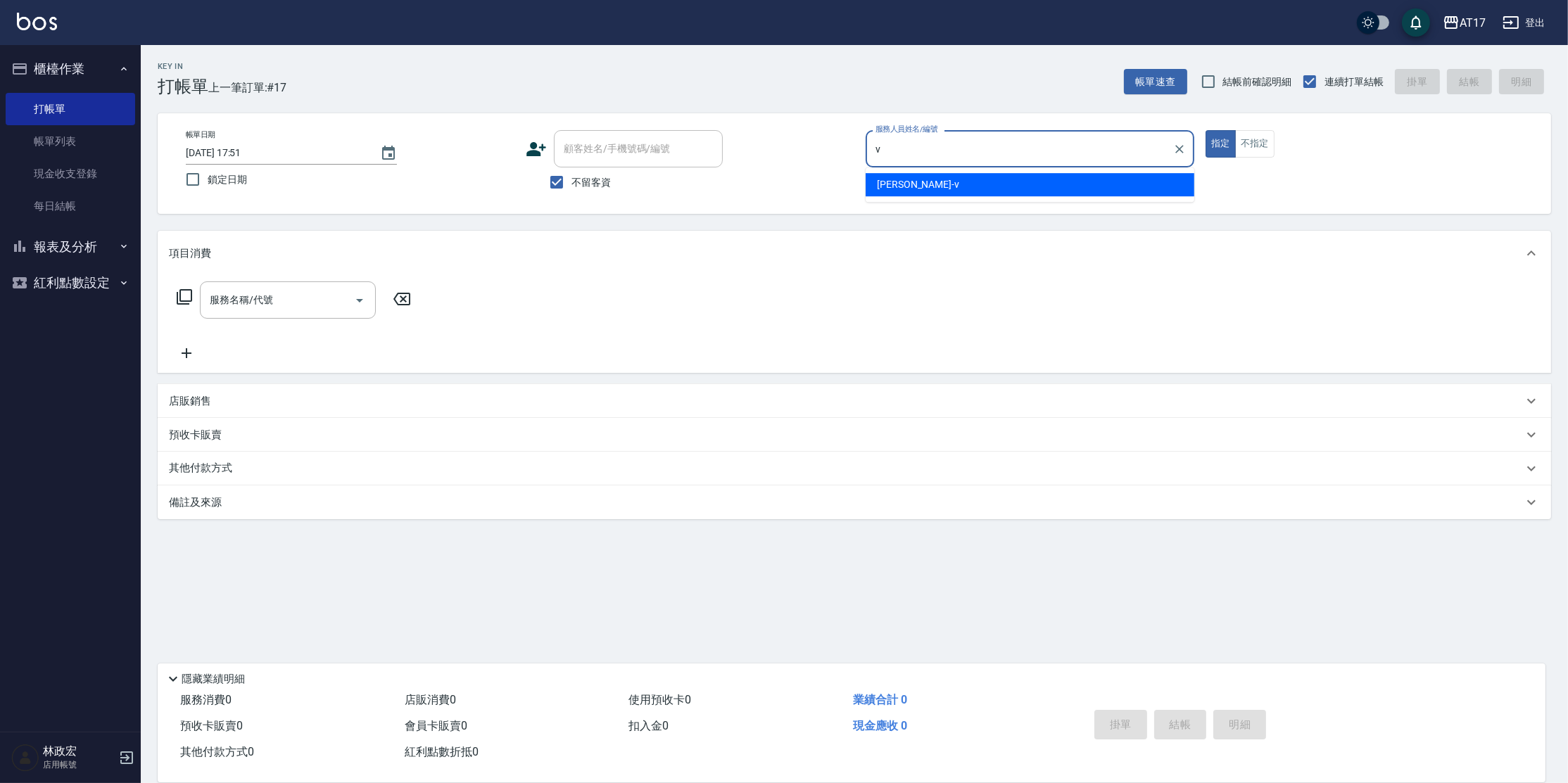
type input "[PERSON_NAME]-v"
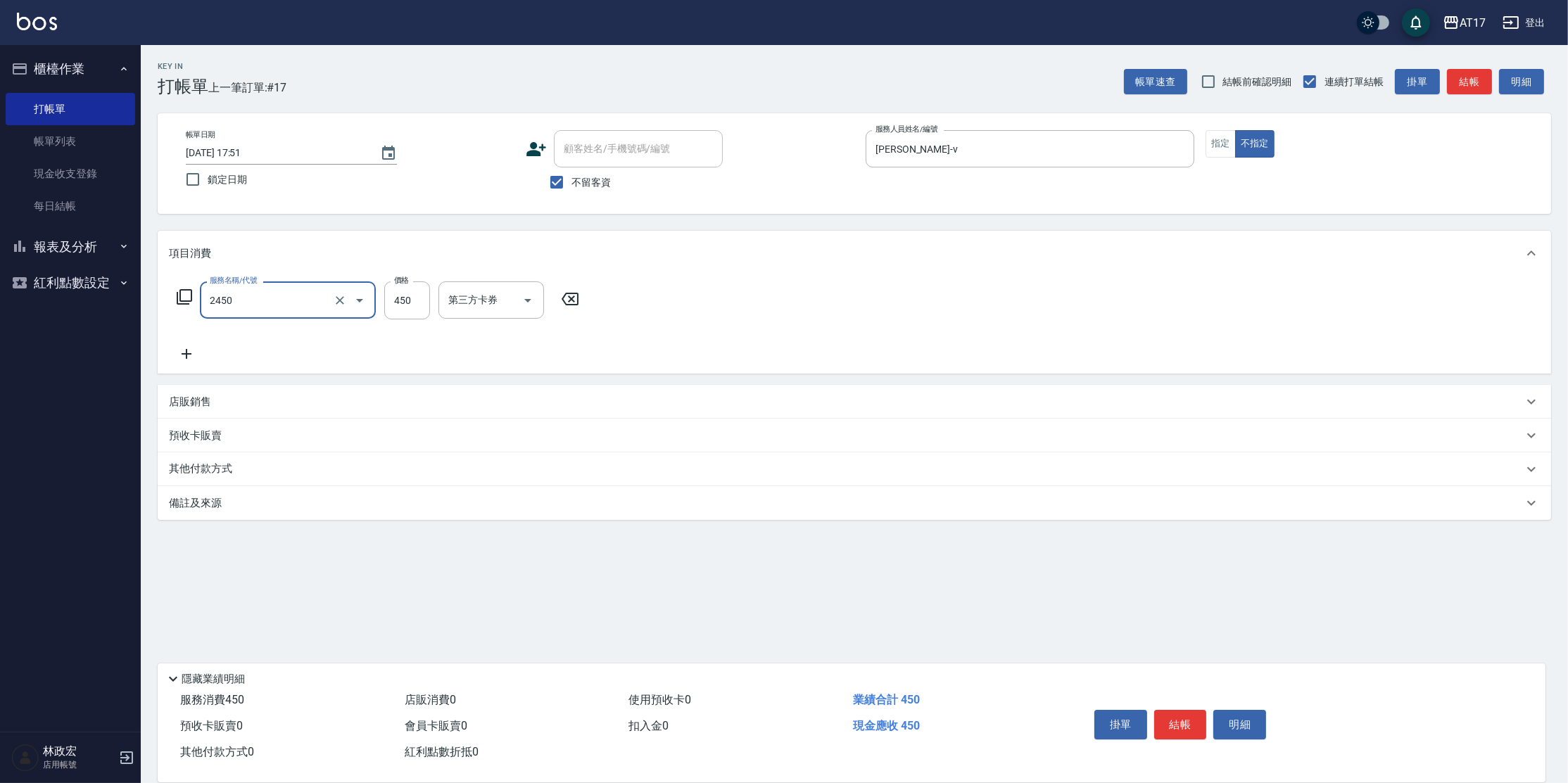
type input "C剪髮套餐(2450)"
type input "[PERSON_NAME]-27"
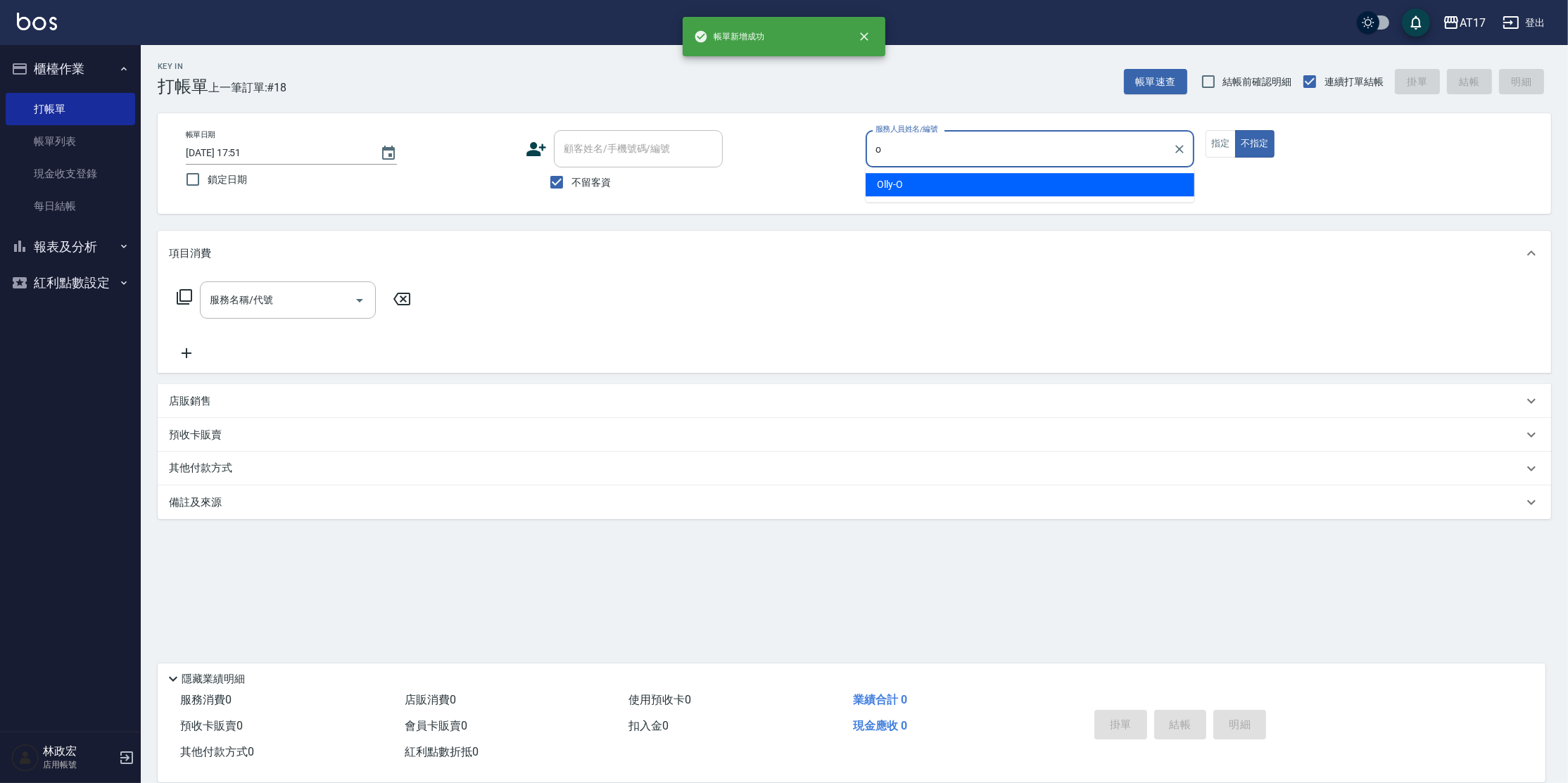
type input "Olly-O"
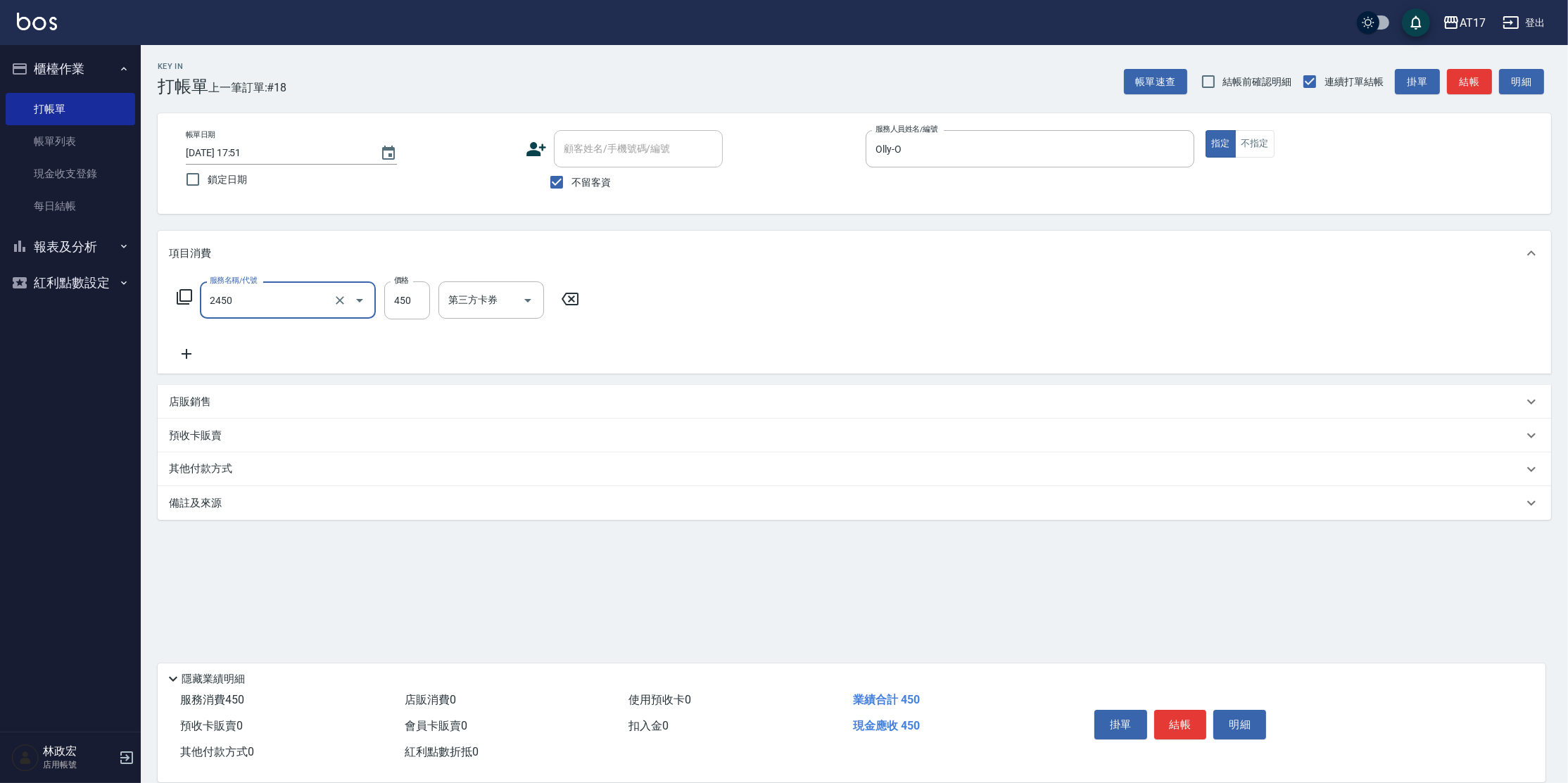
type input "C剪髮套餐(2450)"
type input "500"
type input "[PERSON_NAME]-25"
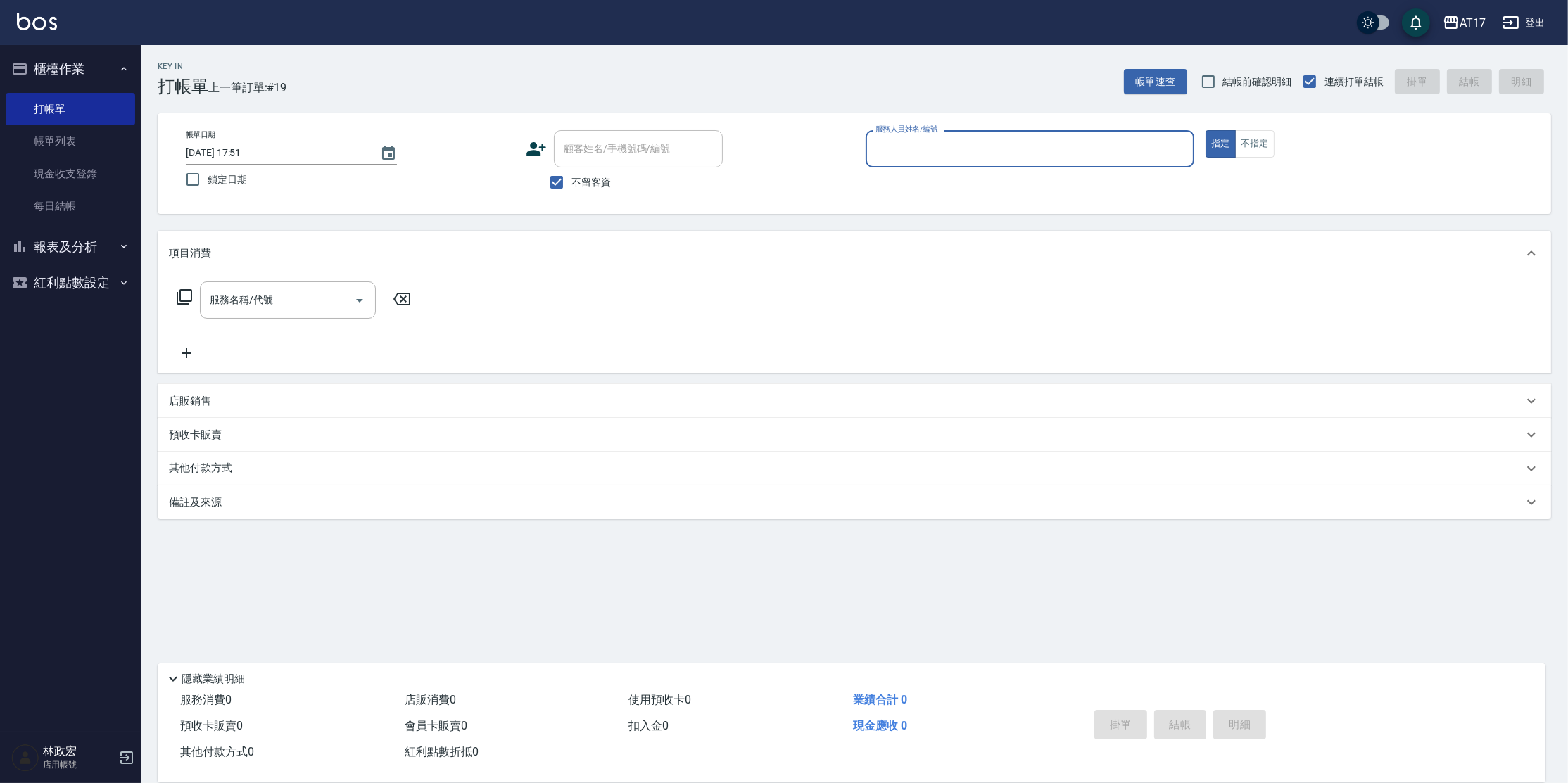
click at [111, 240] on button "報表及分析" at bounding box center [71, 247] width 129 height 37
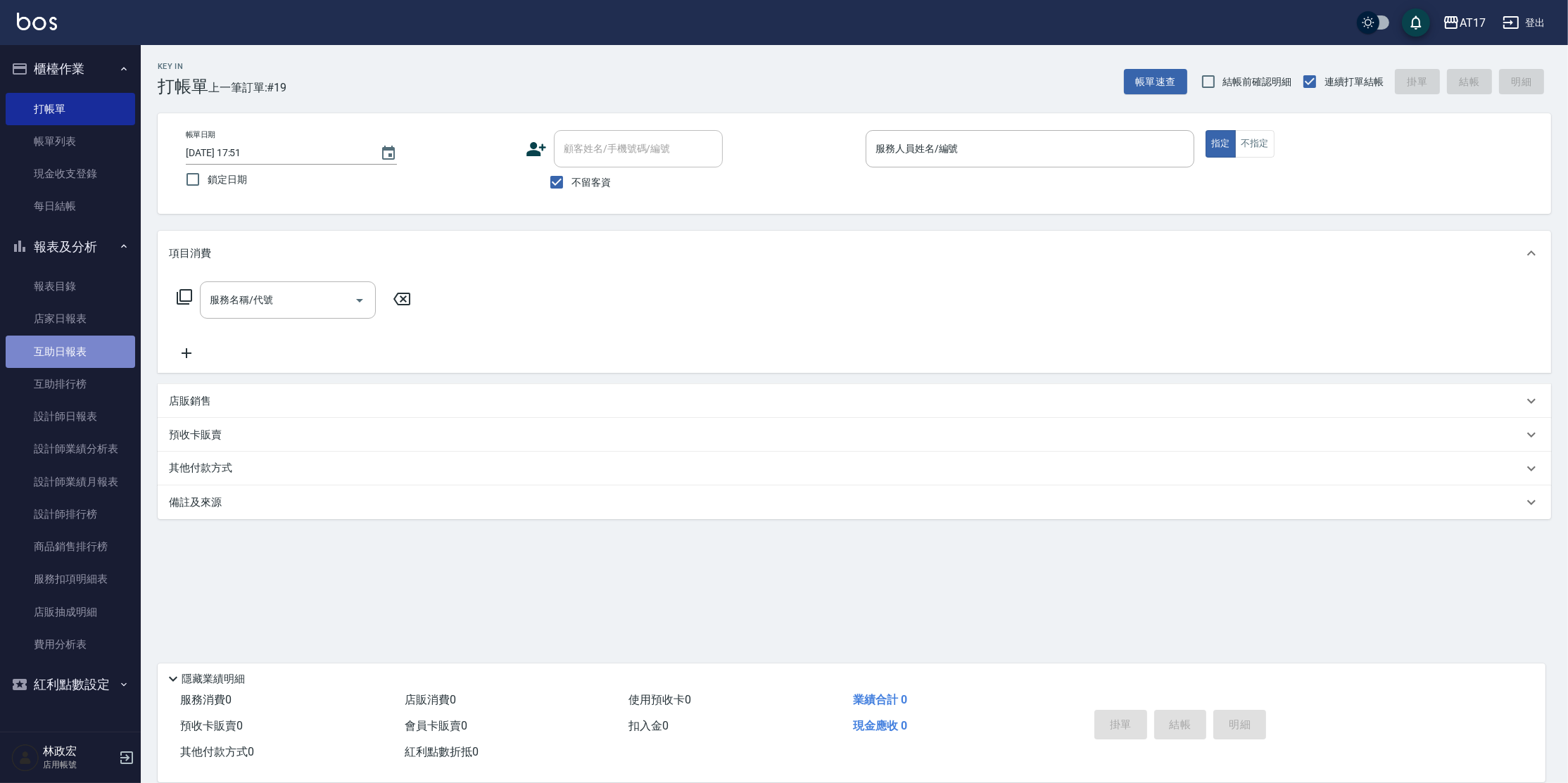
click at [113, 344] on link "互助日報表" at bounding box center [71, 352] width 129 height 33
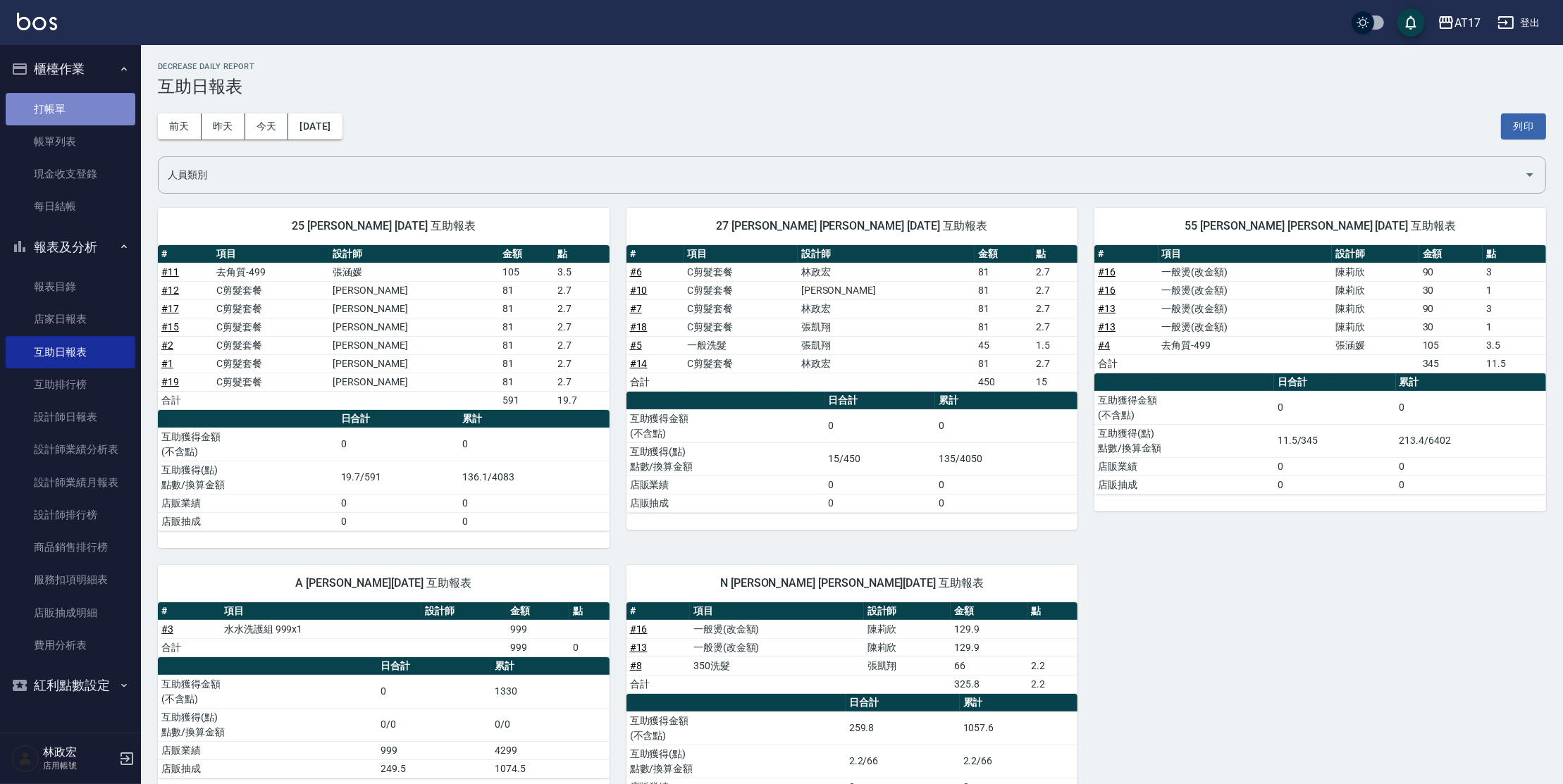
click at [44, 115] on link "打帳單" at bounding box center [71, 109] width 130 height 33
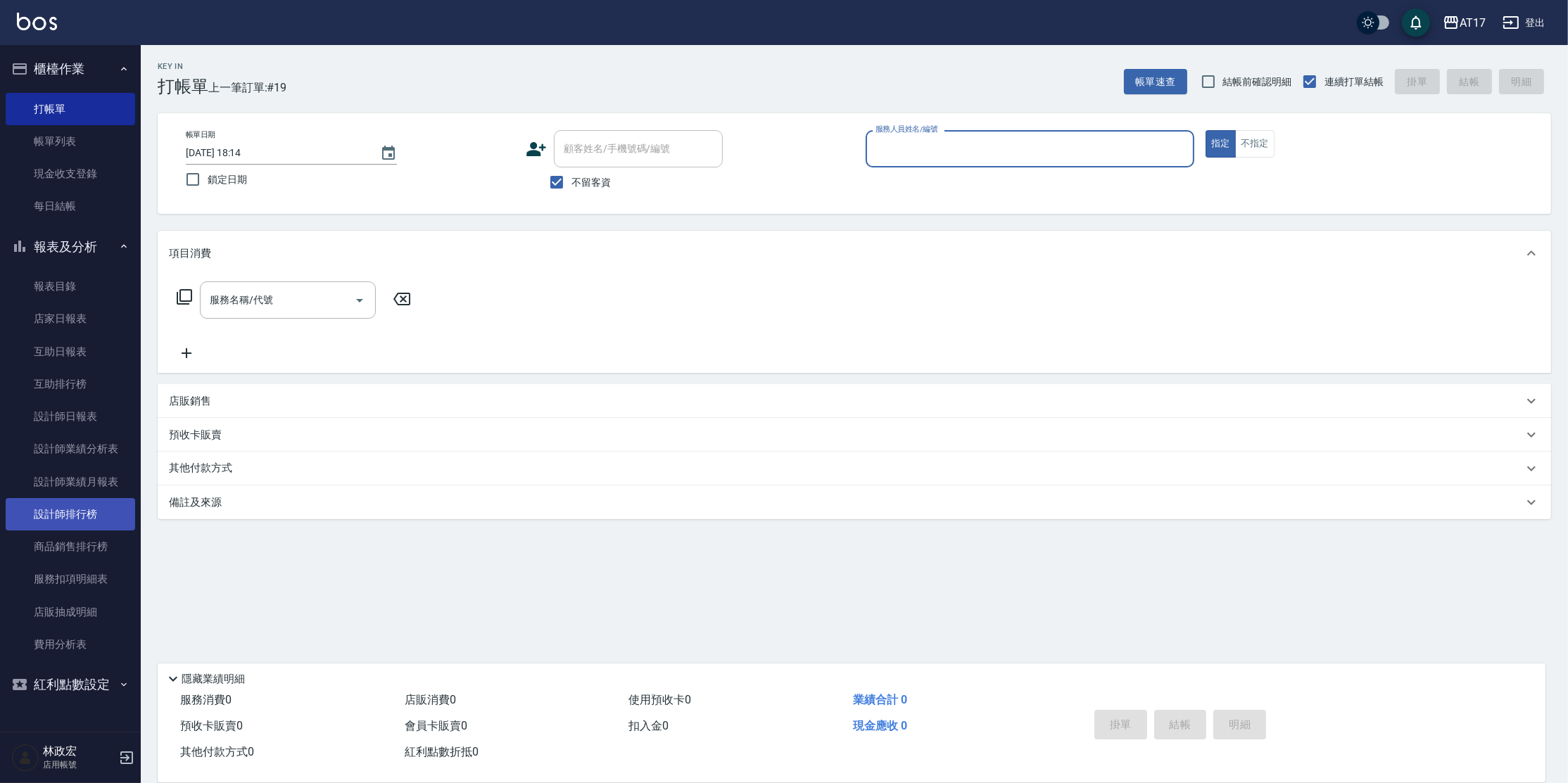
click at [58, 523] on link "設計師排行榜" at bounding box center [71, 514] width 129 height 33
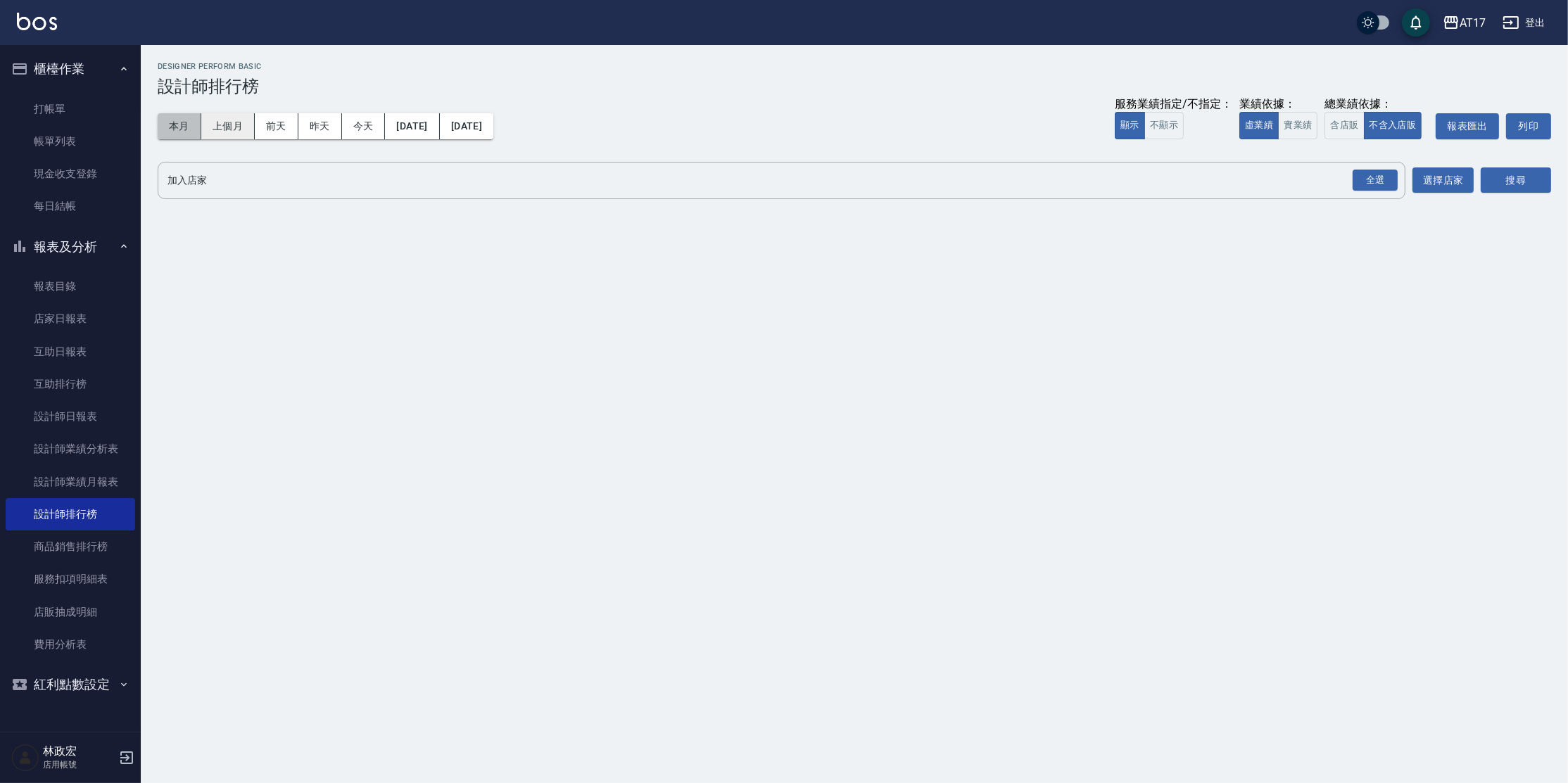
drag, startPoint x: 194, startPoint y: 116, endPoint x: 202, endPoint y: 121, distance: 9.4
click at [195, 114] on button "本月" at bounding box center [180, 126] width 44 height 26
click at [182, 119] on button "本月" at bounding box center [180, 126] width 44 height 26
click at [183, 124] on button "本月" at bounding box center [180, 126] width 44 height 26
click at [184, 132] on button "本月" at bounding box center [180, 126] width 44 height 26
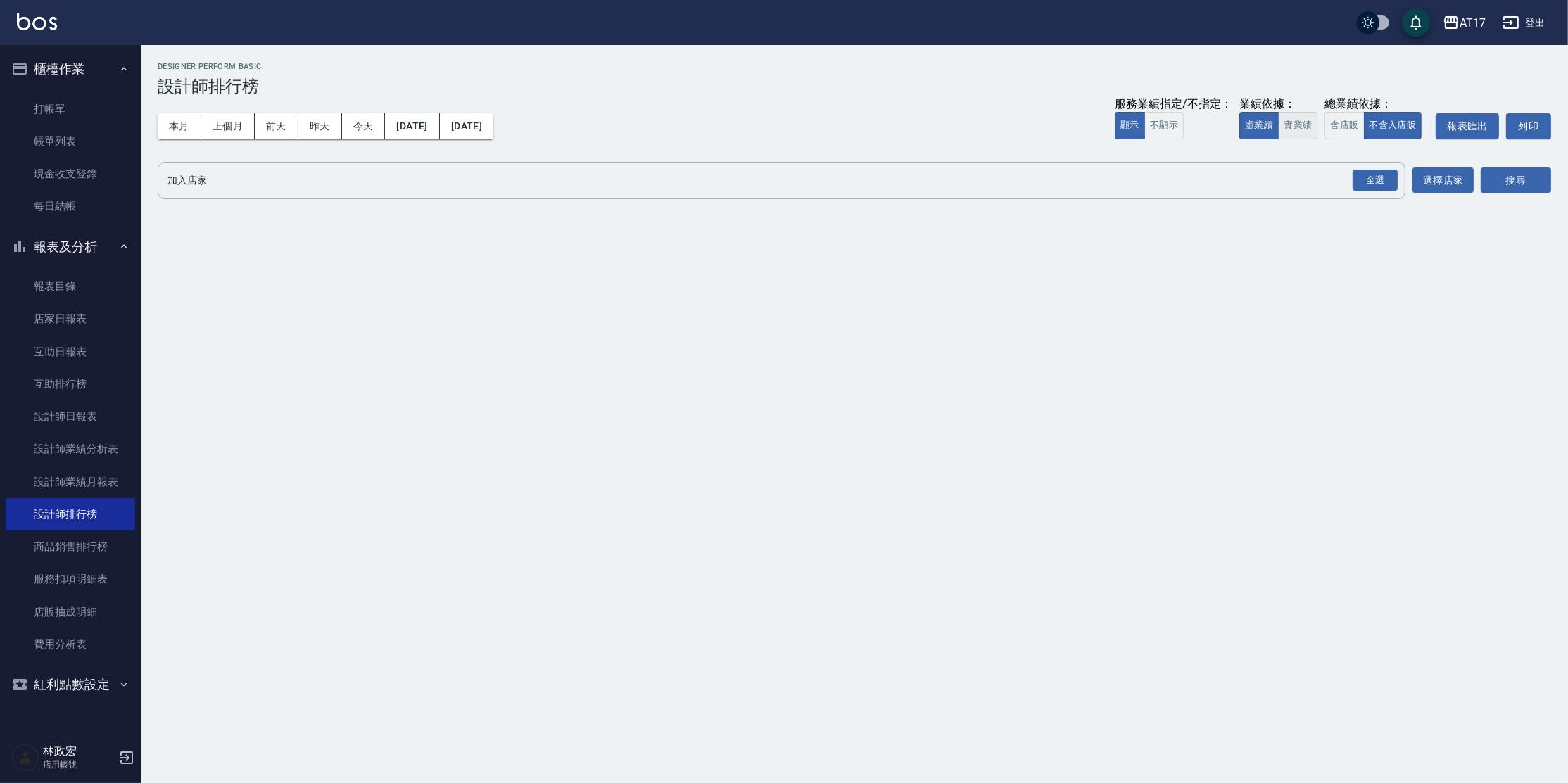
click at [1311, 119] on button "實業績" at bounding box center [1297, 125] width 39 height 28
click at [1394, 187] on div "全選" at bounding box center [1376, 181] width 45 height 22
click at [1526, 184] on button "搜尋" at bounding box center [1517, 181] width 71 height 26
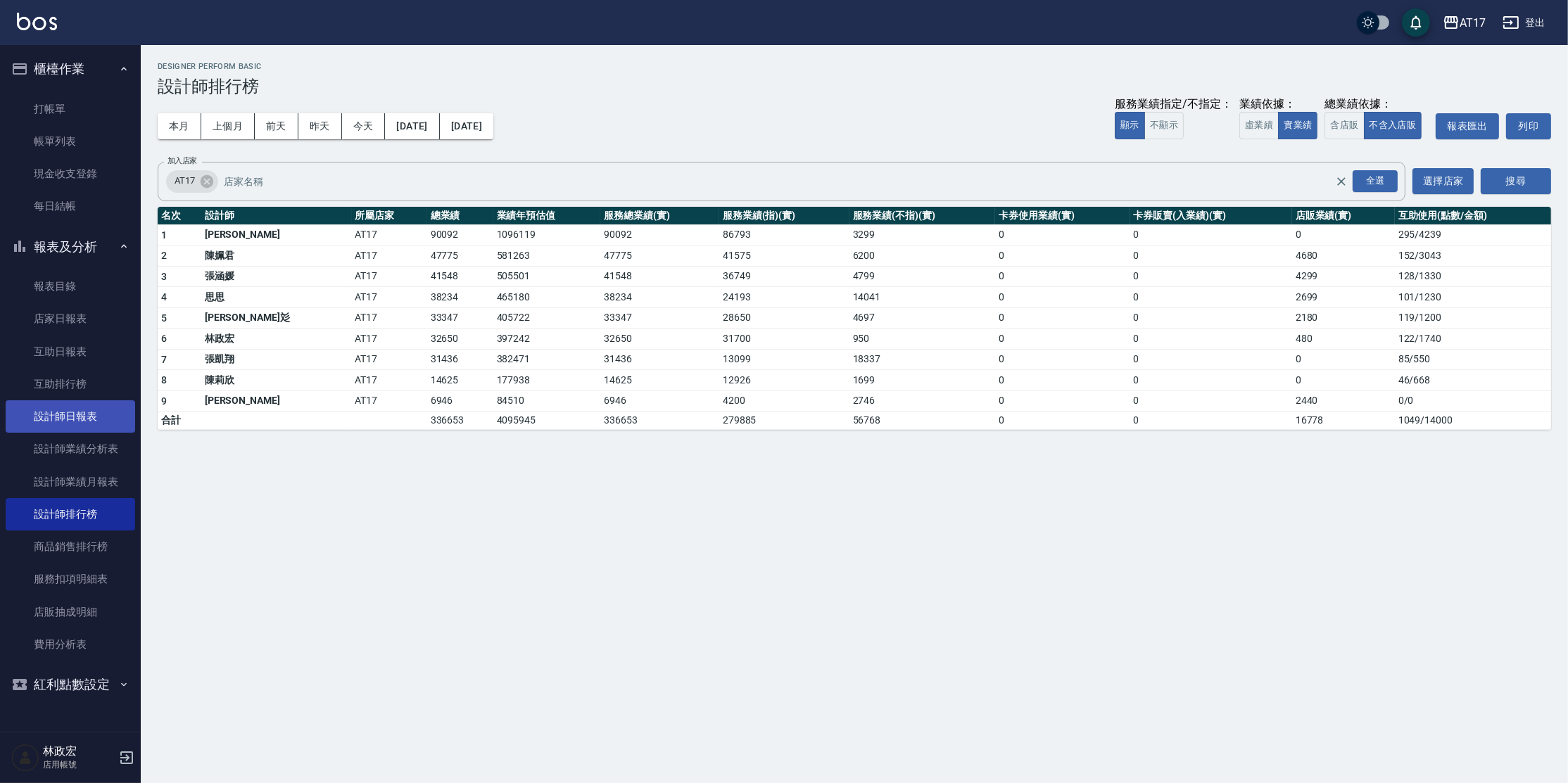
click at [75, 418] on link "設計師日報表" at bounding box center [71, 417] width 129 height 33
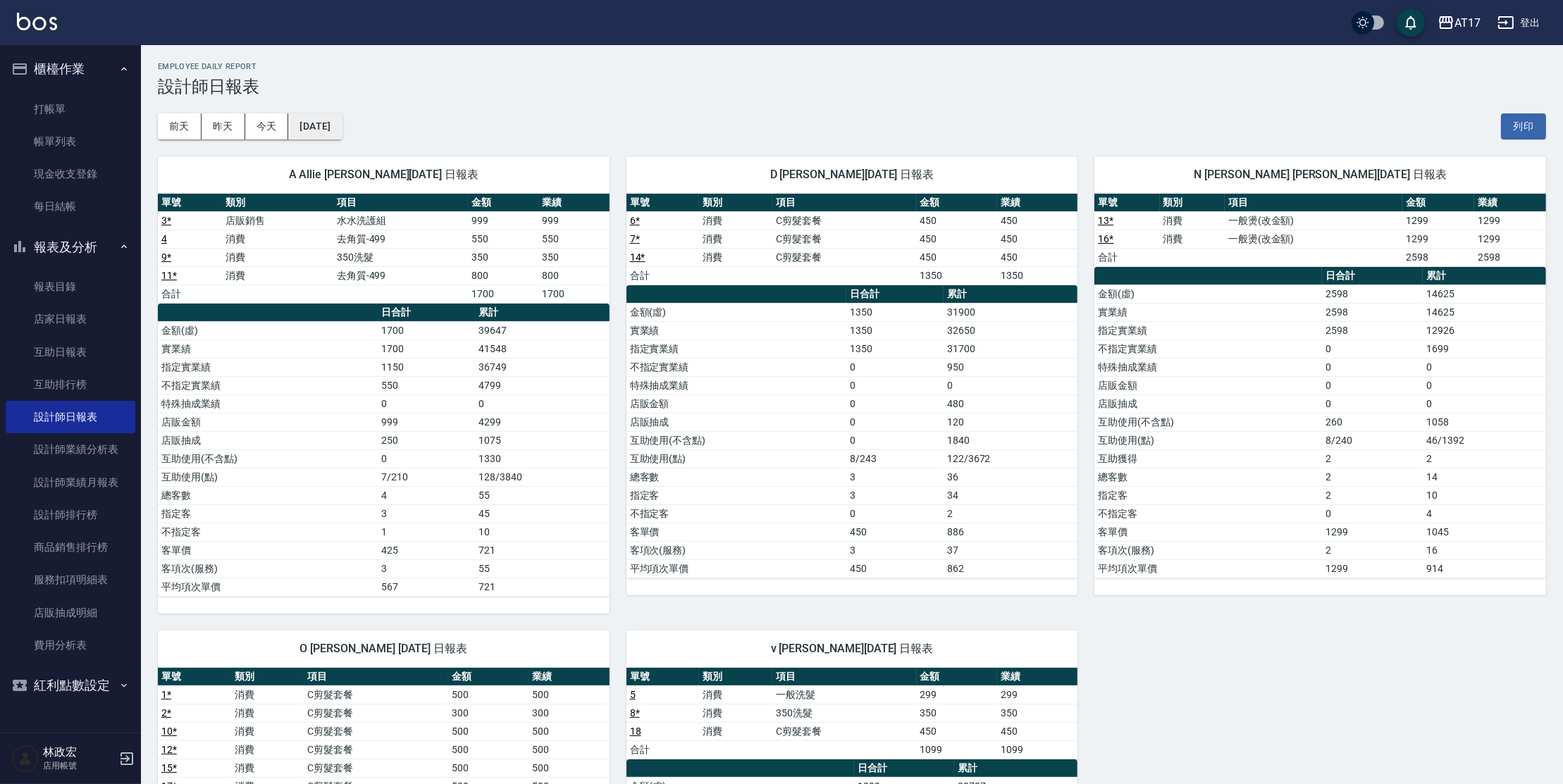
click at [322, 133] on button "[DATE]" at bounding box center [315, 126] width 54 height 26
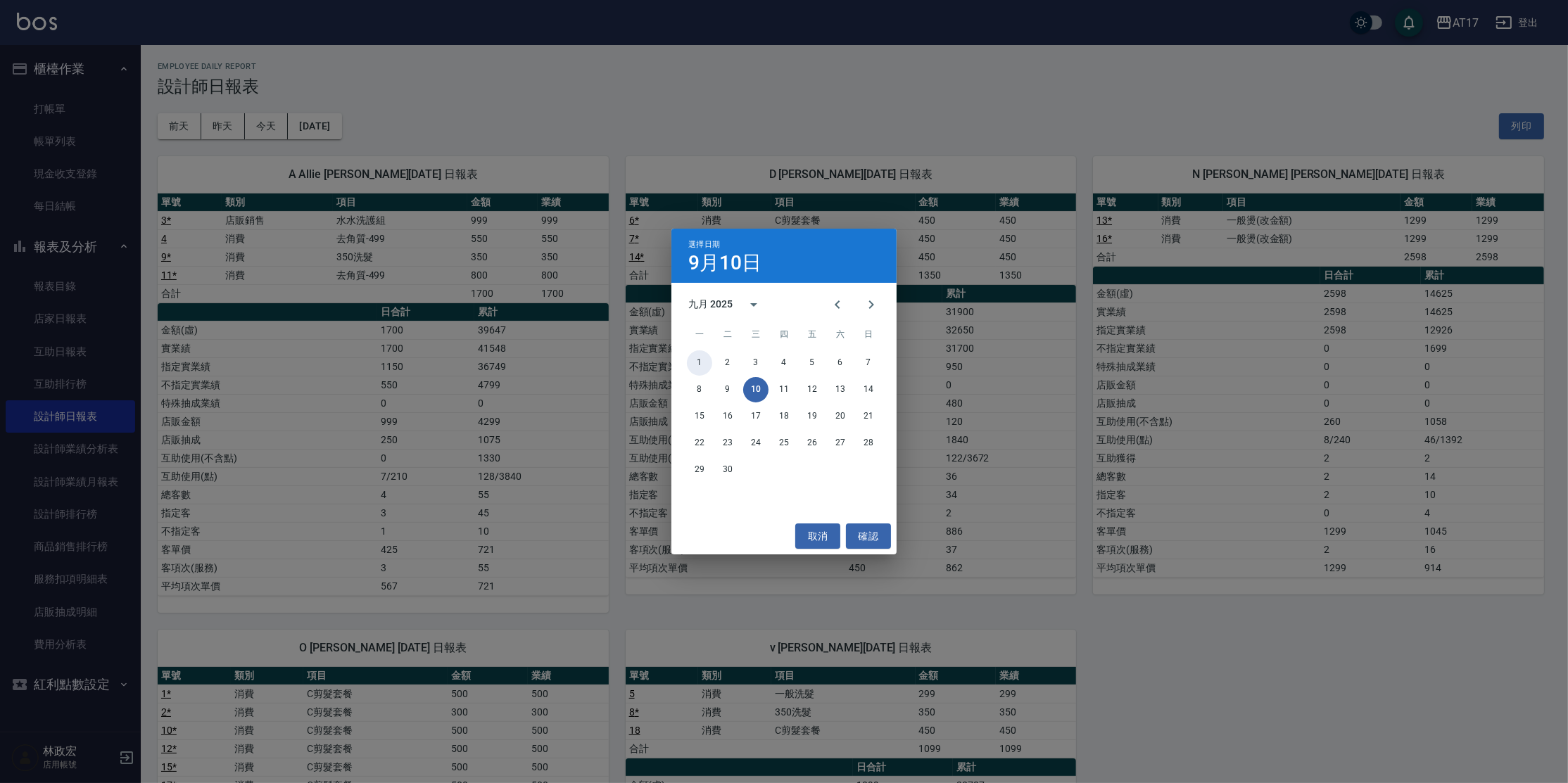
click at [697, 353] on button "1" at bounding box center [700, 363] width 25 height 25
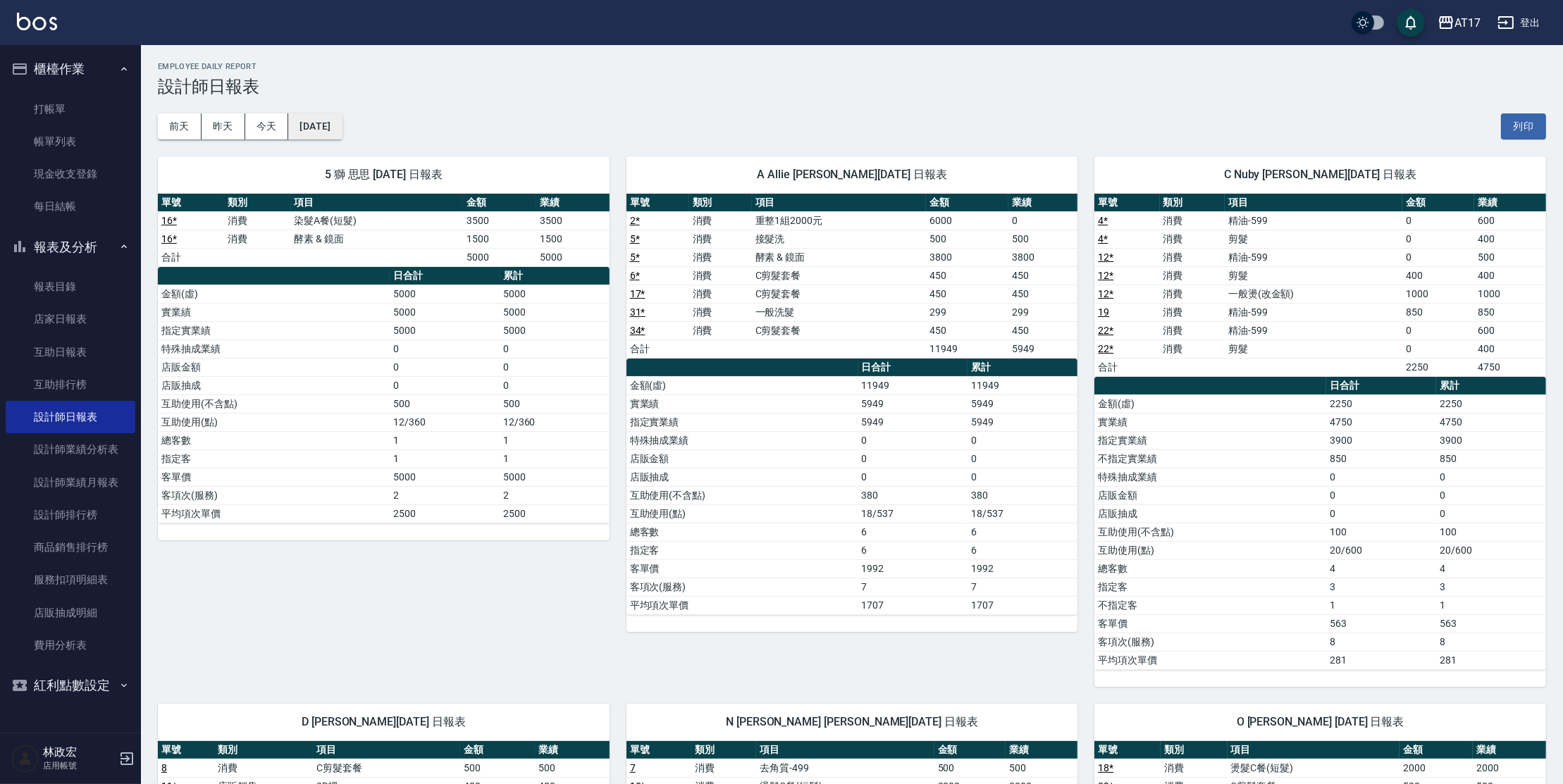
click at [336, 122] on button "[DATE]" at bounding box center [315, 126] width 54 height 26
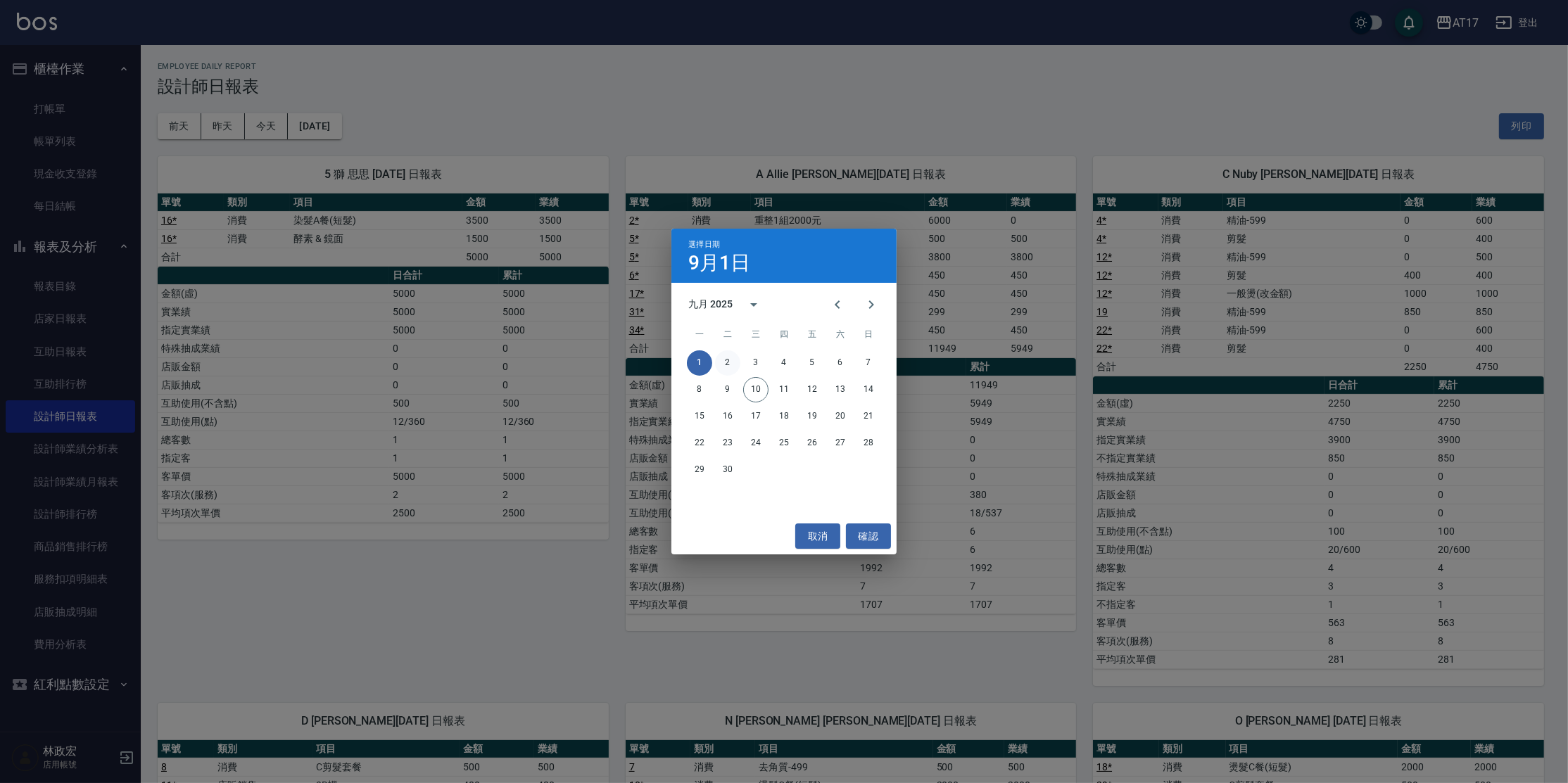
click at [723, 362] on button "2" at bounding box center [728, 363] width 25 height 25
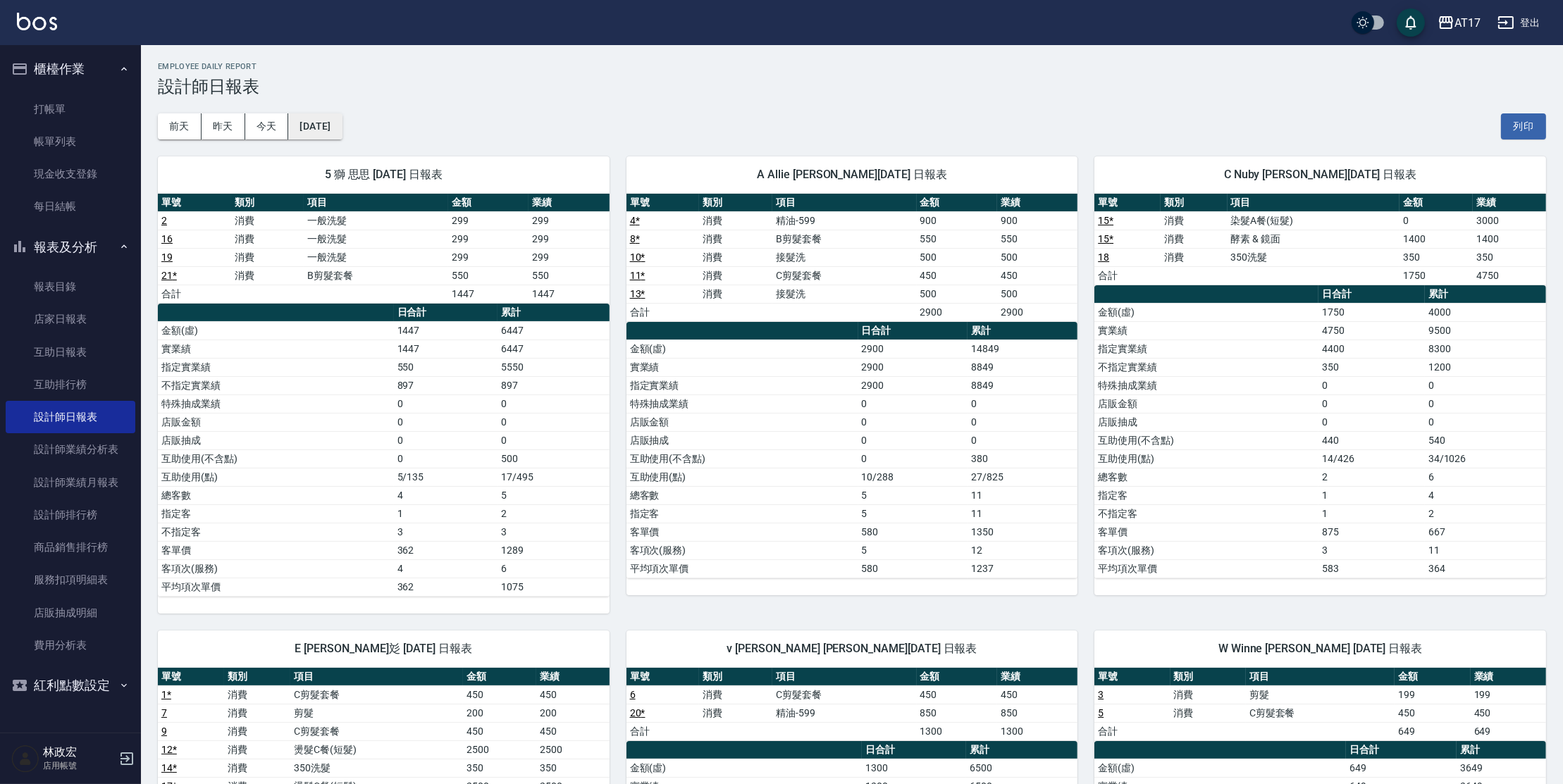
click at [336, 118] on button "[DATE]" at bounding box center [315, 126] width 54 height 26
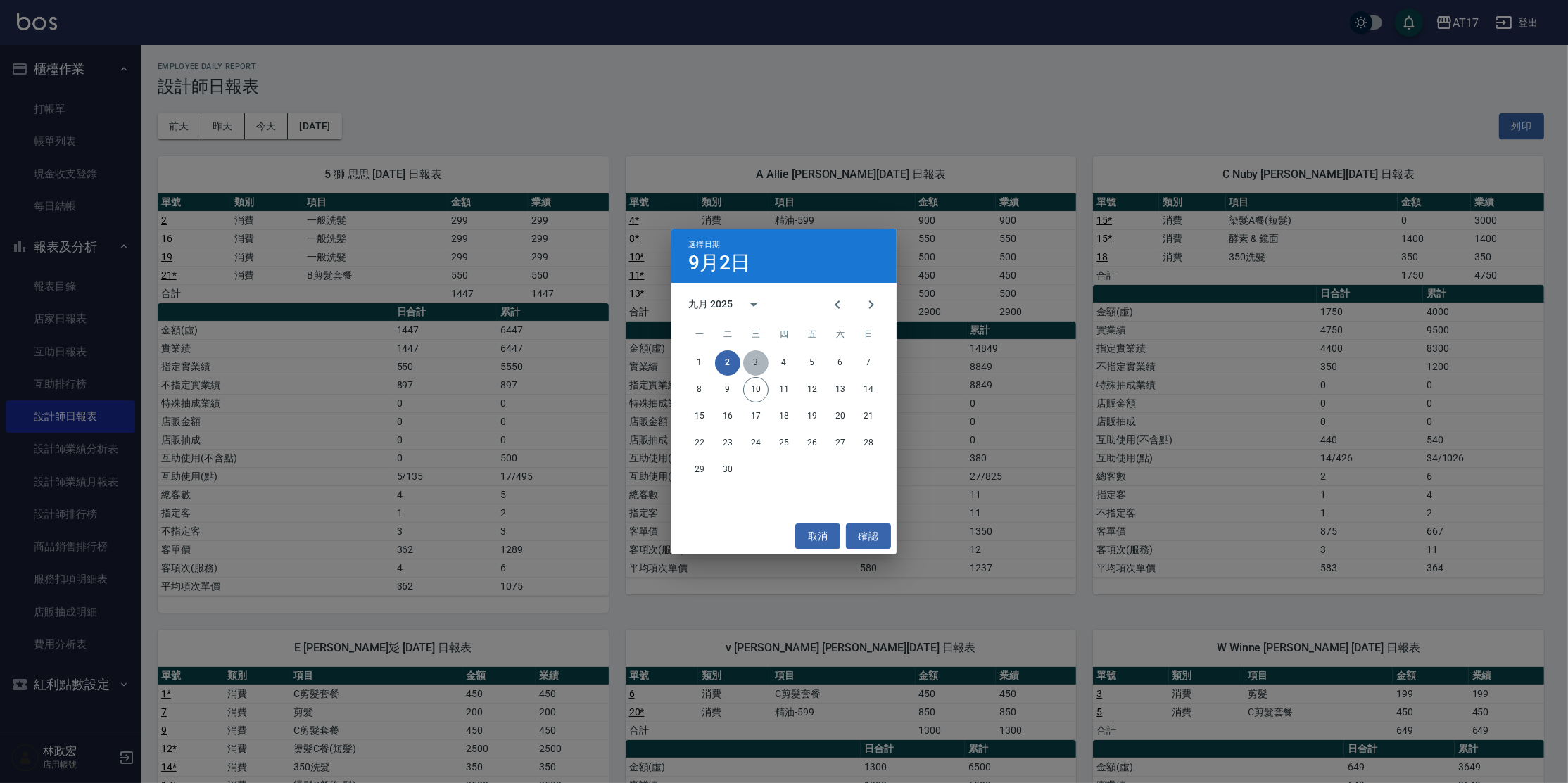
drag, startPoint x: 755, startPoint y: 366, endPoint x: 760, endPoint y: 357, distance: 10.3
click at [756, 368] on button "3" at bounding box center [756, 363] width 25 height 25
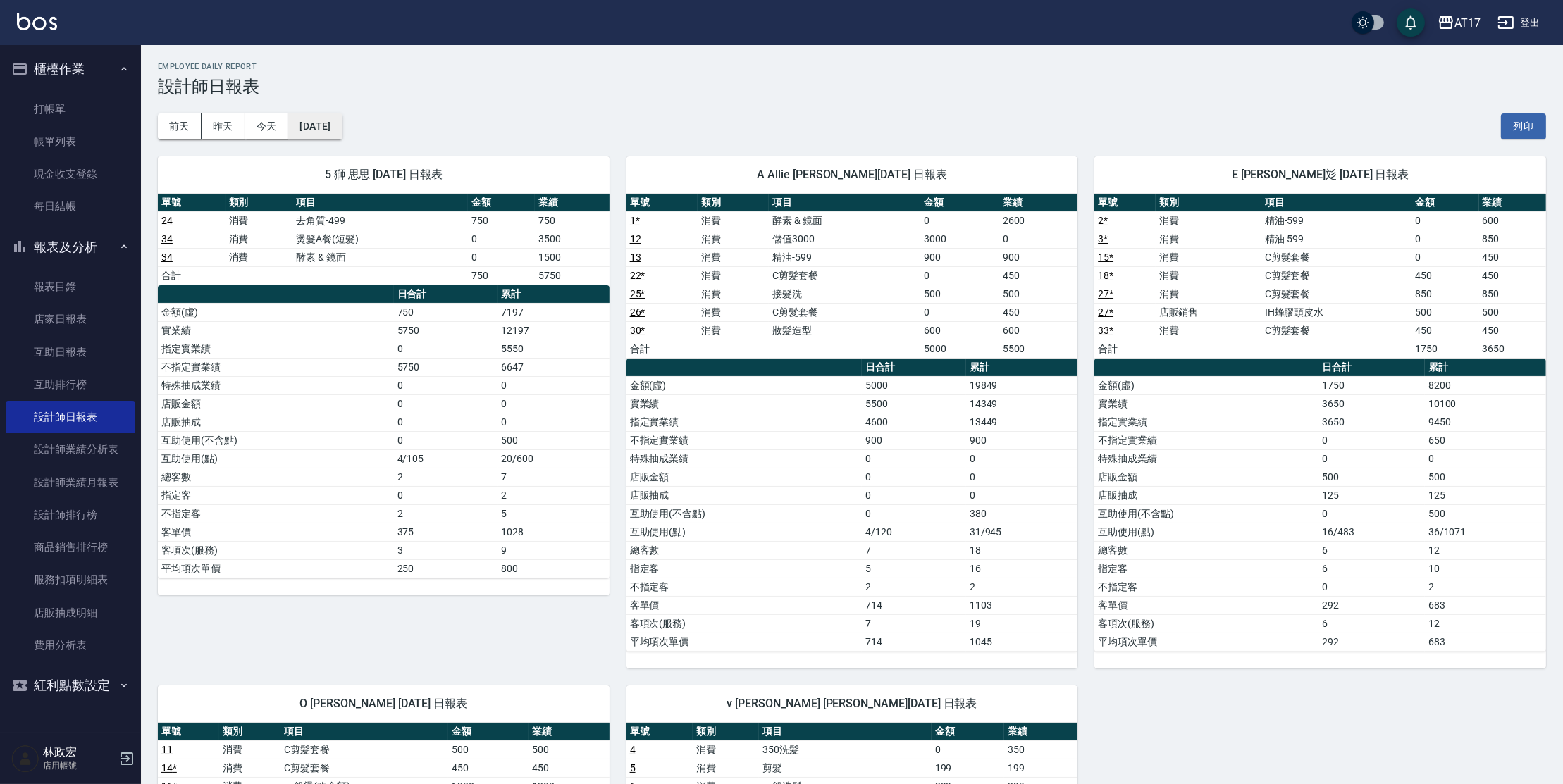
click at [330, 139] on button "[DATE]" at bounding box center [315, 126] width 54 height 26
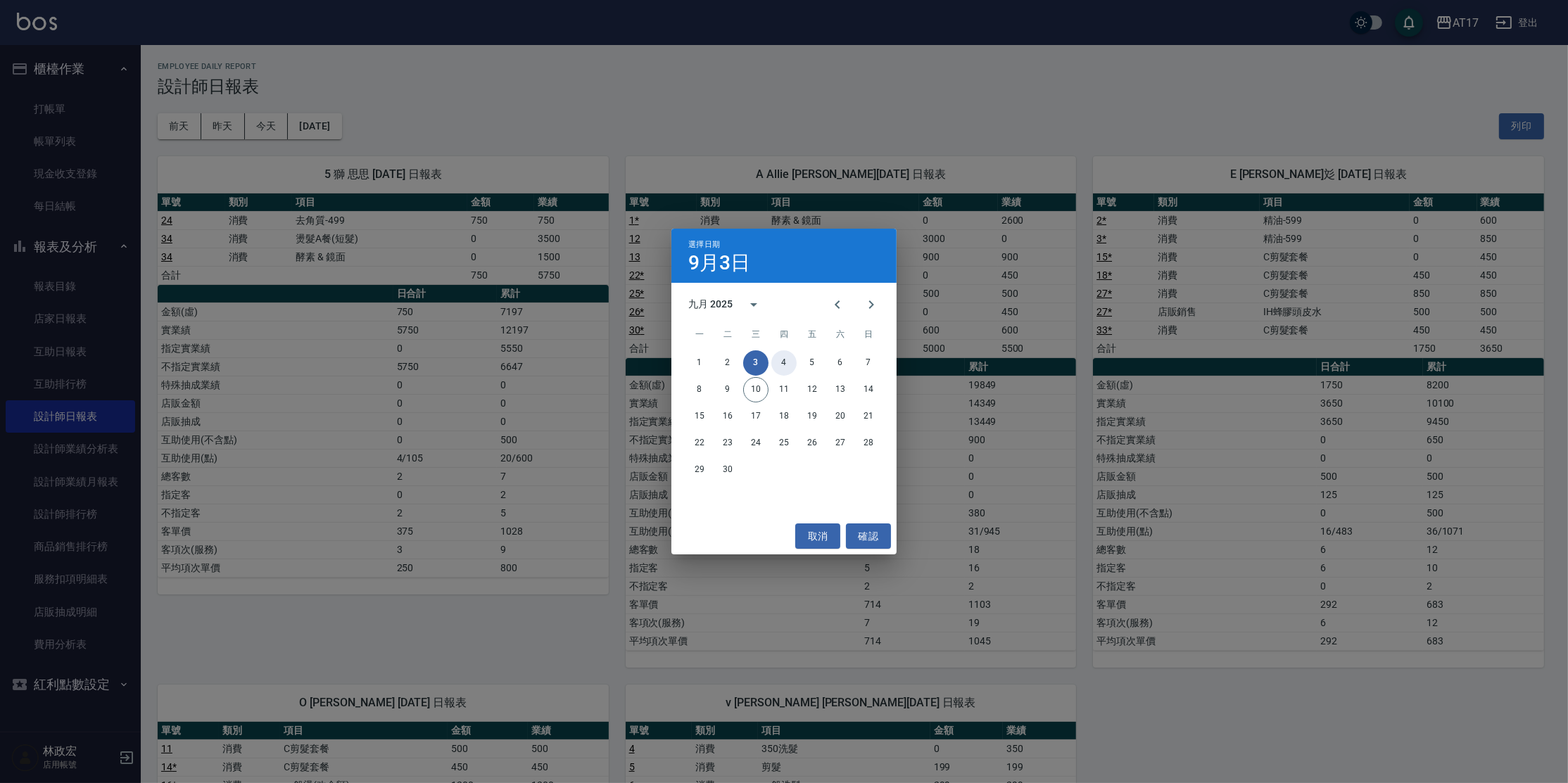
click at [781, 368] on button "4" at bounding box center [784, 363] width 25 height 25
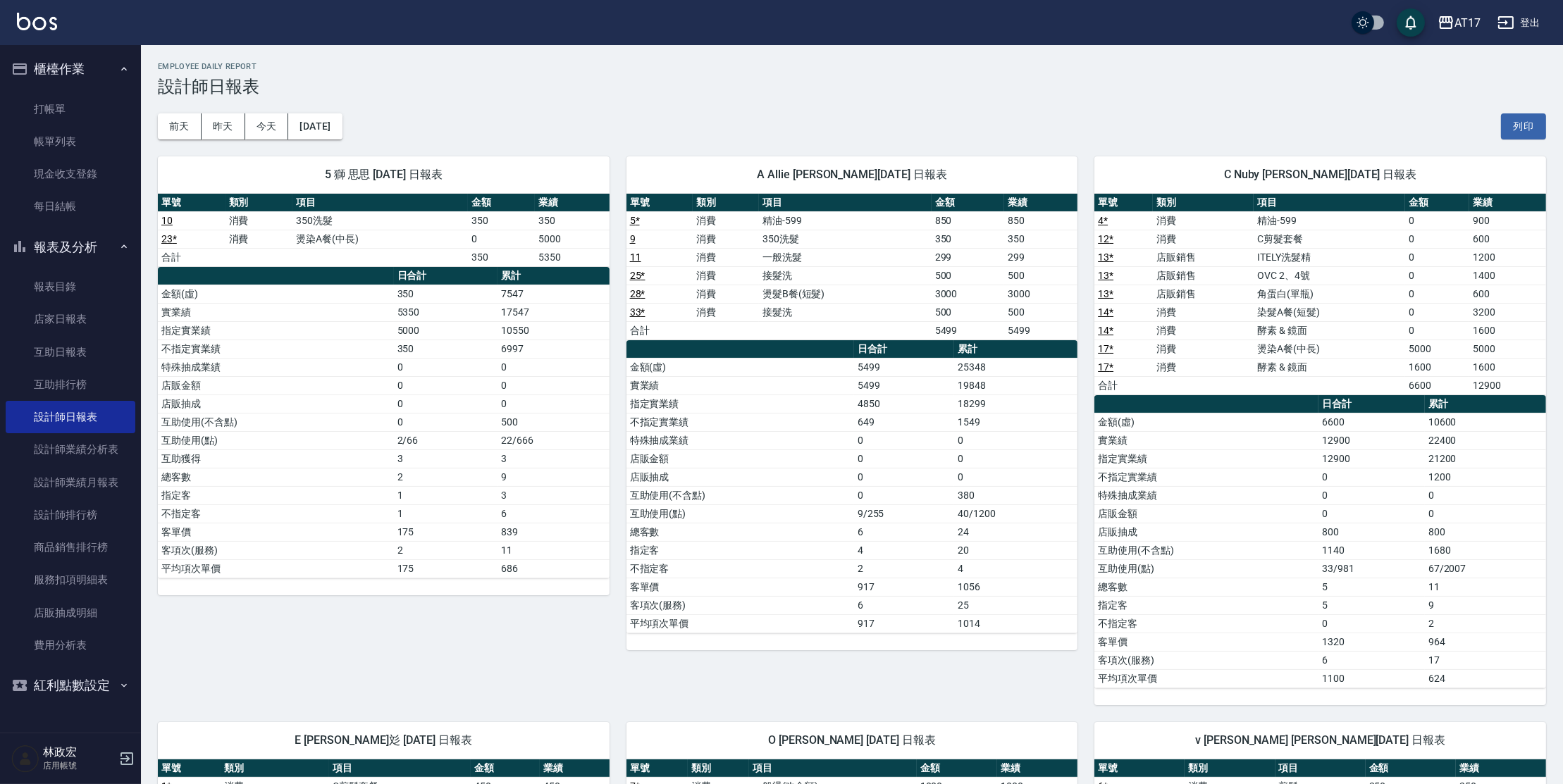
click at [368, 124] on div "[DATE] [DATE] [DATE] [DATE] 列印" at bounding box center [852, 126] width 1388 height 60
click at [342, 124] on button "[DATE]" at bounding box center [315, 126] width 54 height 26
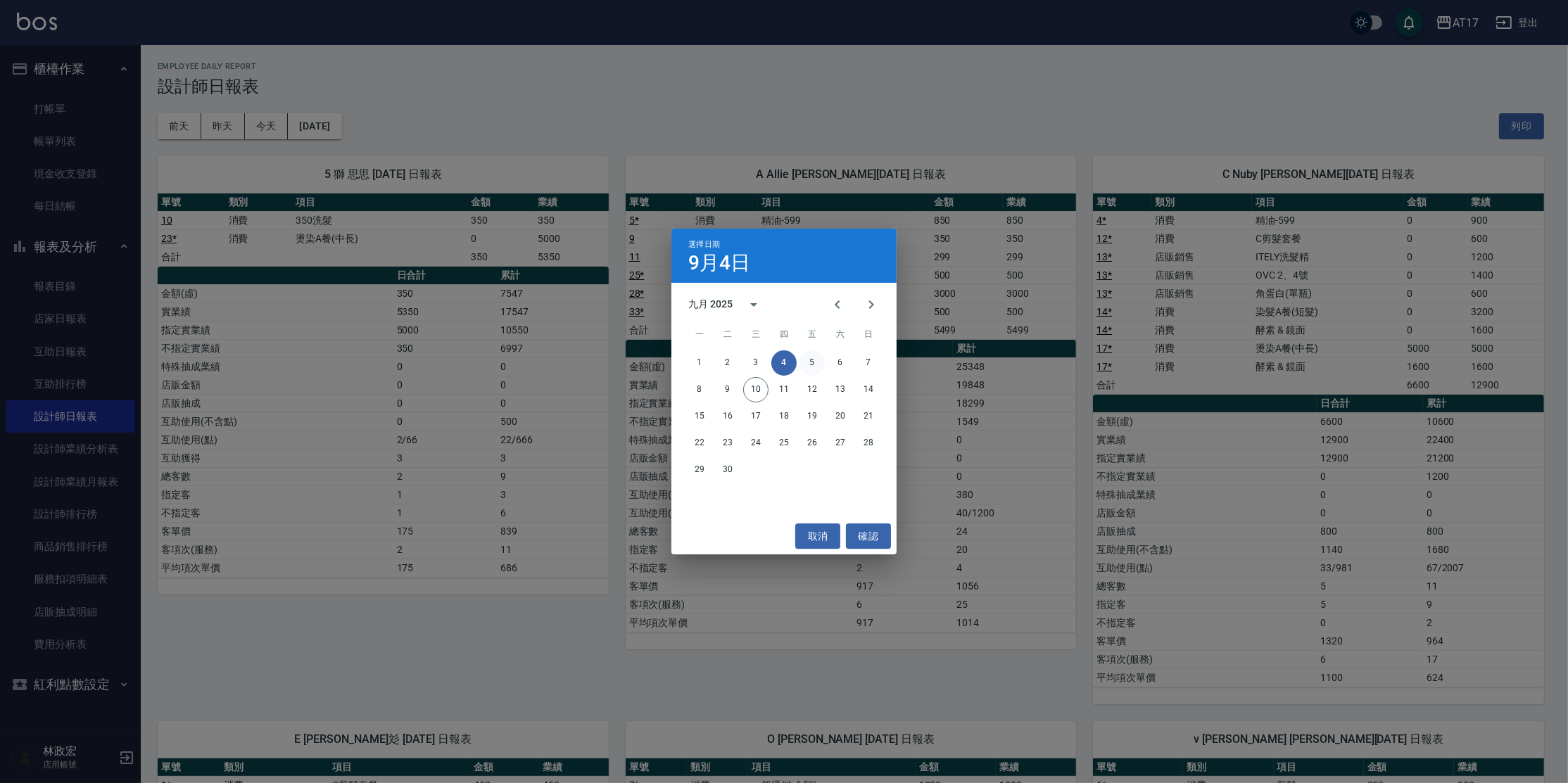
click at [815, 365] on button "5" at bounding box center [813, 363] width 25 height 25
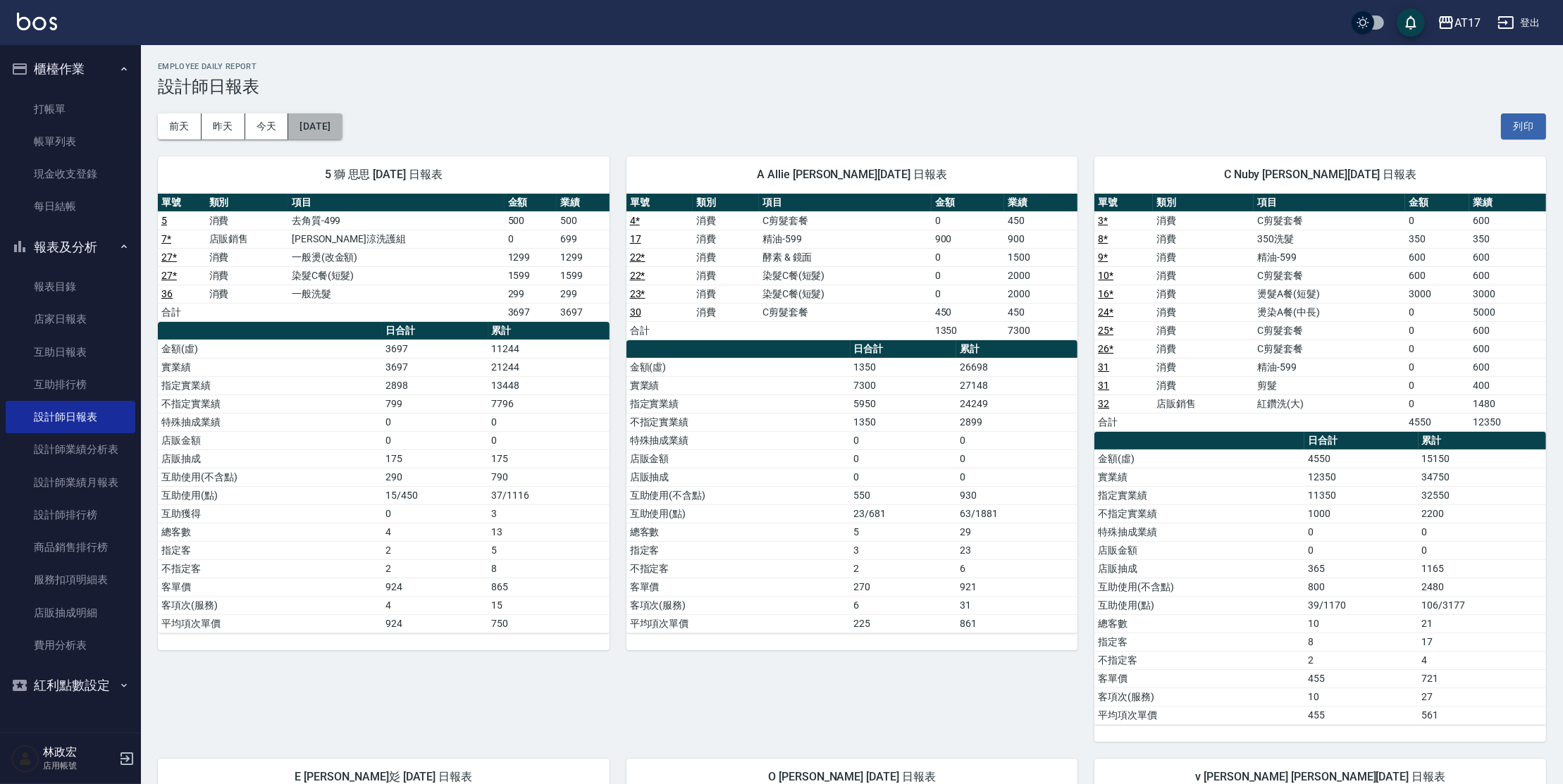
click at [330, 132] on button "[DATE]" at bounding box center [315, 126] width 54 height 26
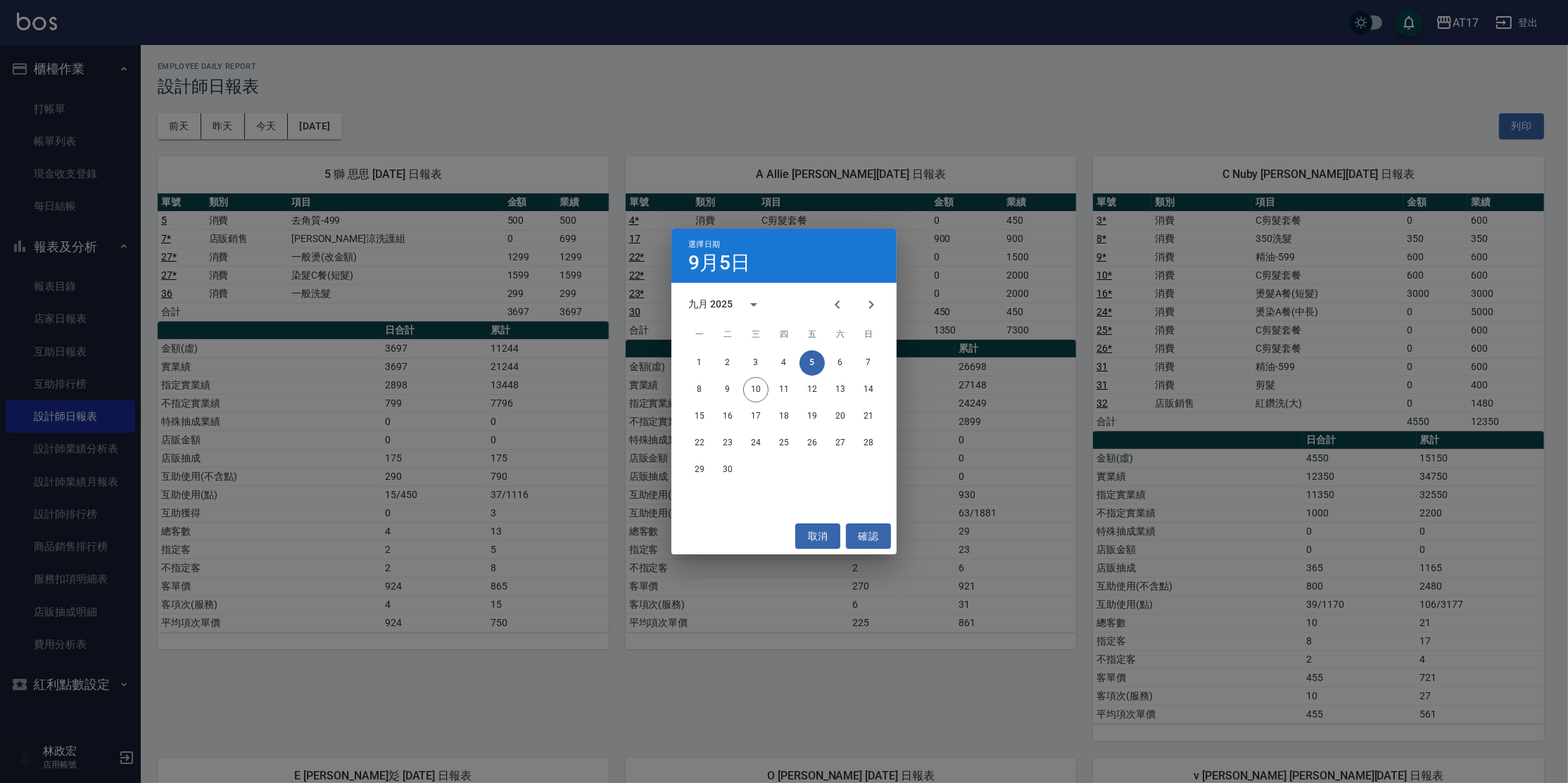
click at [856, 368] on div "1 2 3 4 5 6 7" at bounding box center [784, 363] width 225 height 25
click at [848, 365] on button "6" at bounding box center [840, 363] width 25 height 25
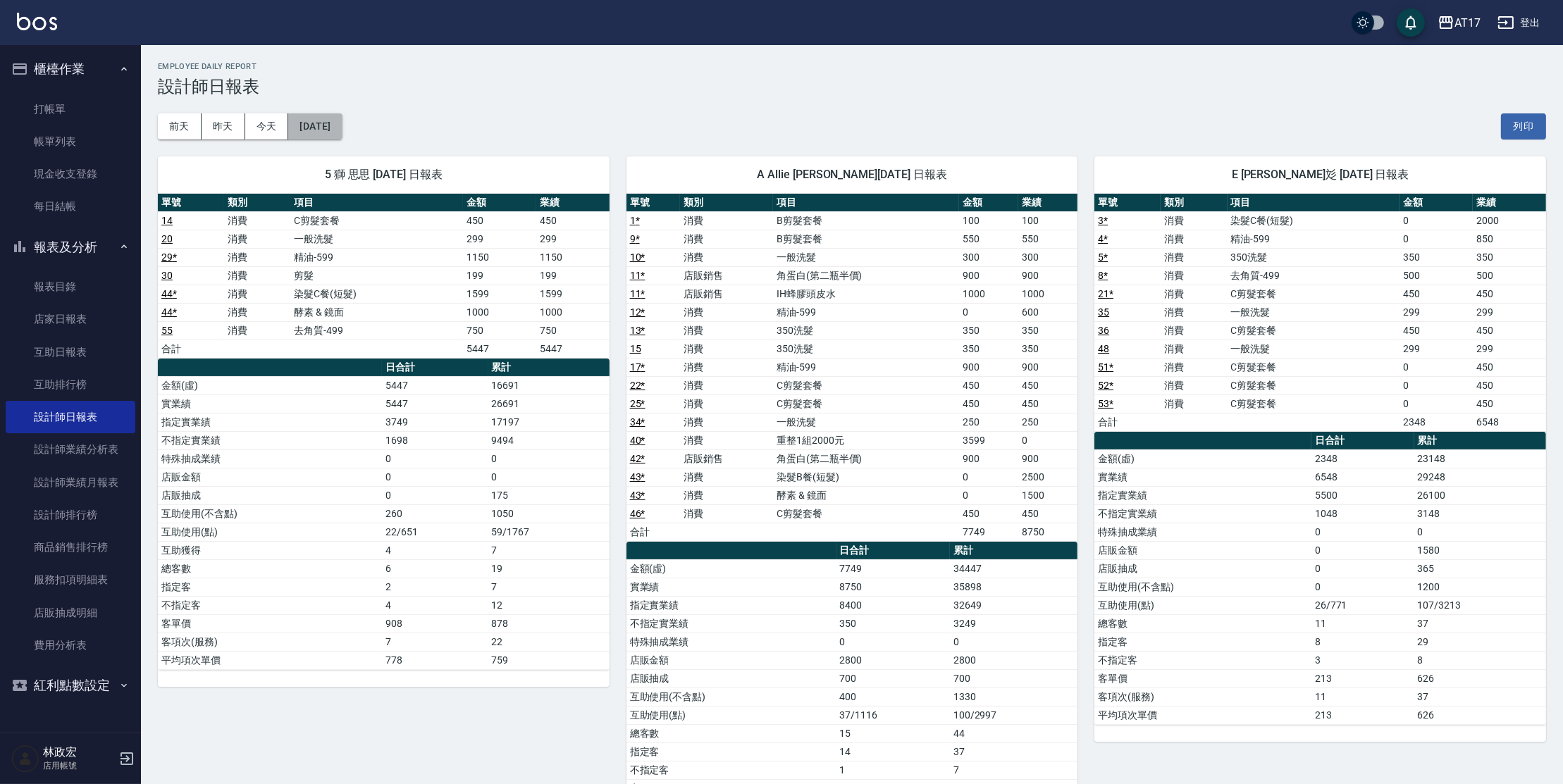
click at [342, 130] on button "[DATE]" at bounding box center [315, 126] width 54 height 26
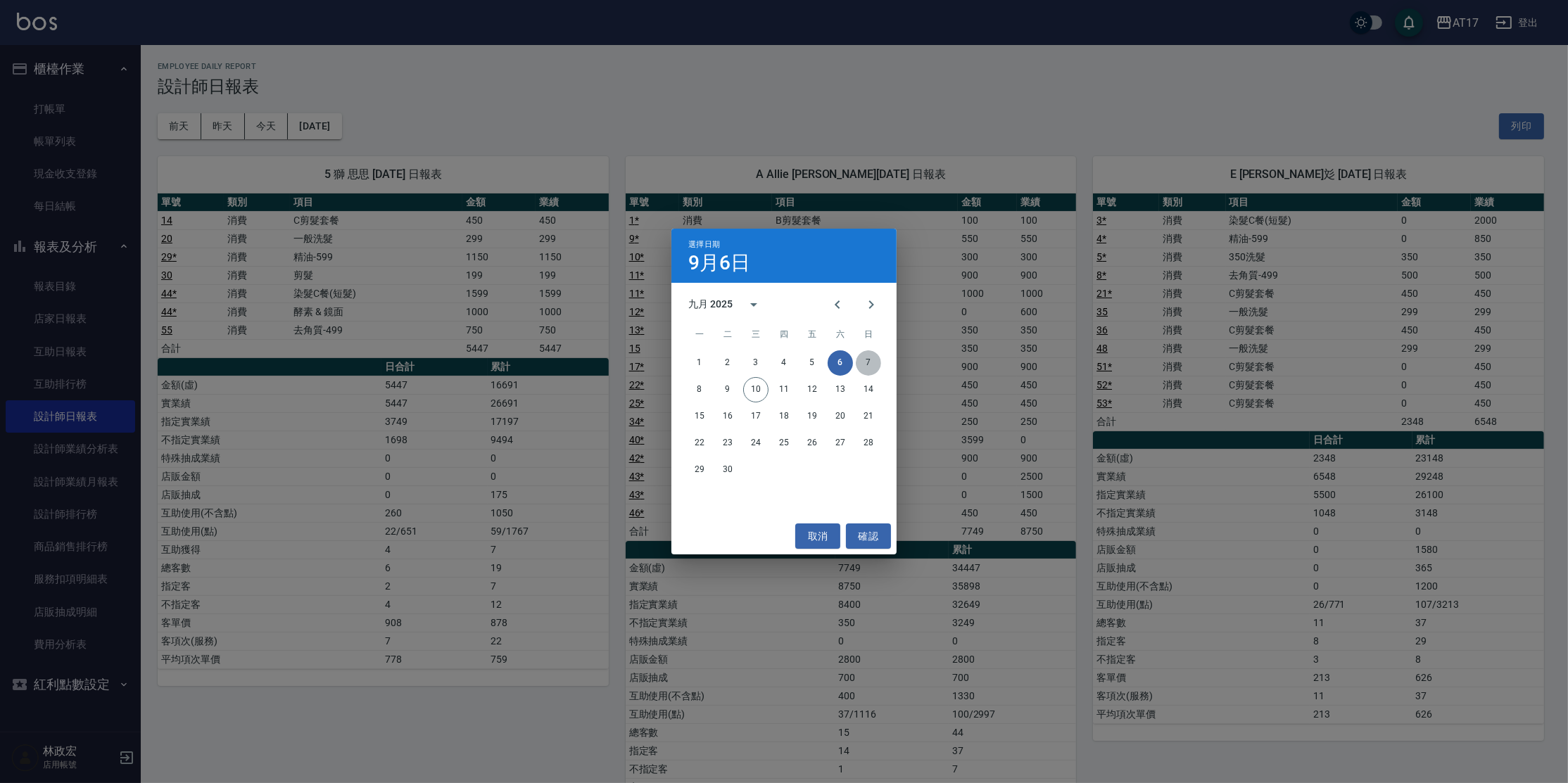
click at [863, 368] on button "7" at bounding box center [869, 363] width 25 height 25
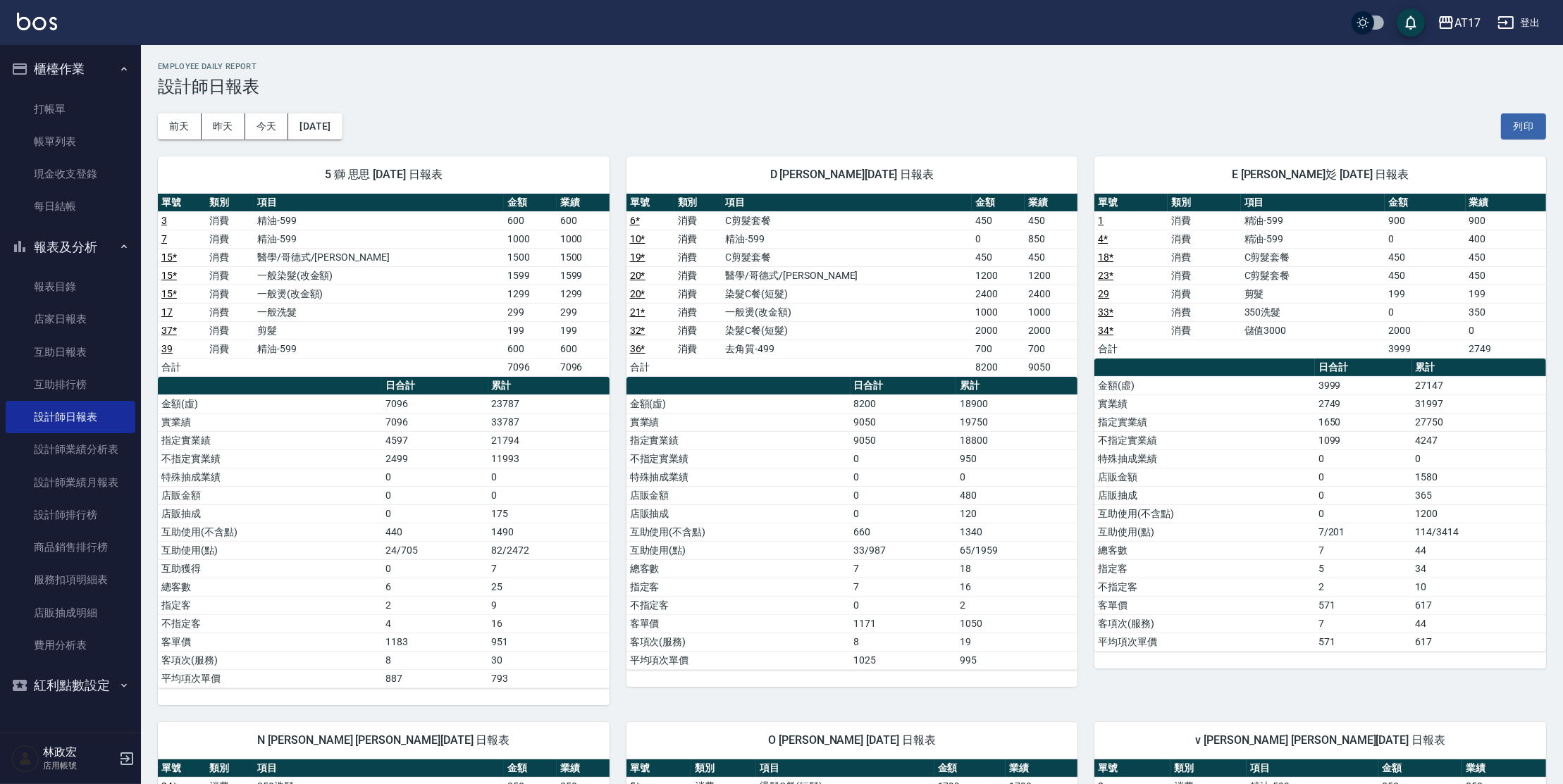
click at [344, 140] on div "5 獅 思思 [DATE] 日報表 單號 類別 項目 金額 業績 3 消費 精油-599 600 600 7 消費 精油-599 1000 1000 15 *…" at bounding box center [375, 422] width 469 height 566
click at [342, 135] on button "[DATE]" at bounding box center [315, 126] width 54 height 26
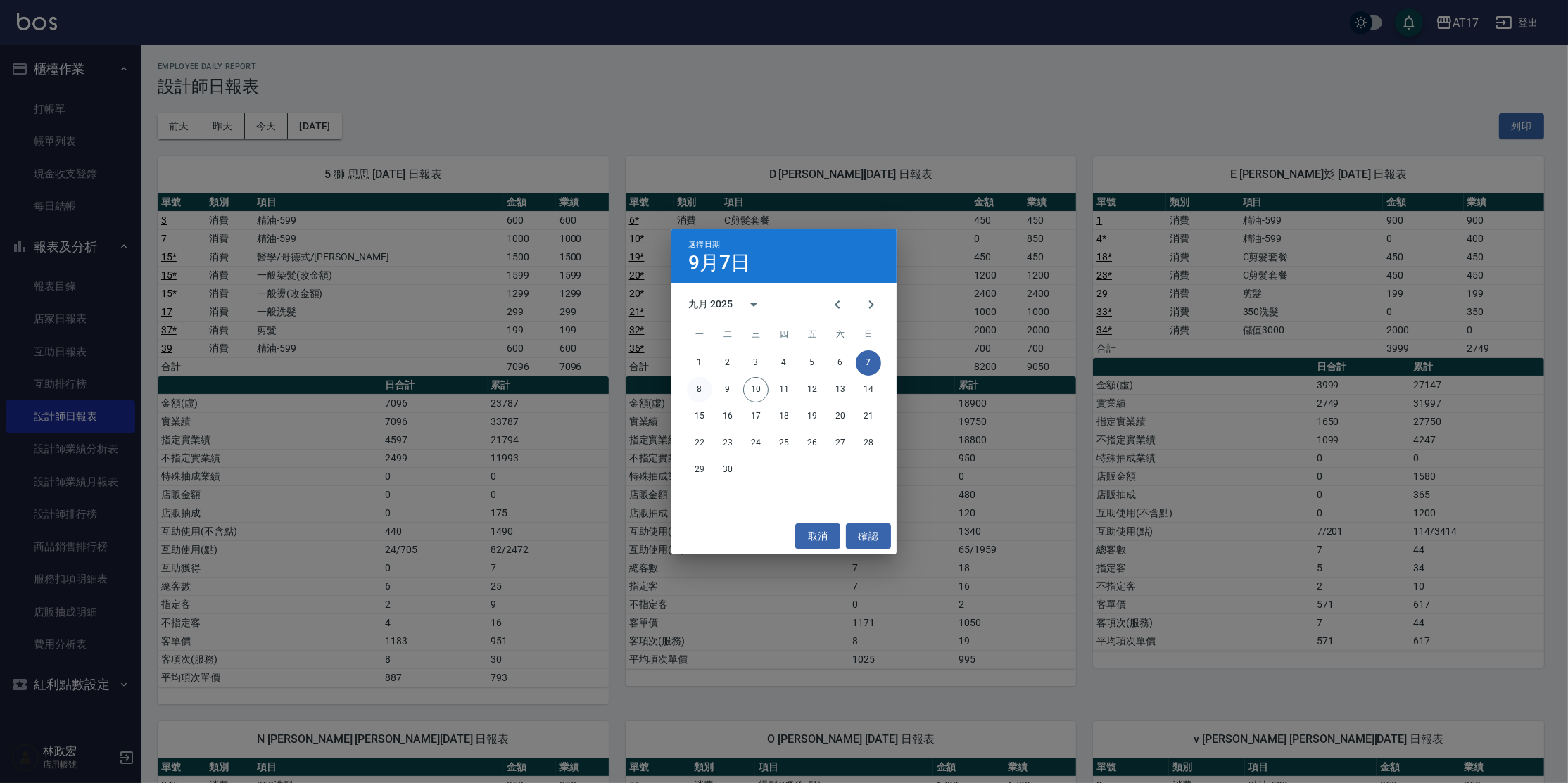
click at [692, 386] on button "8" at bounding box center [700, 390] width 25 height 25
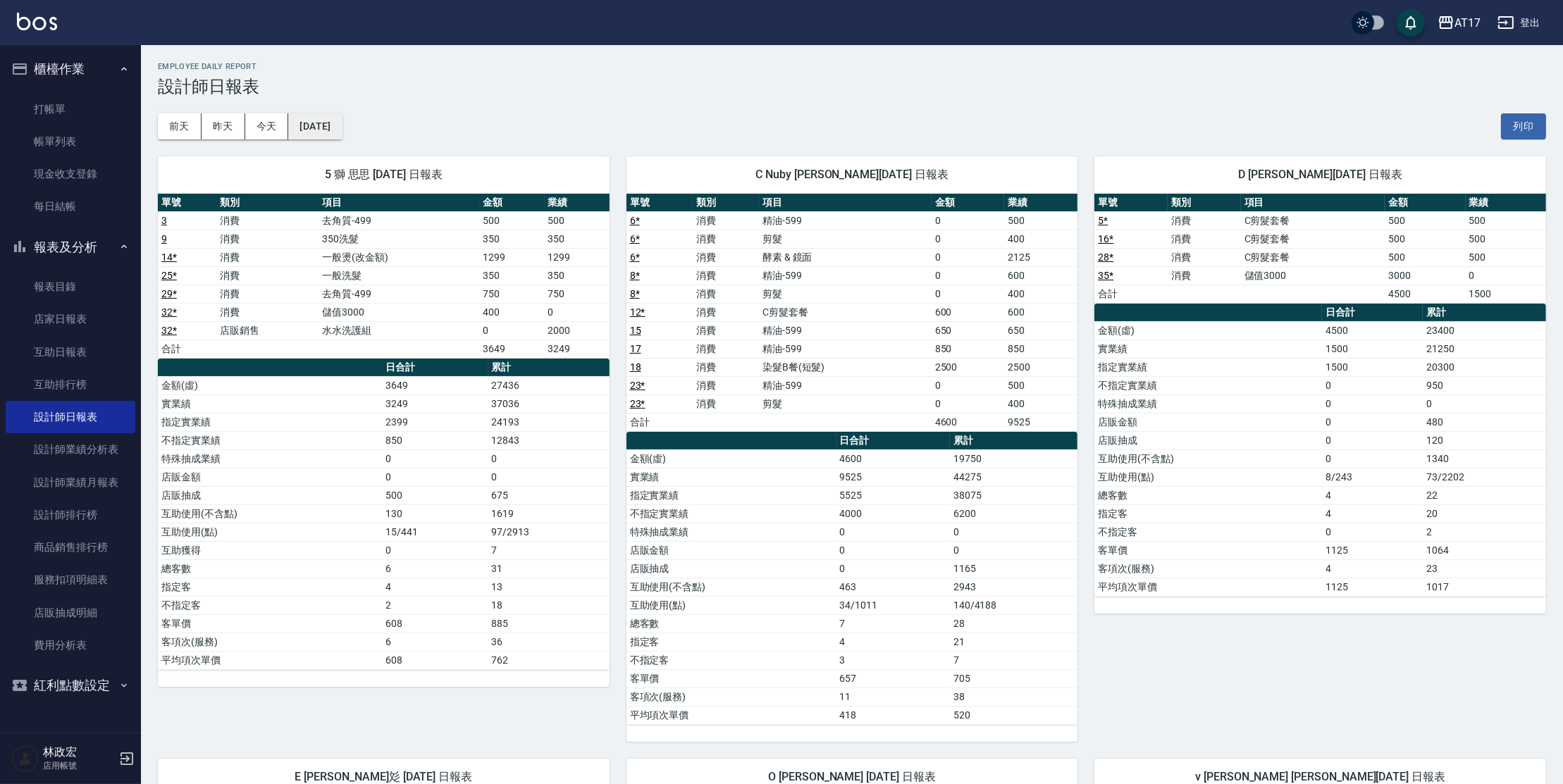
click at [342, 130] on button "[DATE]" at bounding box center [315, 126] width 54 height 26
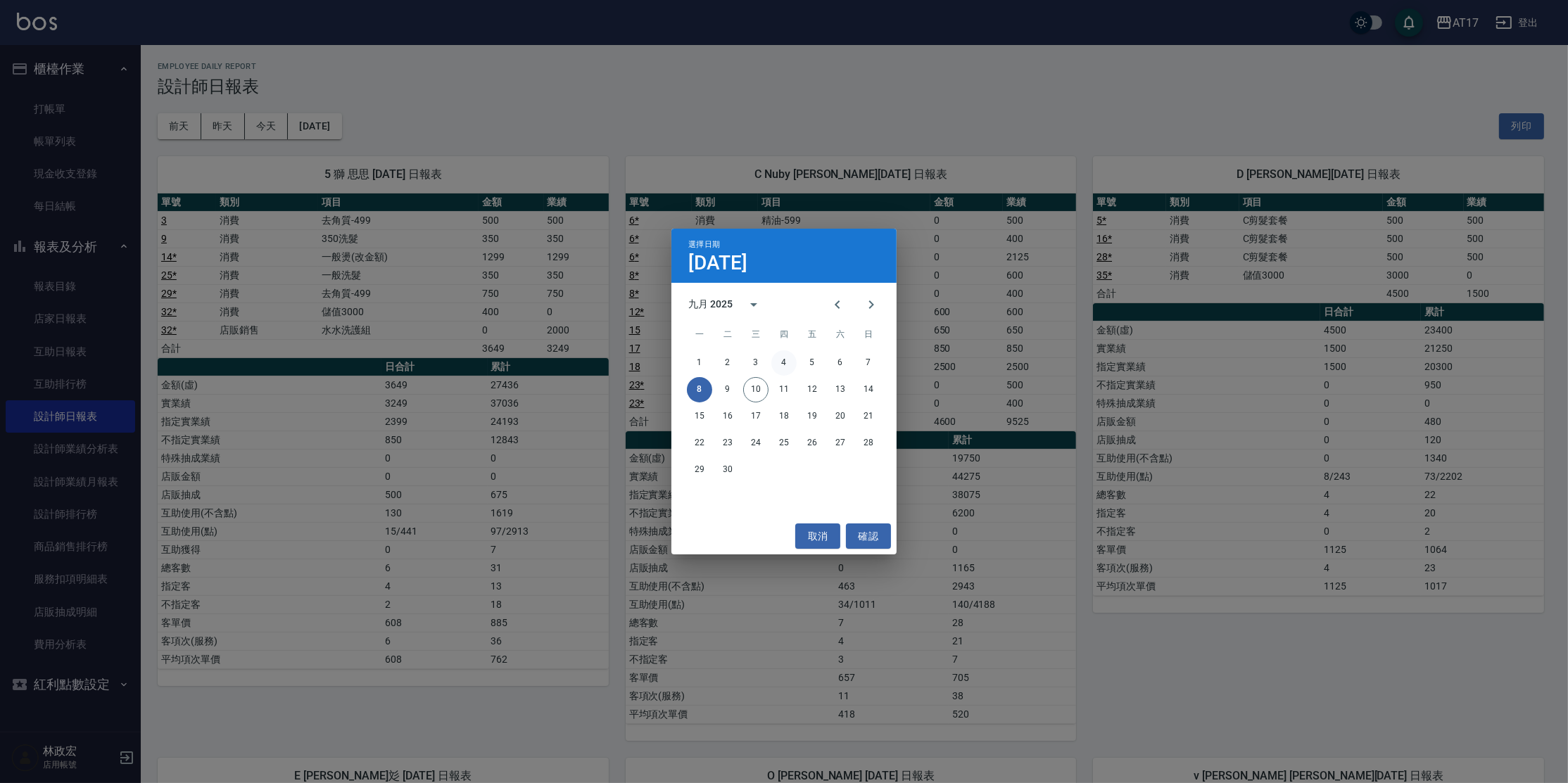
click at [787, 362] on button "4" at bounding box center [784, 363] width 25 height 25
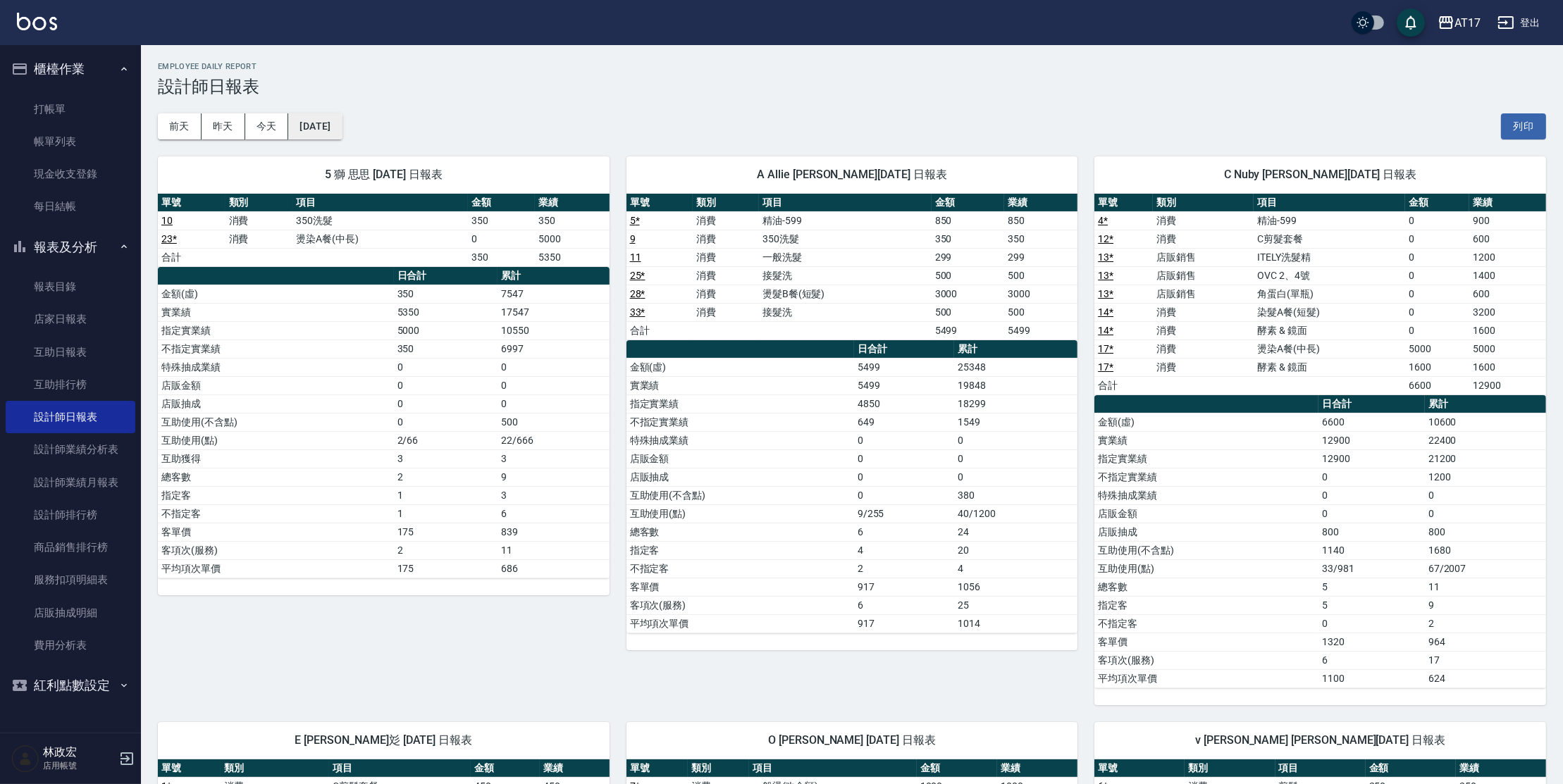
click at [327, 123] on button "[DATE]" at bounding box center [315, 126] width 54 height 26
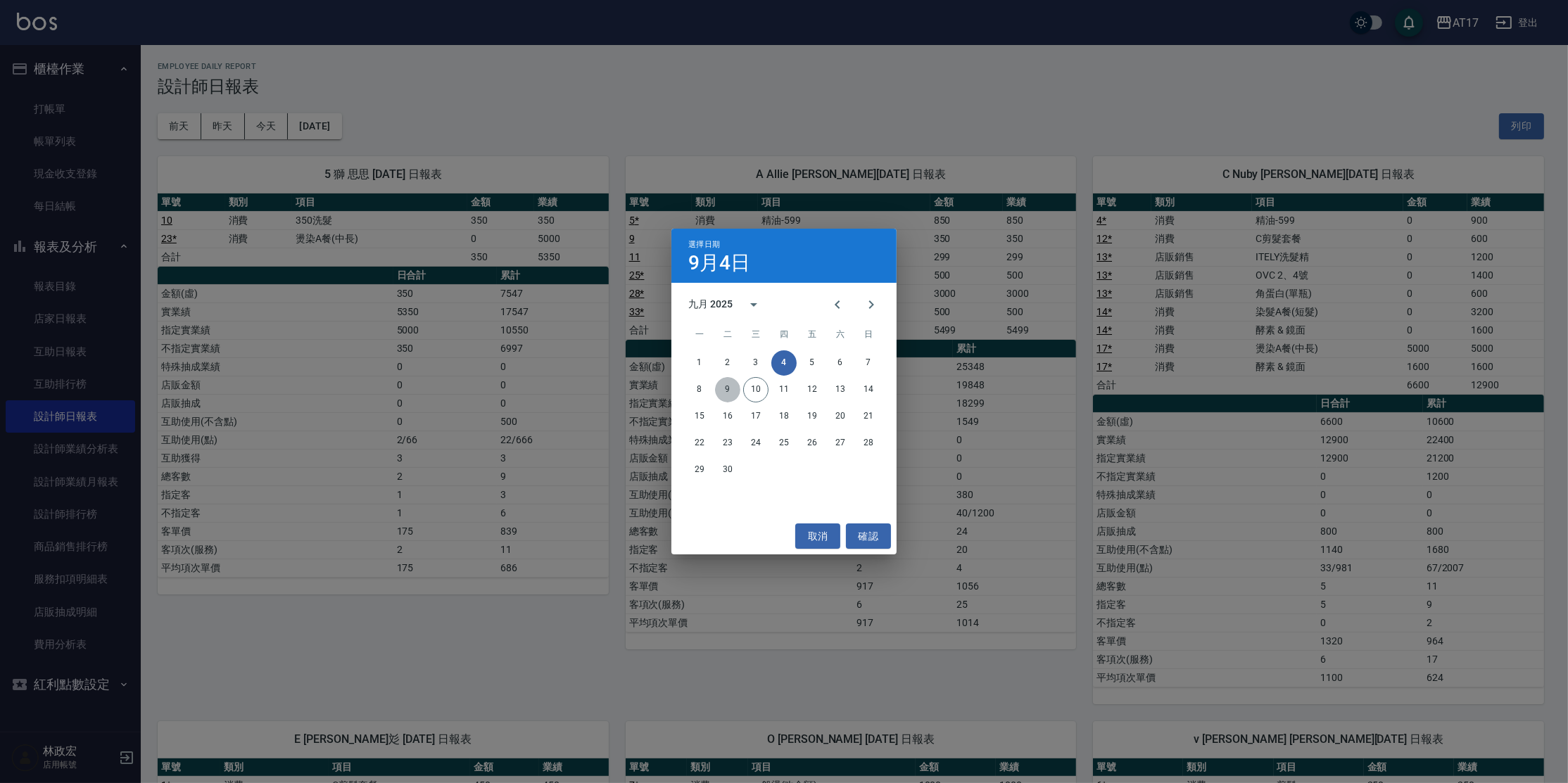
click at [723, 399] on button "9" at bounding box center [728, 390] width 25 height 25
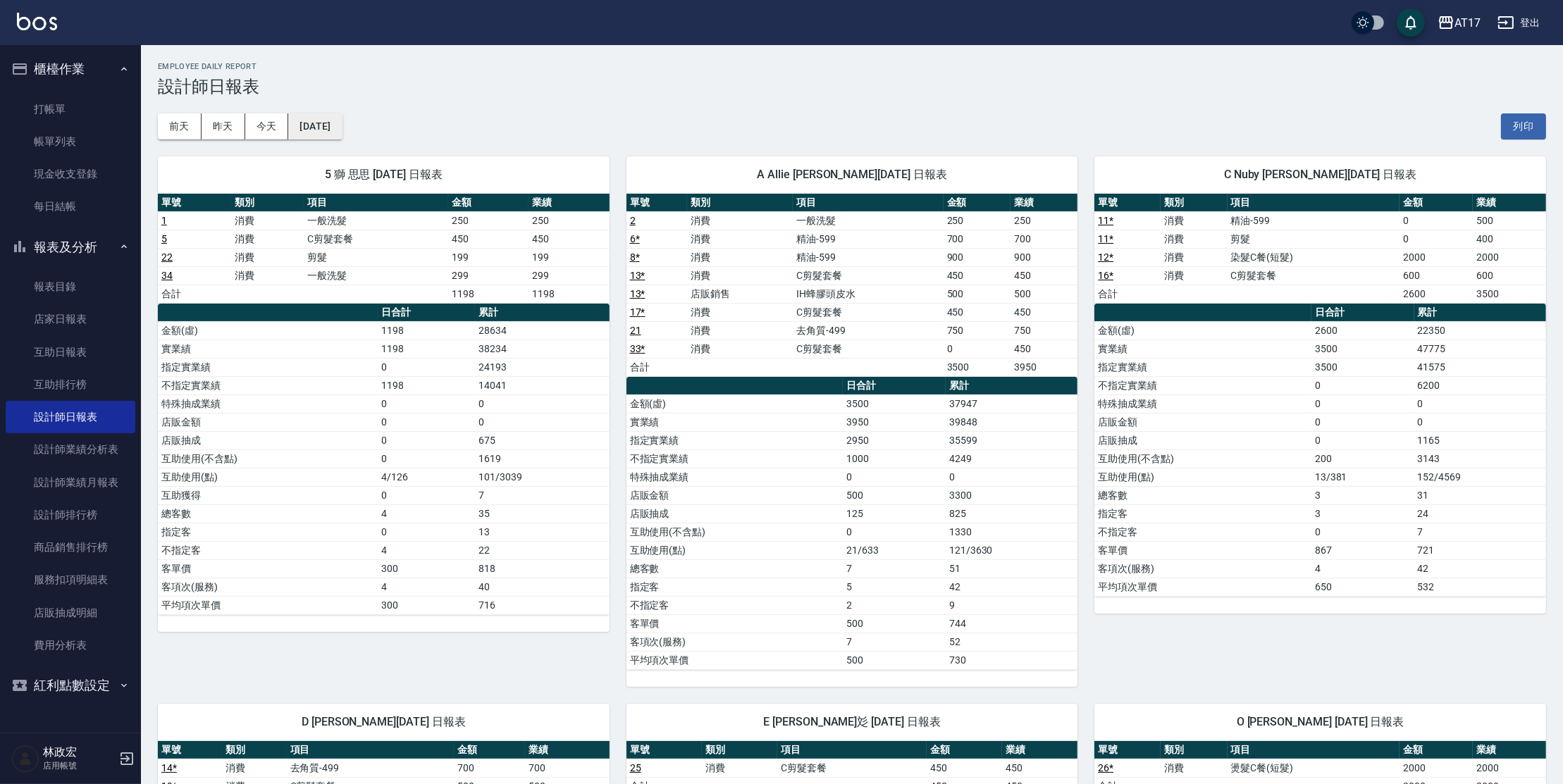
click at [322, 129] on button "[DATE]" at bounding box center [315, 126] width 54 height 26
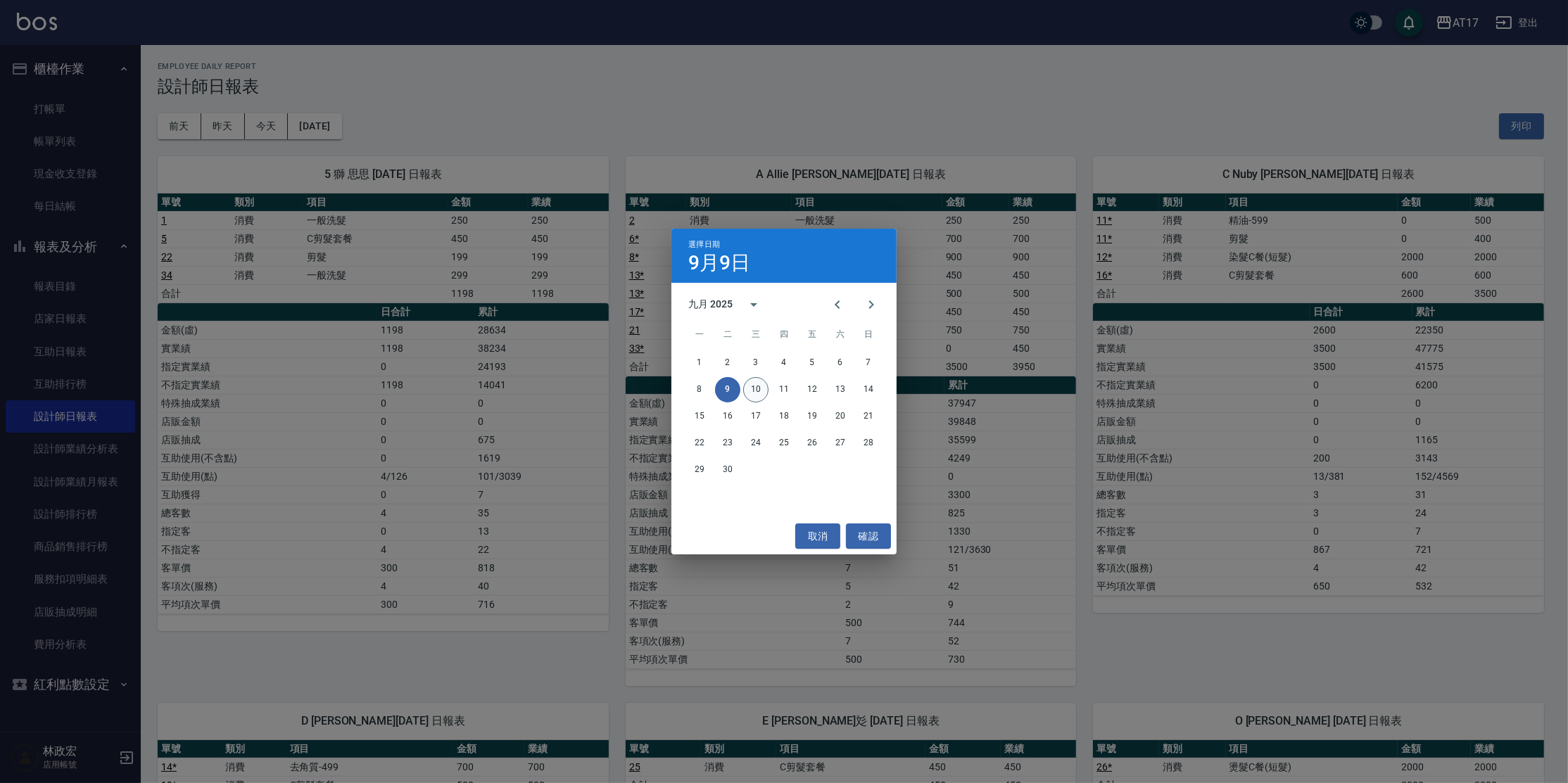
click at [747, 387] on button "10" at bounding box center [756, 390] width 25 height 25
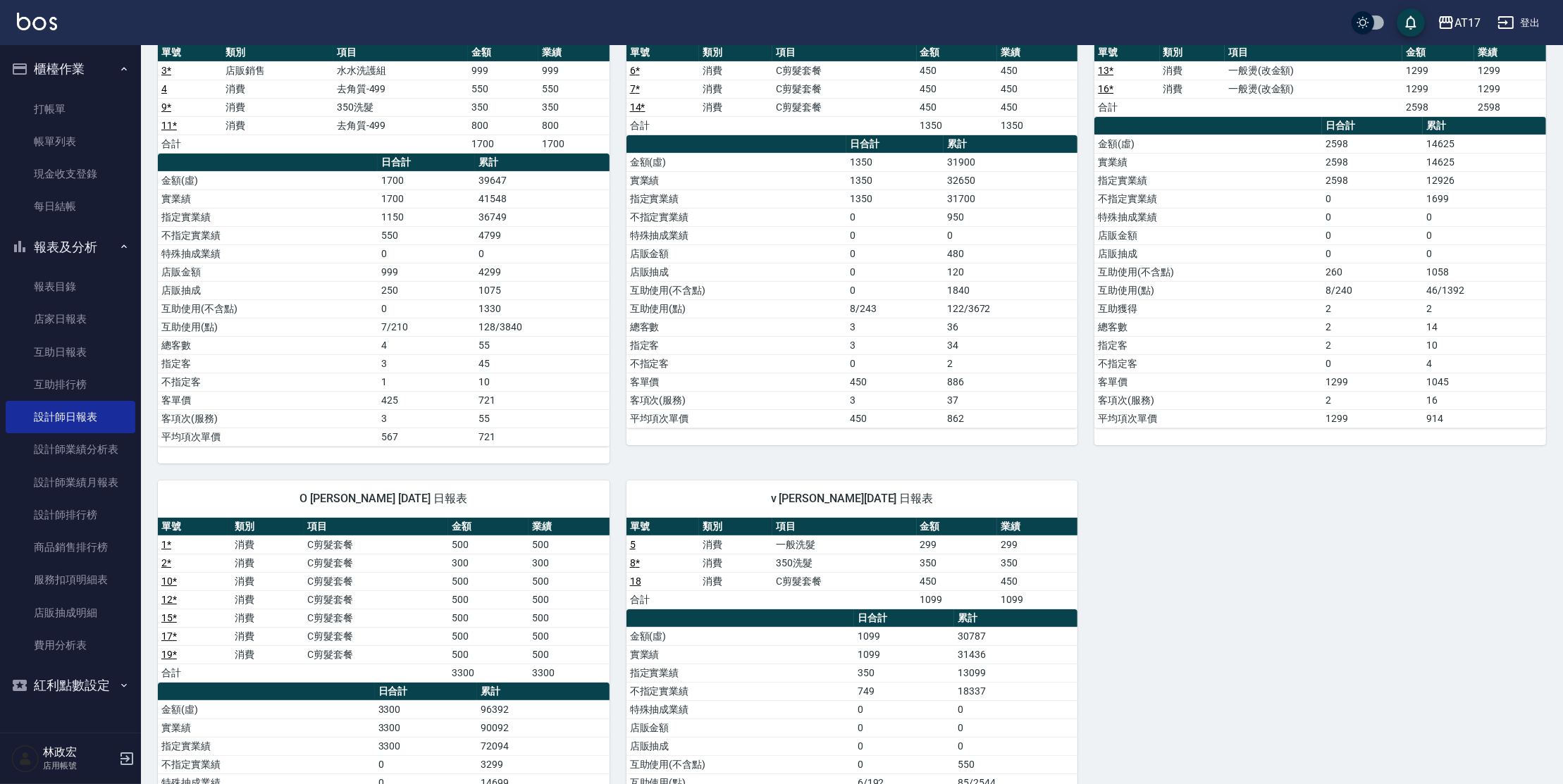
scroll to position [154, 0]
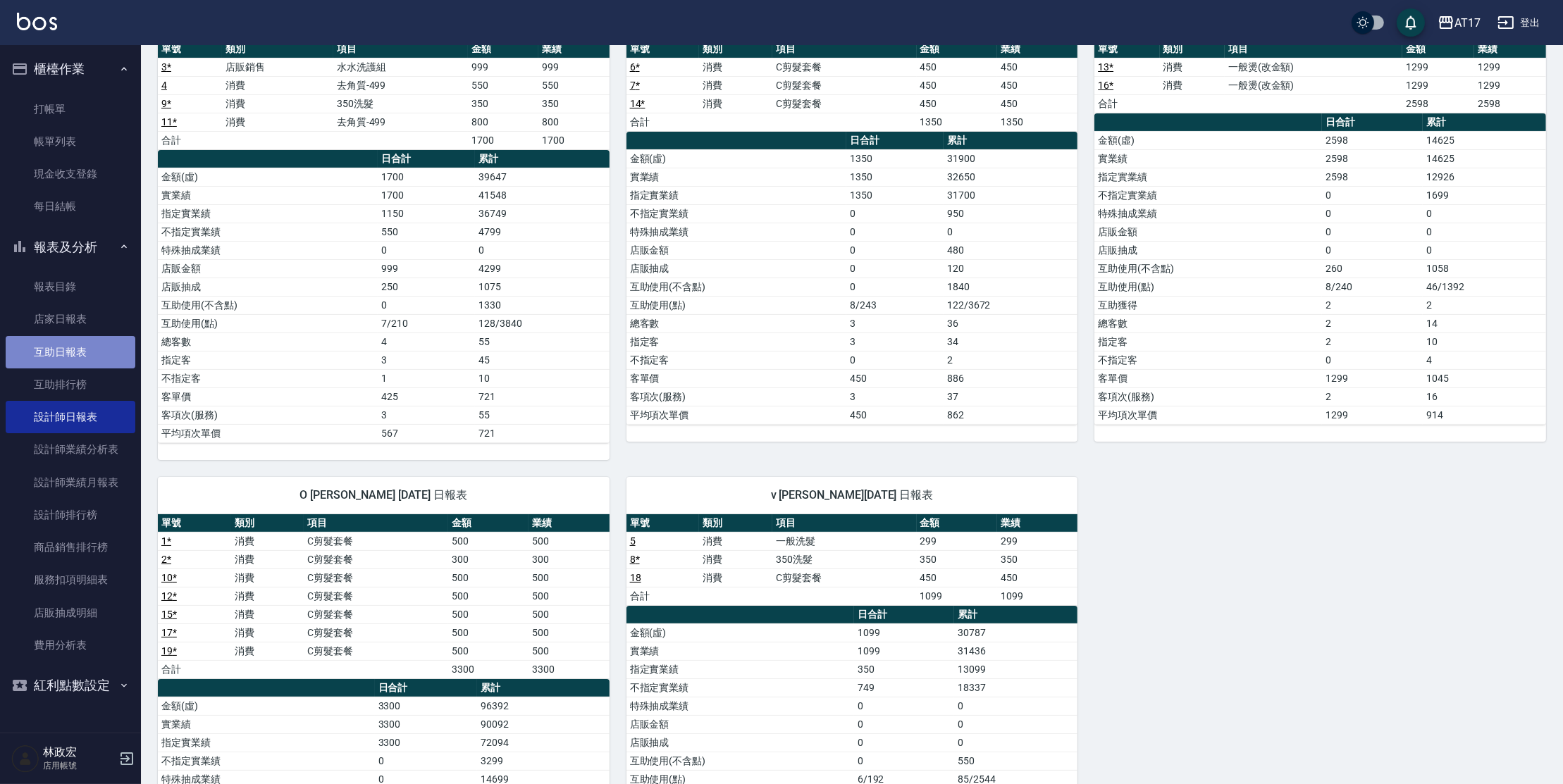
click at [64, 354] on link "互助日報表" at bounding box center [71, 352] width 130 height 33
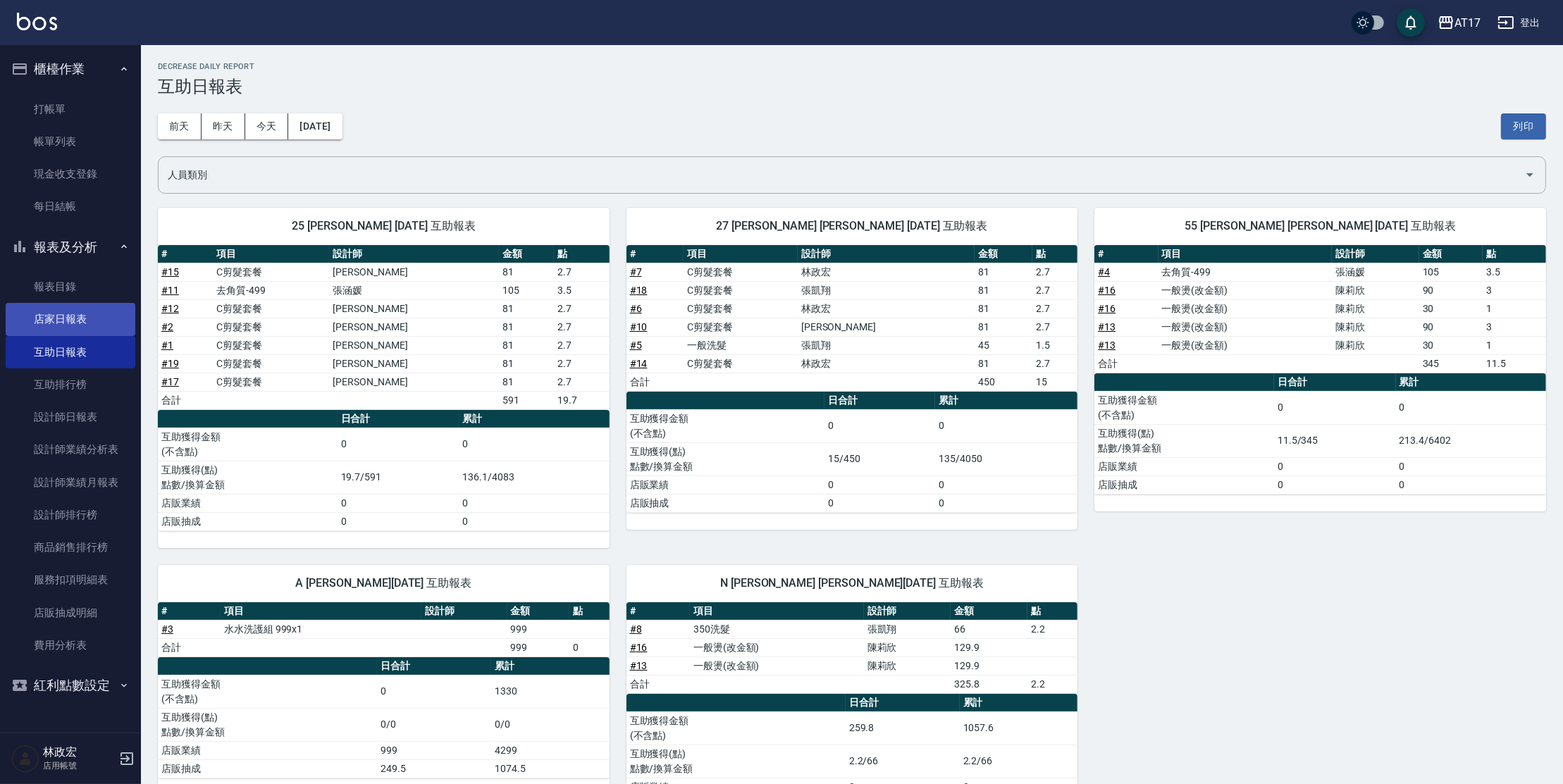
click at [67, 320] on link "店家日報表" at bounding box center [71, 319] width 130 height 33
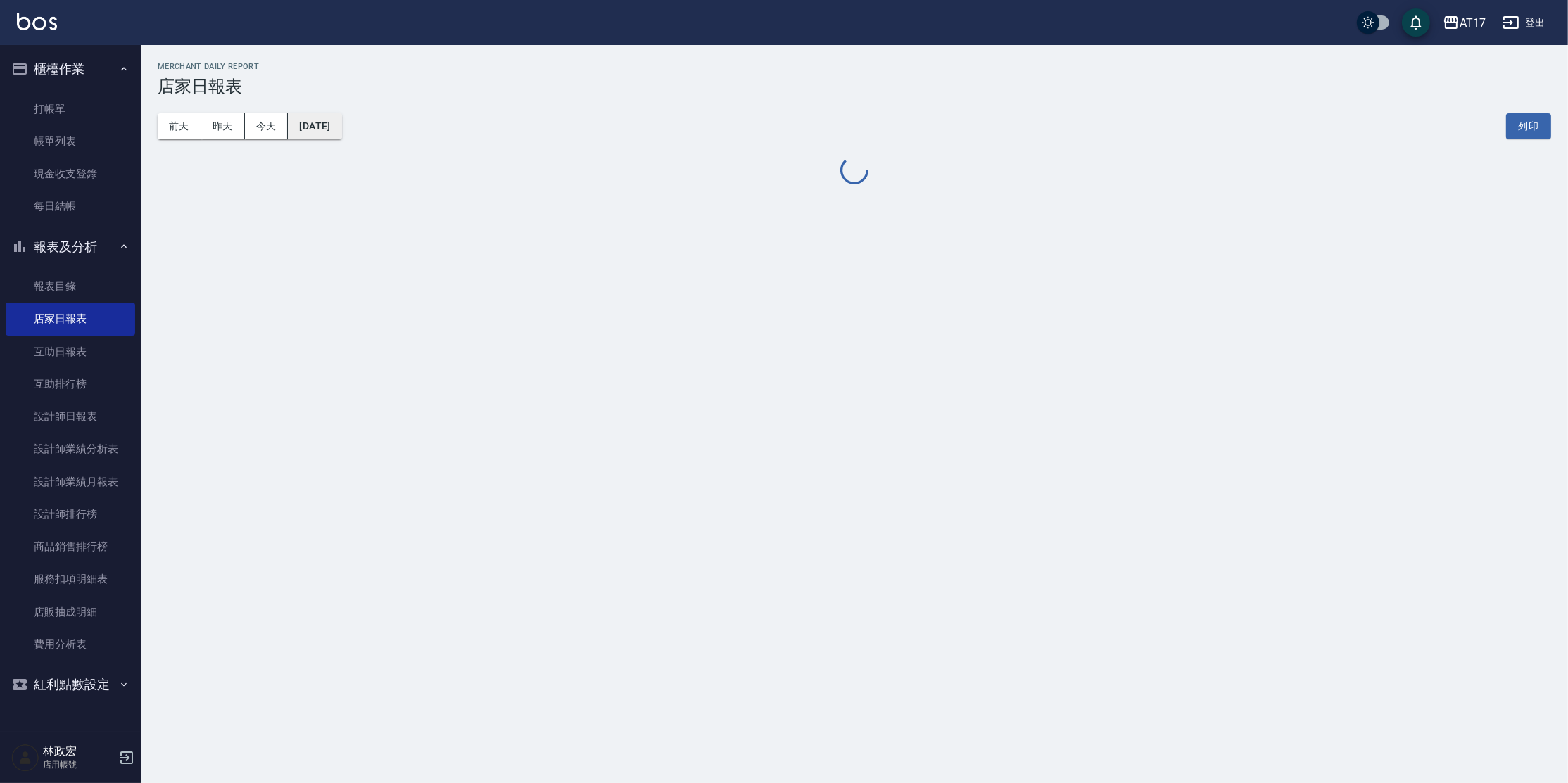
click at [297, 130] on button "[DATE]" at bounding box center [315, 126] width 54 height 26
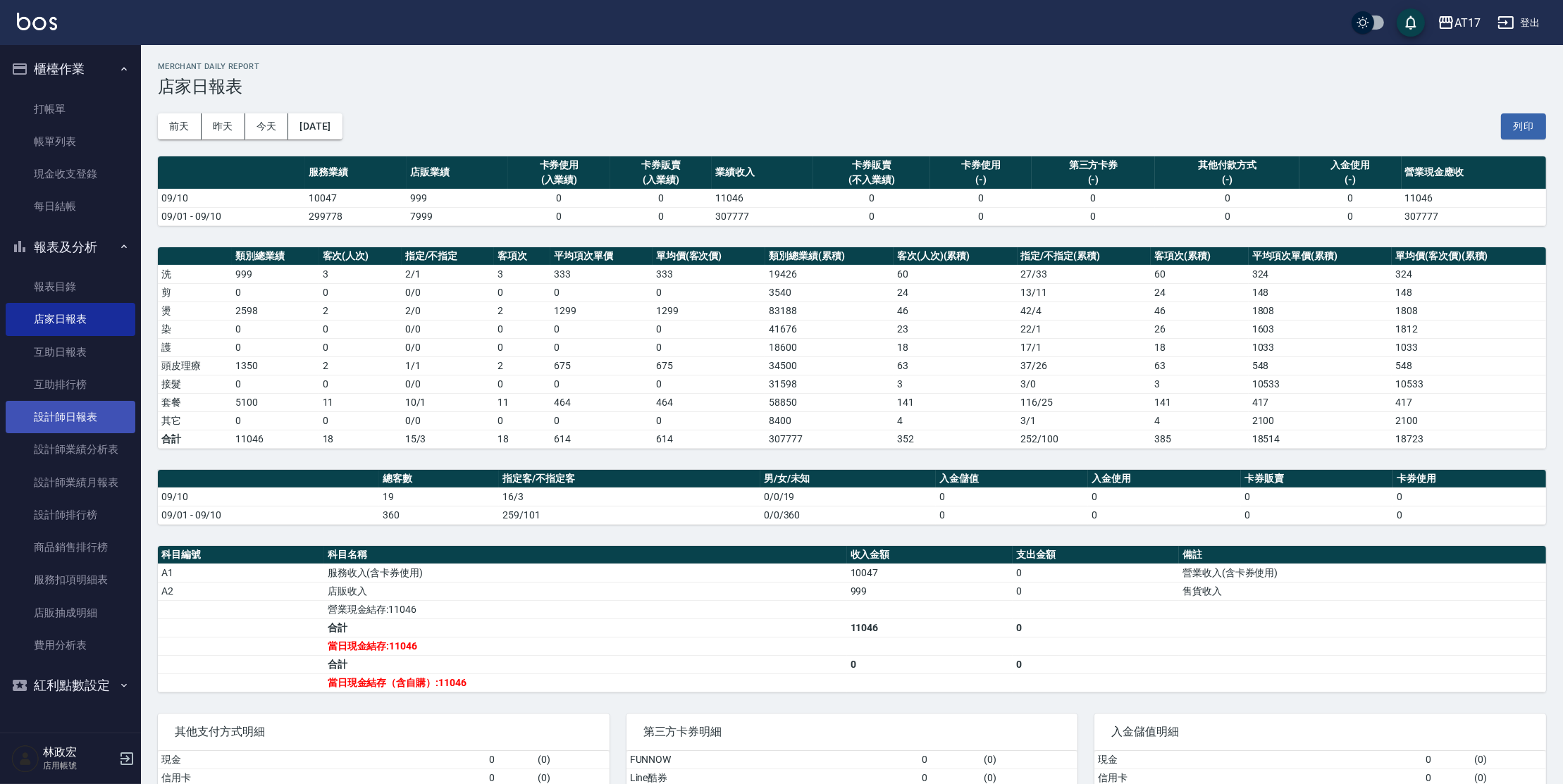
click at [76, 420] on link "設計師日報表" at bounding box center [71, 417] width 130 height 33
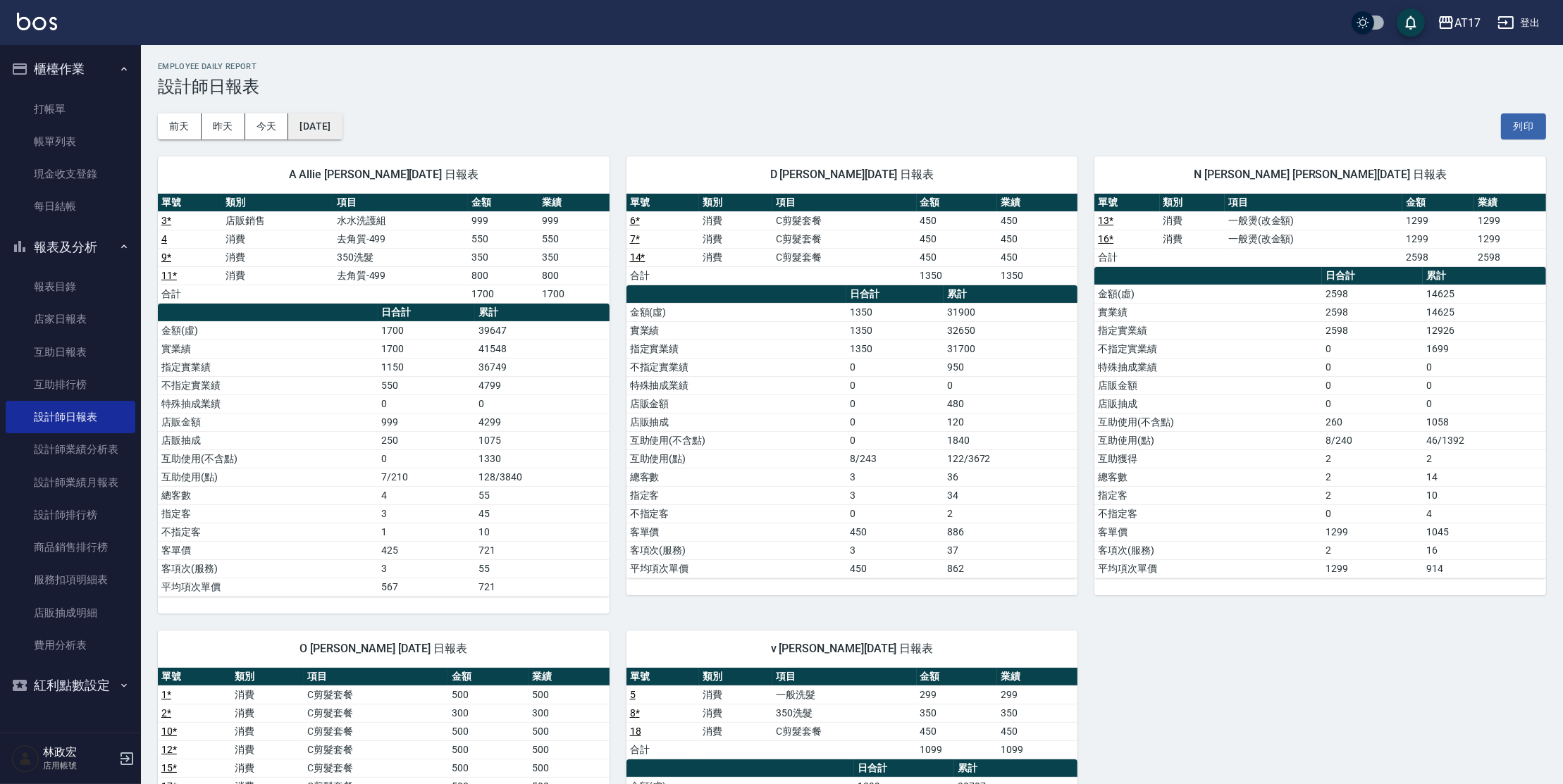
click at [303, 125] on button "[DATE]" at bounding box center [315, 126] width 54 height 26
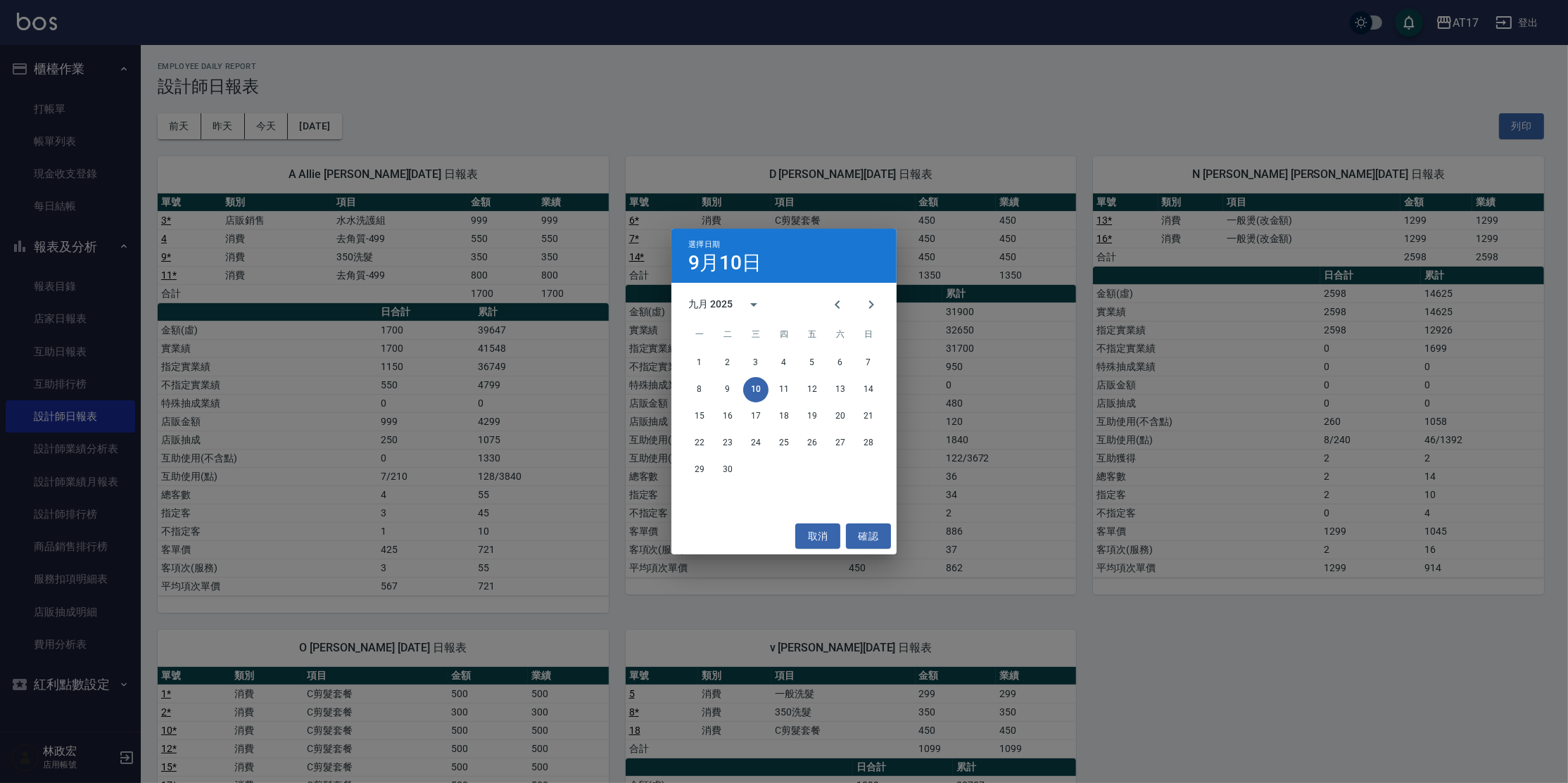
click at [709, 302] on div "九月 2025" at bounding box center [710, 305] width 45 height 15
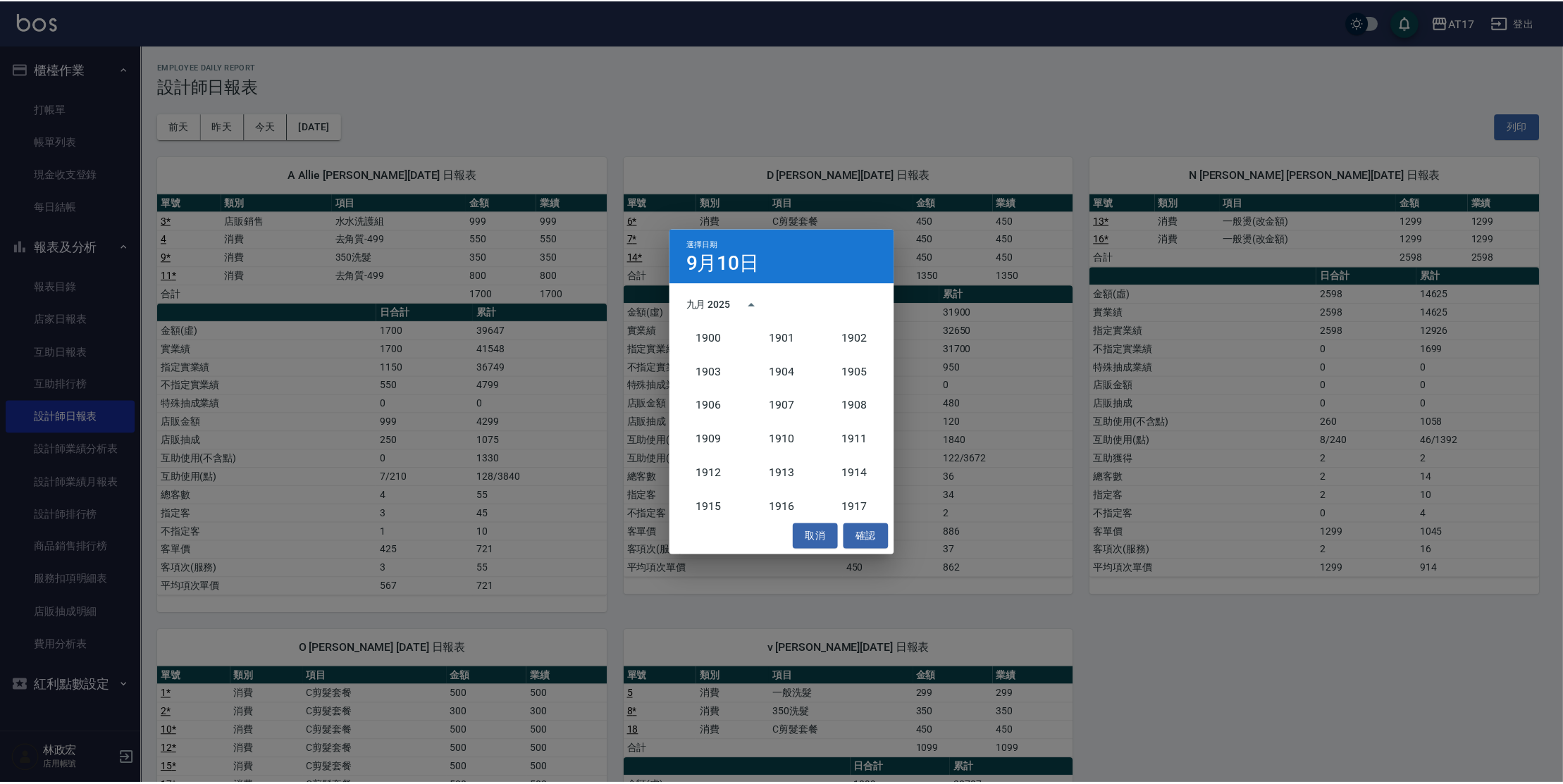
scroll to position [1304, 0]
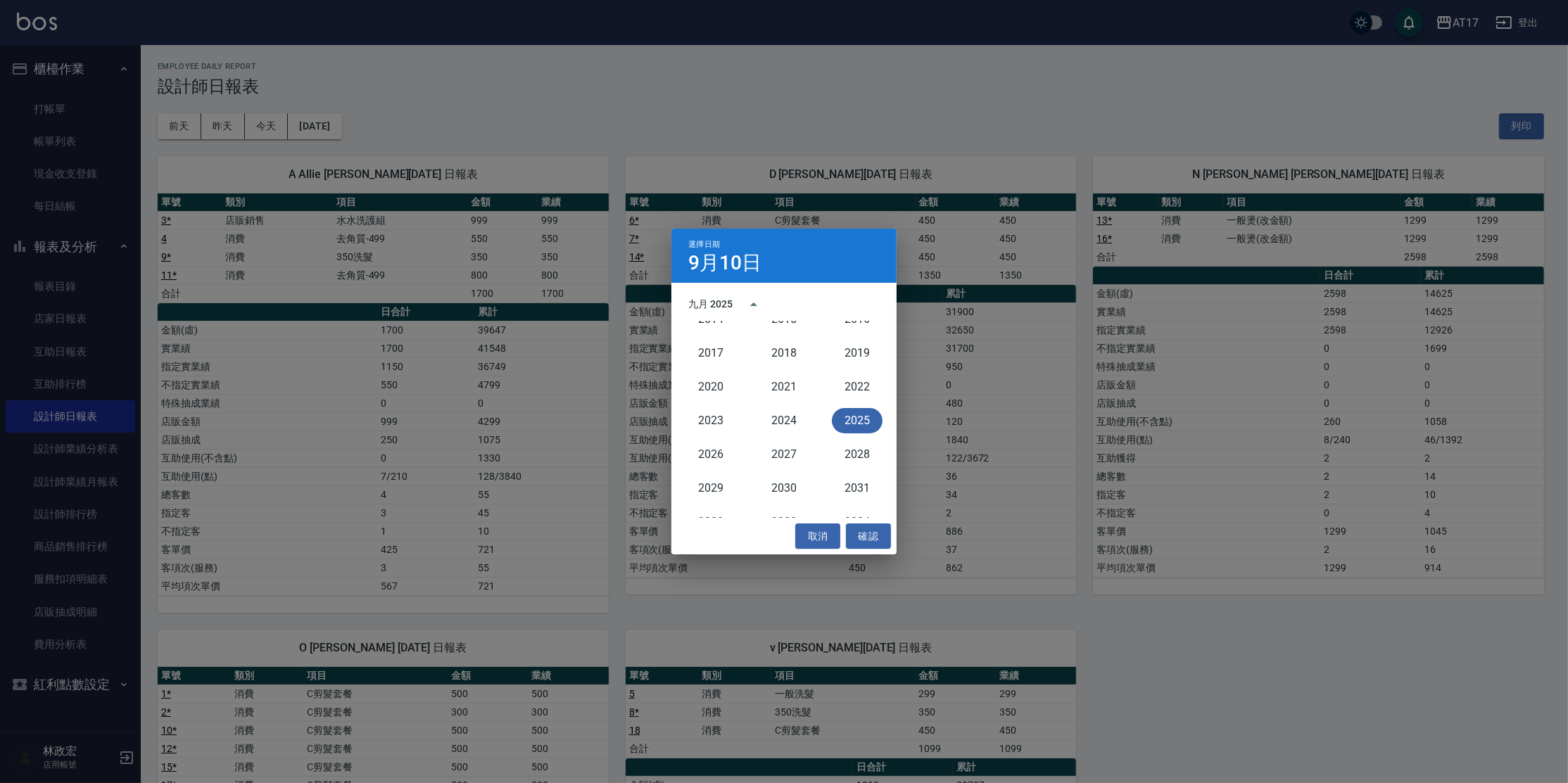
click at [732, 301] on div "九月 2025" at bounding box center [710, 305] width 45 height 15
click at [831, 307] on icon "Previous month" at bounding box center [838, 305] width 17 height 17
click at [867, 466] on button "31" at bounding box center [869, 470] width 25 height 25
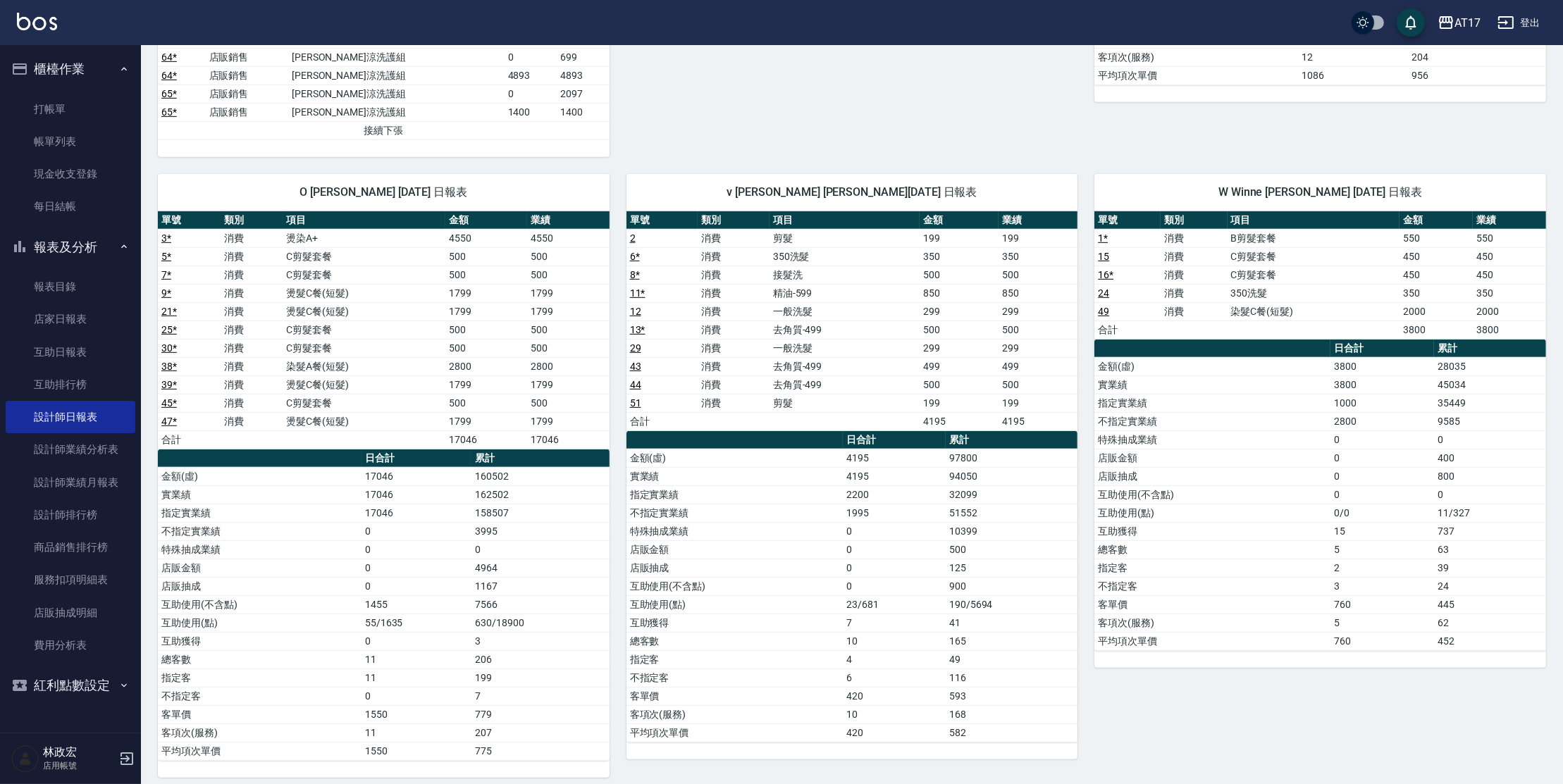
scroll to position [1281, 0]
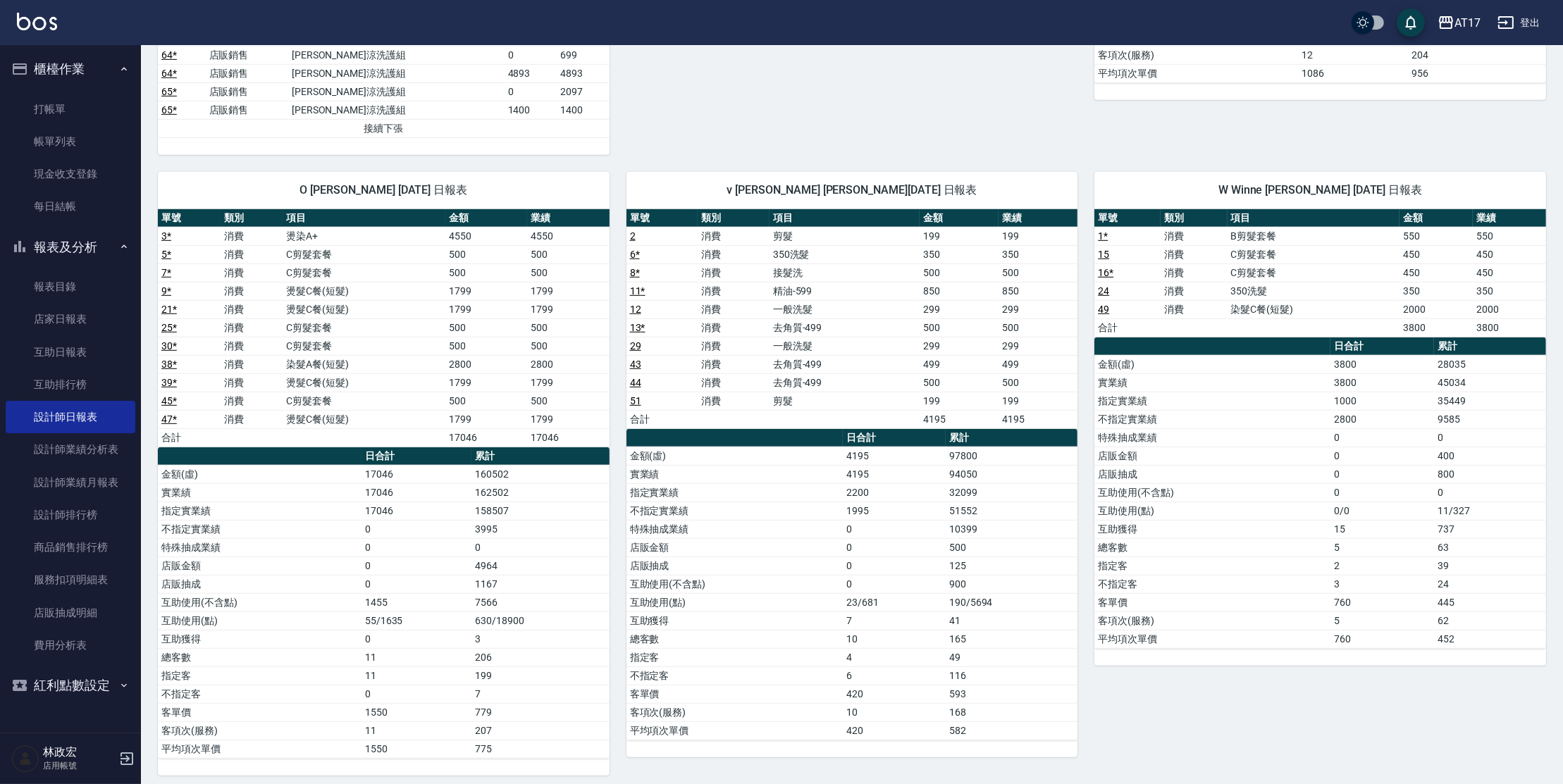
click at [85, 31] on div "AT17 登出" at bounding box center [782, 23] width 1563 height 45
